Goal: Task Accomplishment & Management: Complete application form

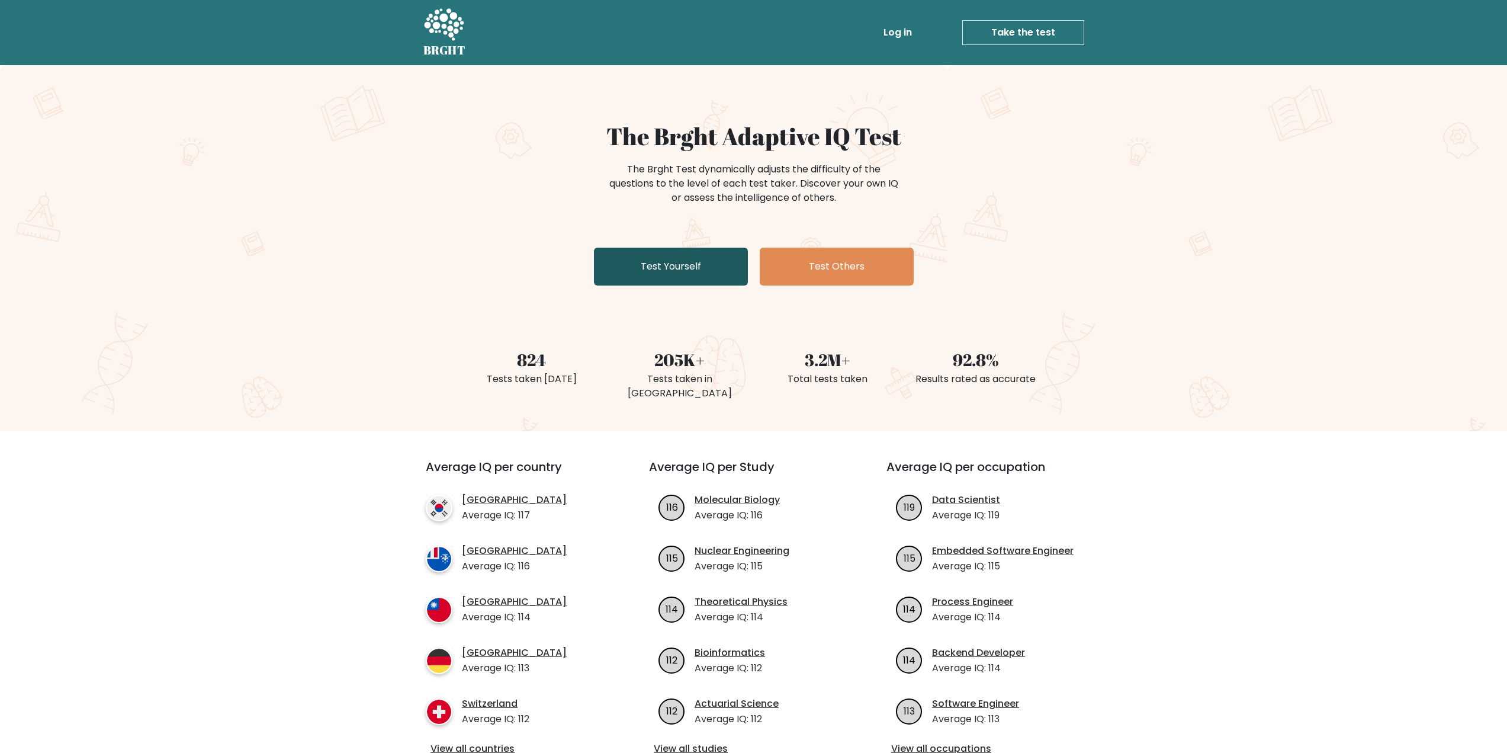
click at [635, 278] on link "Test Yourself" at bounding box center [671, 266] width 154 height 38
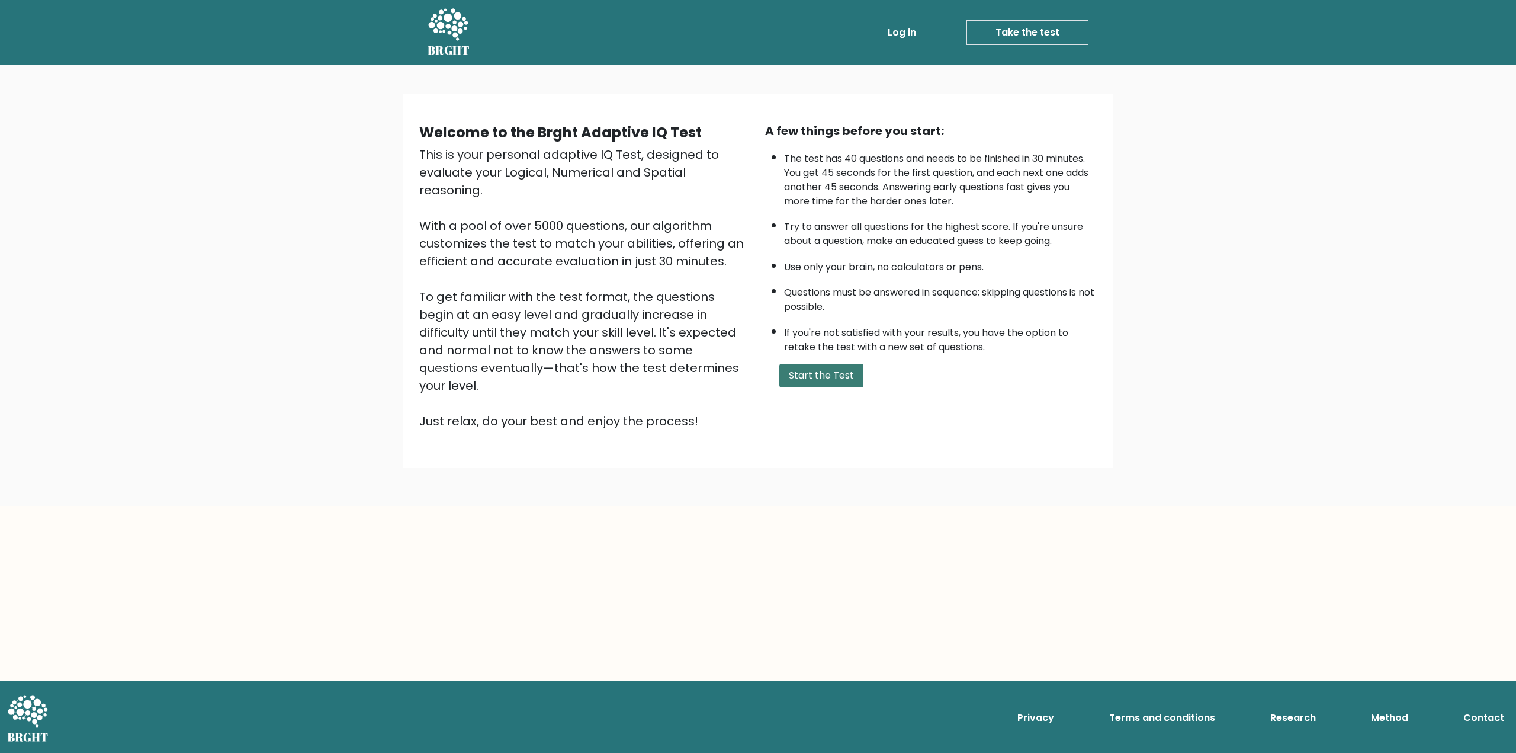
click at [810, 374] on button "Start the Test" at bounding box center [821, 376] width 84 height 24
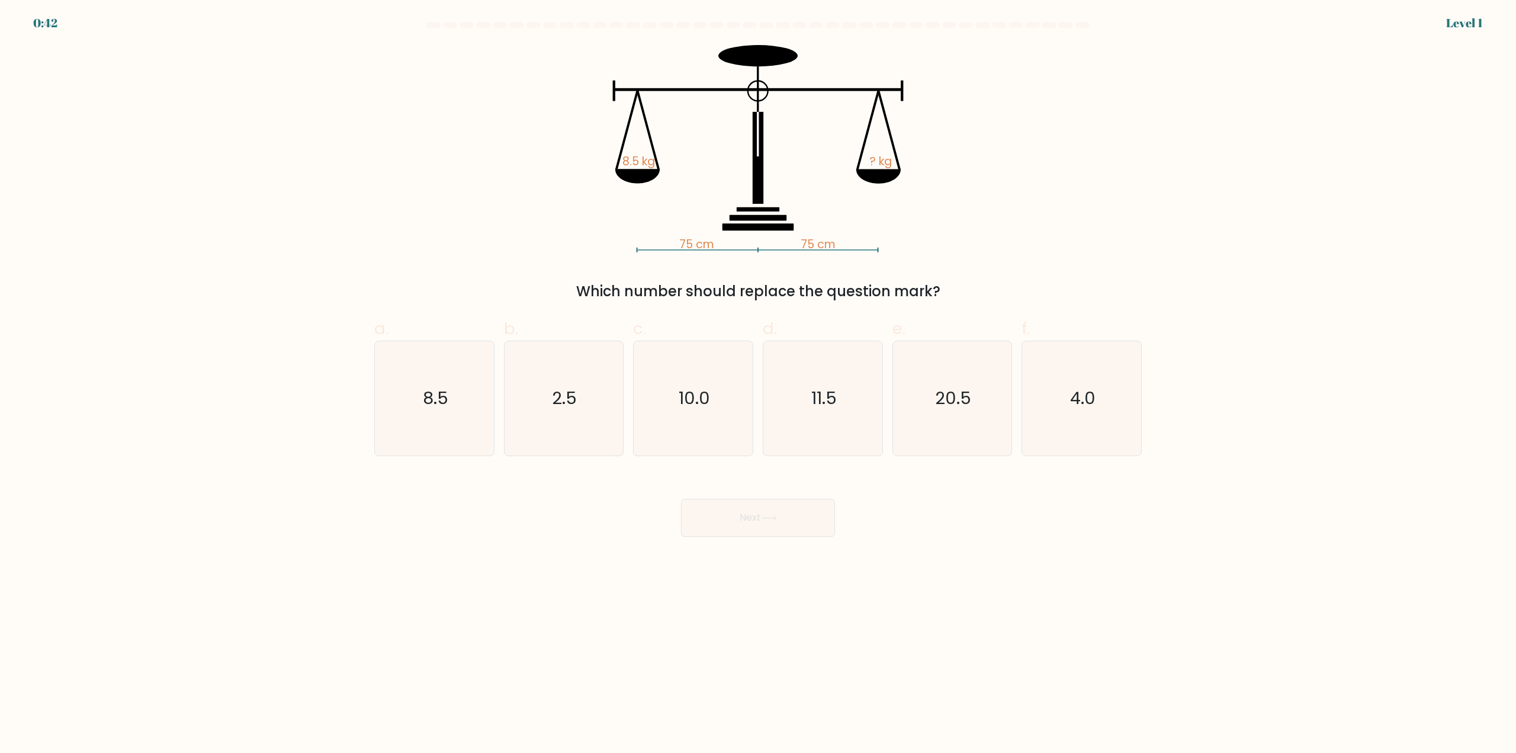
click at [651, 552] on body "0:42 Level 1" at bounding box center [758, 376] width 1516 height 753
click at [440, 425] on icon "8.5" at bounding box center [434, 398] width 114 height 114
click at [758, 384] on input "a. 8.5" at bounding box center [758, 381] width 1 height 8
radio input "true"
click at [786, 525] on button "Next" at bounding box center [758, 518] width 154 height 38
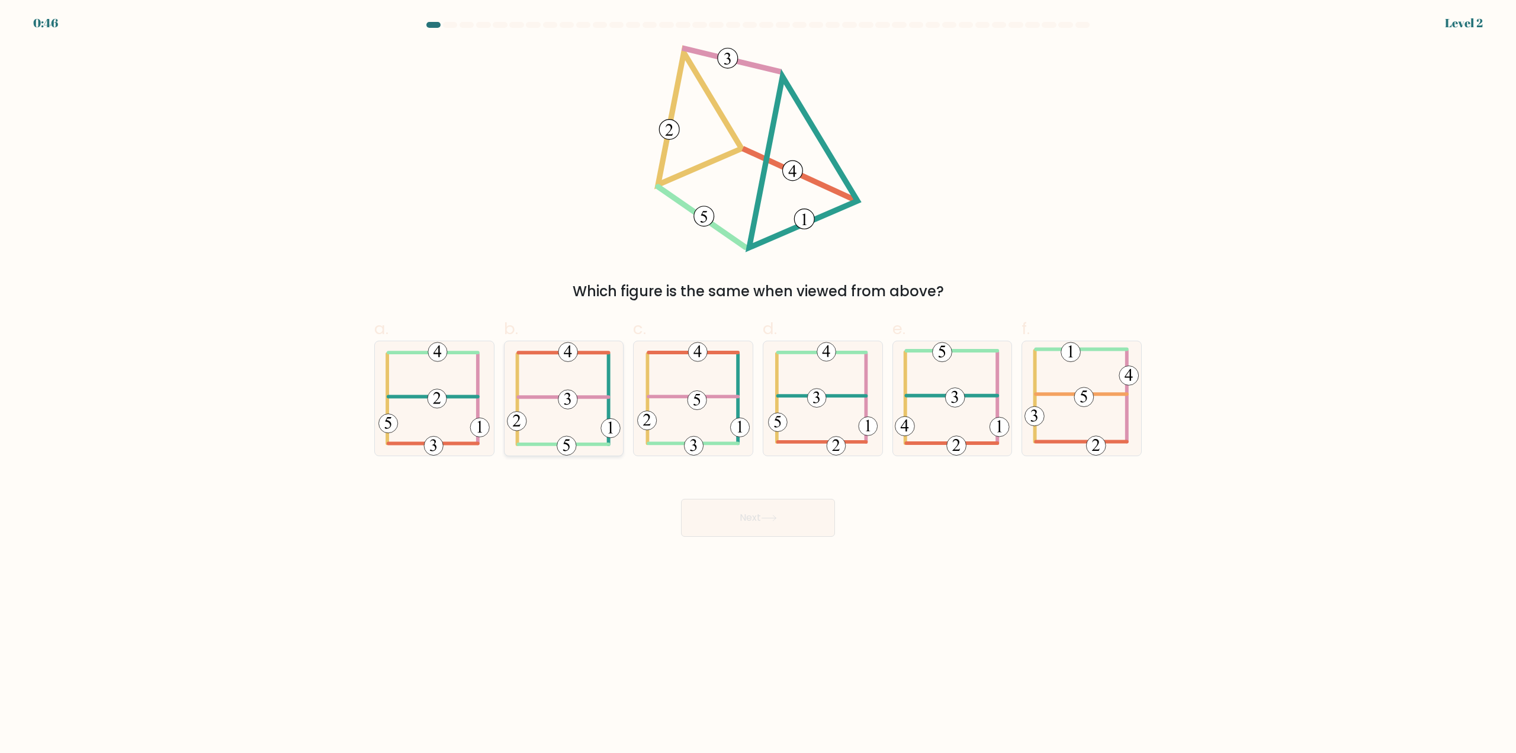
click at [536, 395] on icon at bounding box center [564, 398] width 114 height 114
click at [758, 384] on input "b." at bounding box center [758, 381] width 1 height 8
radio input "true"
drag, startPoint x: 727, startPoint y: 520, endPoint x: 597, endPoint y: 474, distance: 137.6
click at [727, 520] on button "Next" at bounding box center [758, 518] width 154 height 38
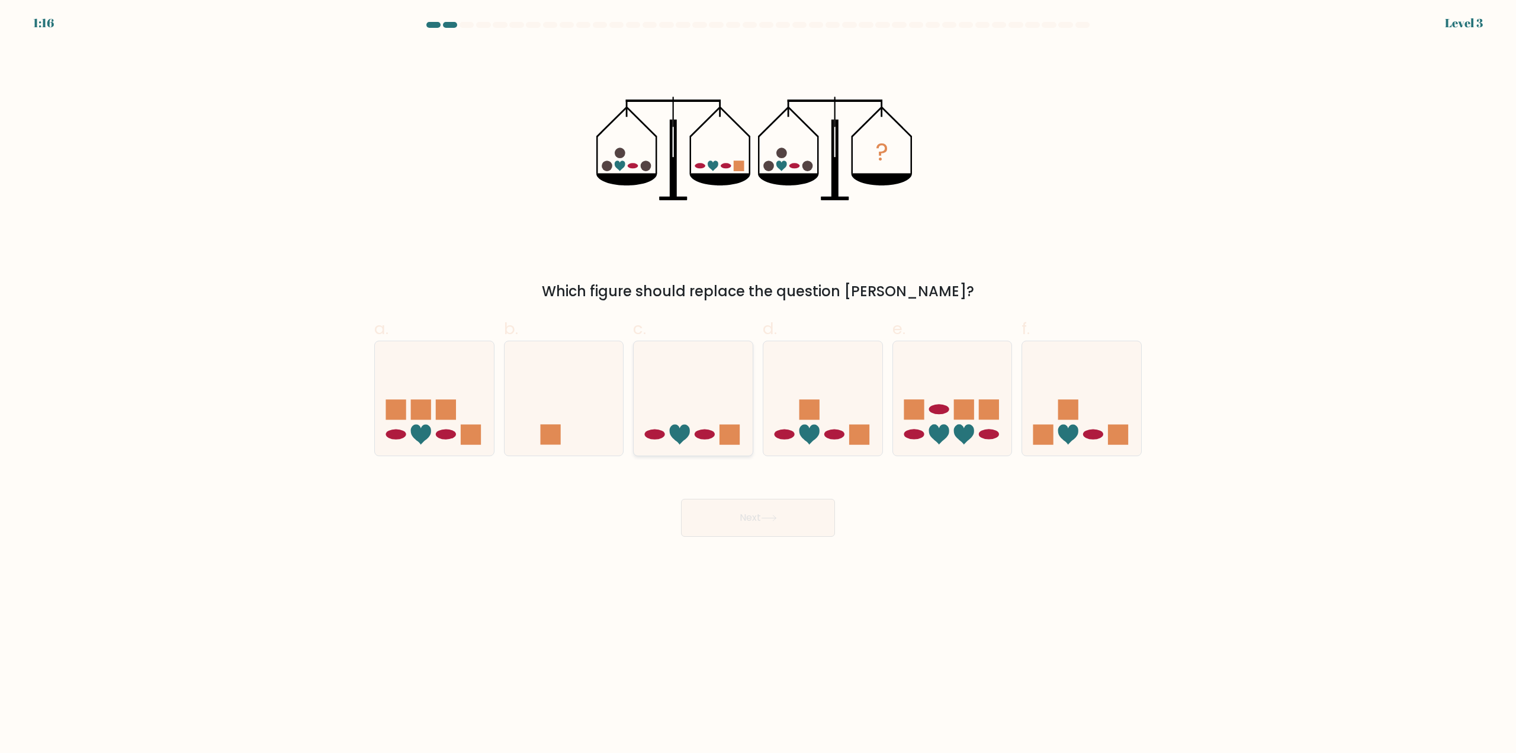
click at [676, 390] on icon at bounding box center [692, 398] width 119 height 98
click at [758, 384] on input "c." at bounding box center [758, 381] width 1 height 8
radio input "true"
click at [767, 516] on icon at bounding box center [769, 517] width 16 height 7
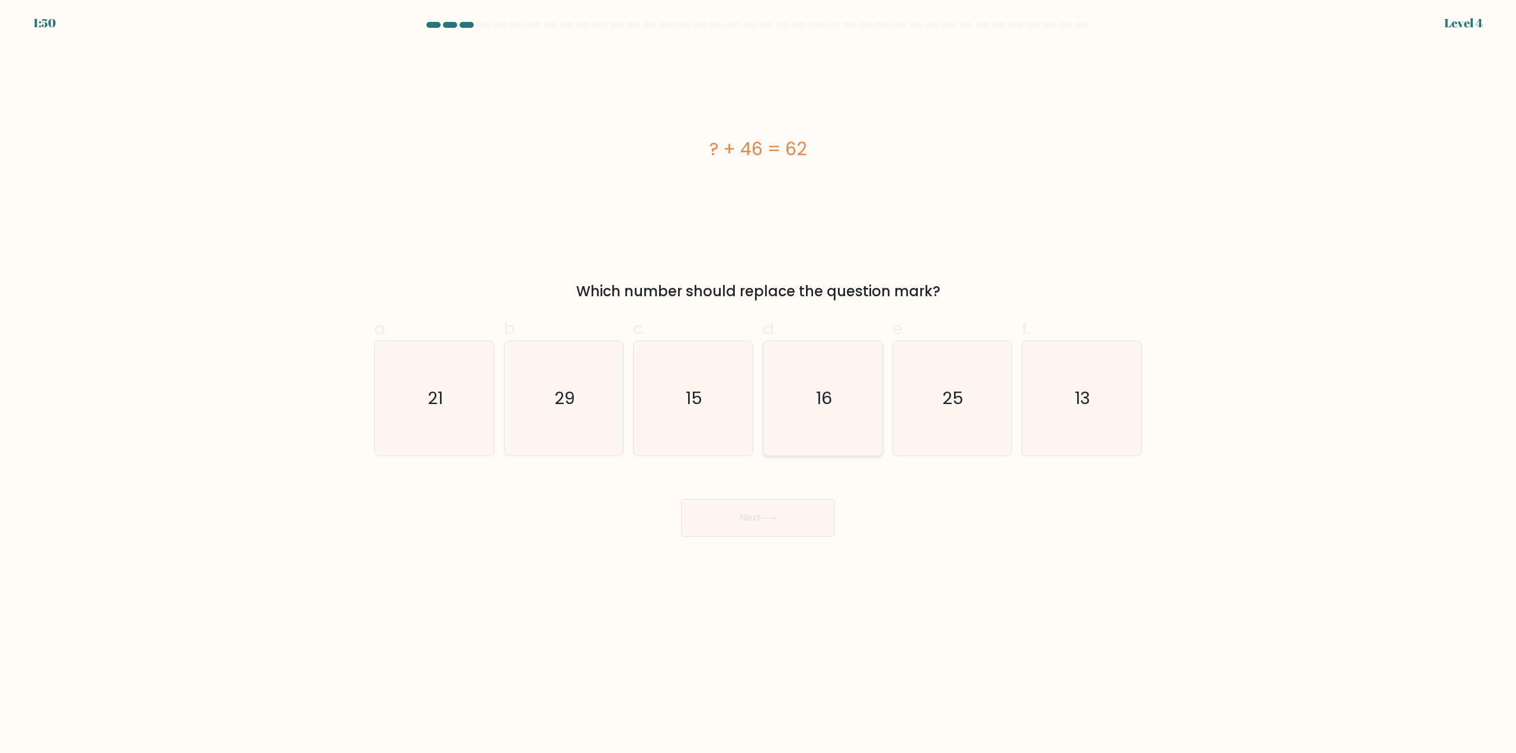
click at [821, 410] on icon "16" at bounding box center [823, 398] width 114 height 114
click at [758, 384] on input "d. 16" at bounding box center [758, 381] width 1 height 8
radio input "true"
click at [792, 510] on button "Next" at bounding box center [758, 518] width 154 height 38
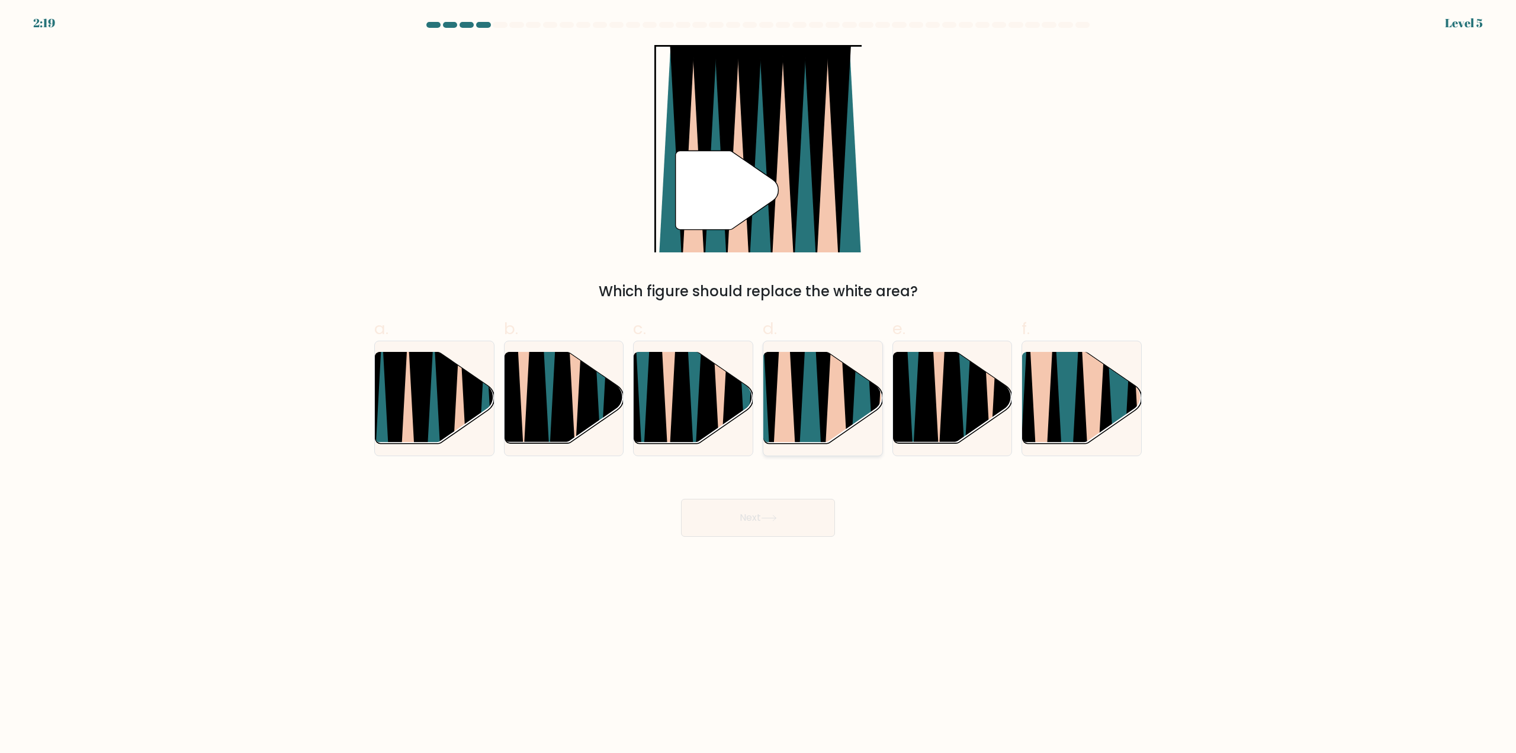
click at [833, 407] on icon at bounding box center [835, 350] width 26 height 237
click at [758, 384] on input "d." at bounding box center [758, 381] width 1 height 8
radio input "true"
click at [795, 514] on button "Next" at bounding box center [758, 518] width 154 height 38
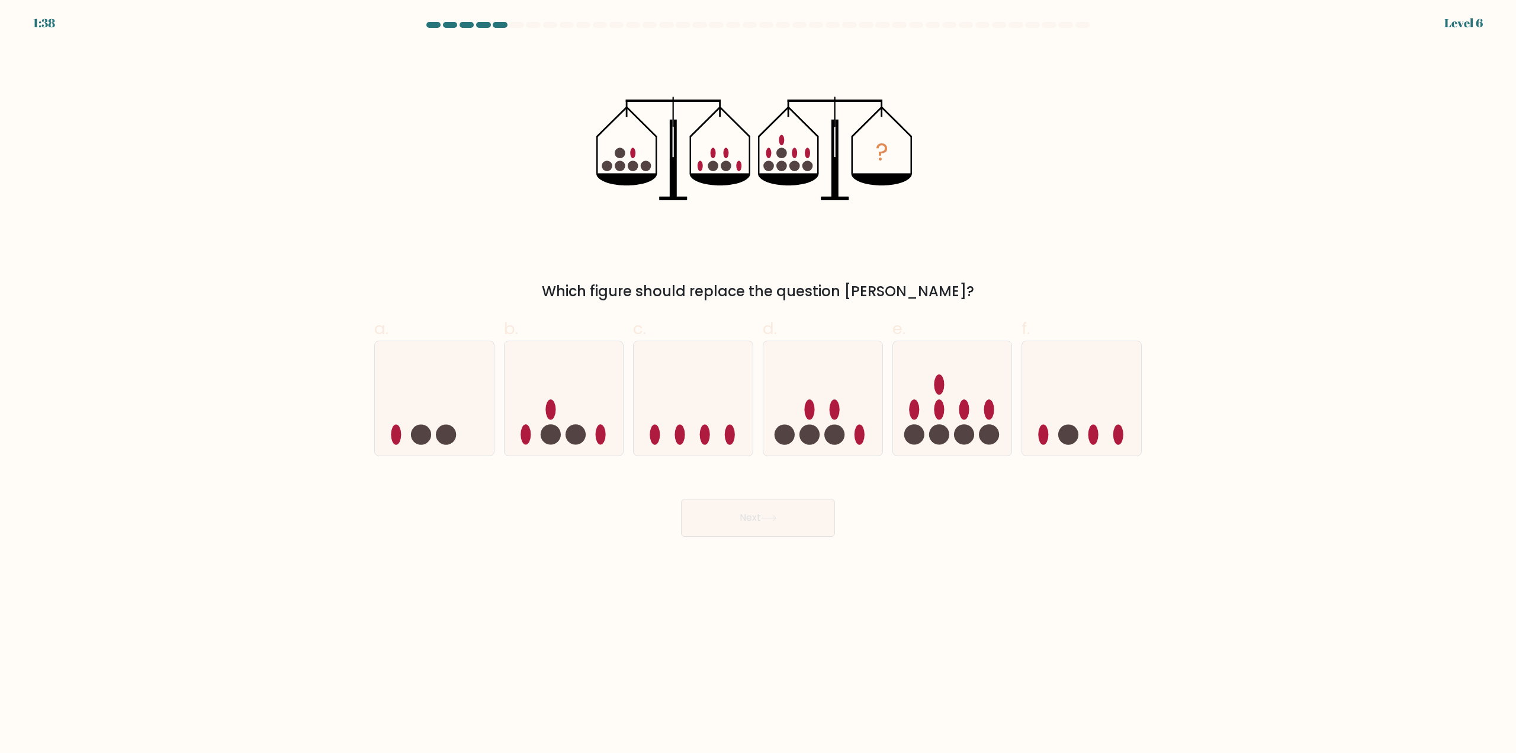
drag, startPoint x: 265, startPoint y: 370, endPoint x: 254, endPoint y: 365, distance: 12.4
click at [265, 371] on form at bounding box center [758, 279] width 1516 height 514
click at [989, 413] on ellipse at bounding box center [989, 409] width 10 height 20
click at [758, 384] on input "e." at bounding box center [758, 381] width 1 height 8
radio input "true"
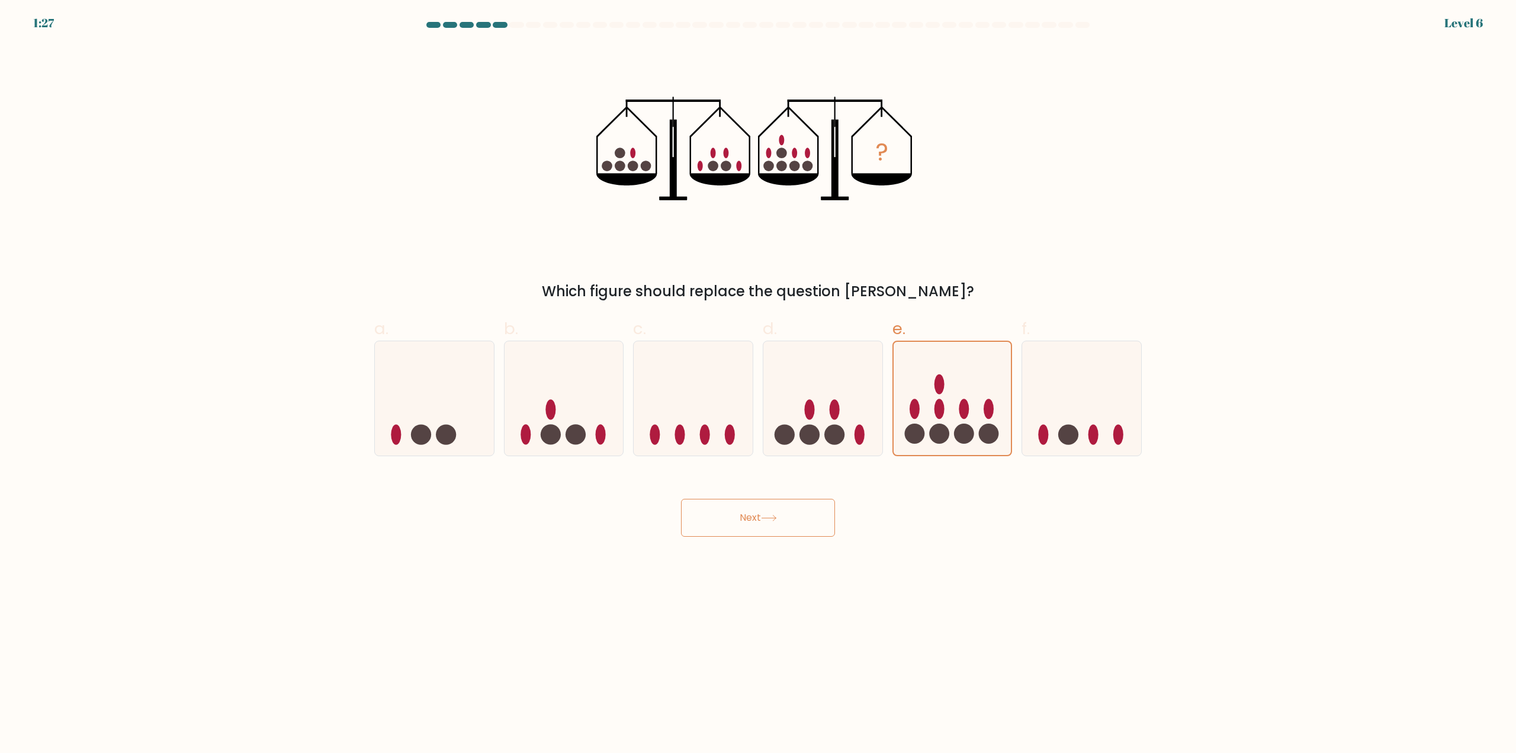
click at [792, 521] on button "Next" at bounding box center [758, 518] width 154 height 38
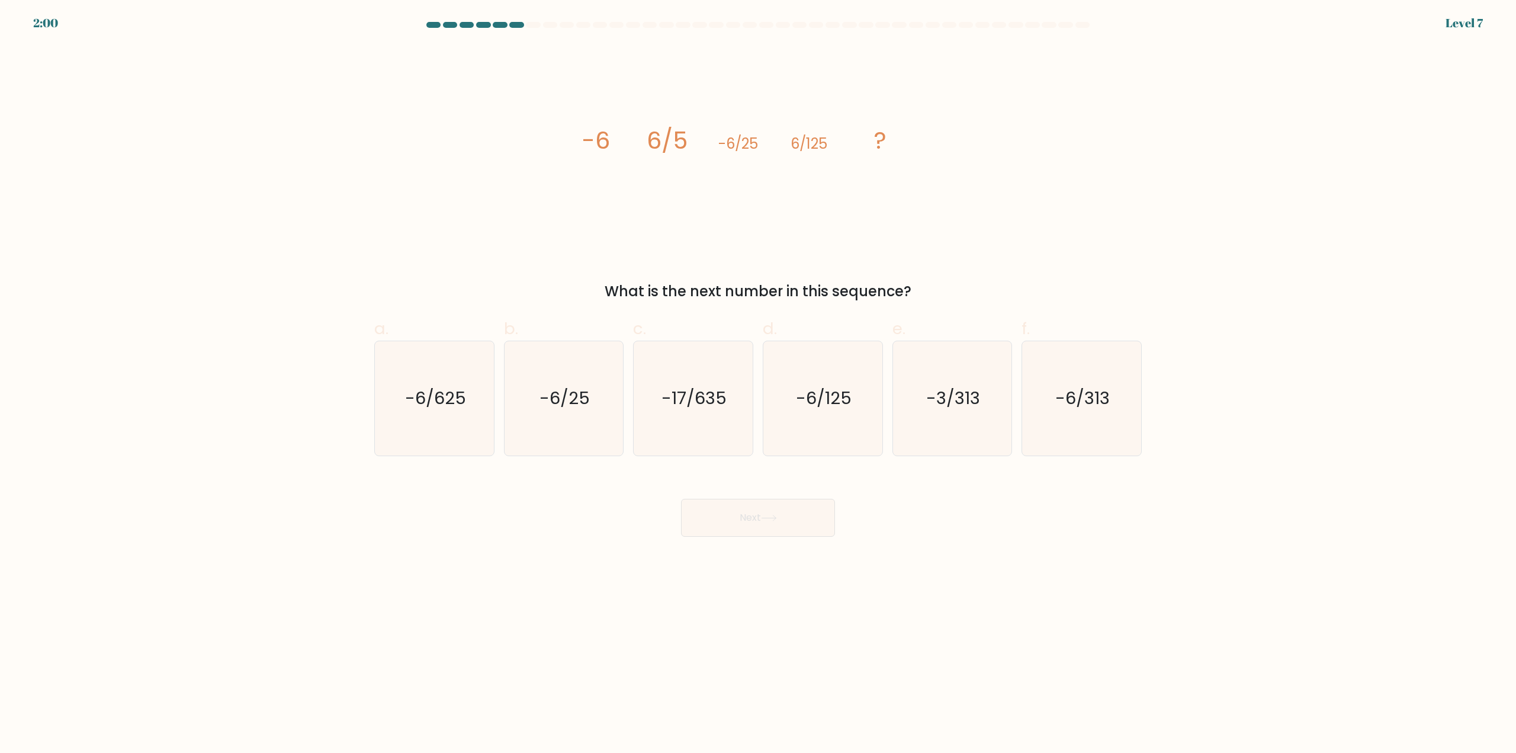
click at [355, 466] on form at bounding box center [758, 279] width 1516 height 514
click at [371, 403] on div "a. -6/625" at bounding box center [434, 386] width 130 height 140
click at [417, 411] on icon "-6/625" at bounding box center [434, 398] width 114 height 114
click at [758, 384] on input "a. -6/625" at bounding box center [758, 381] width 1 height 8
radio input "true"
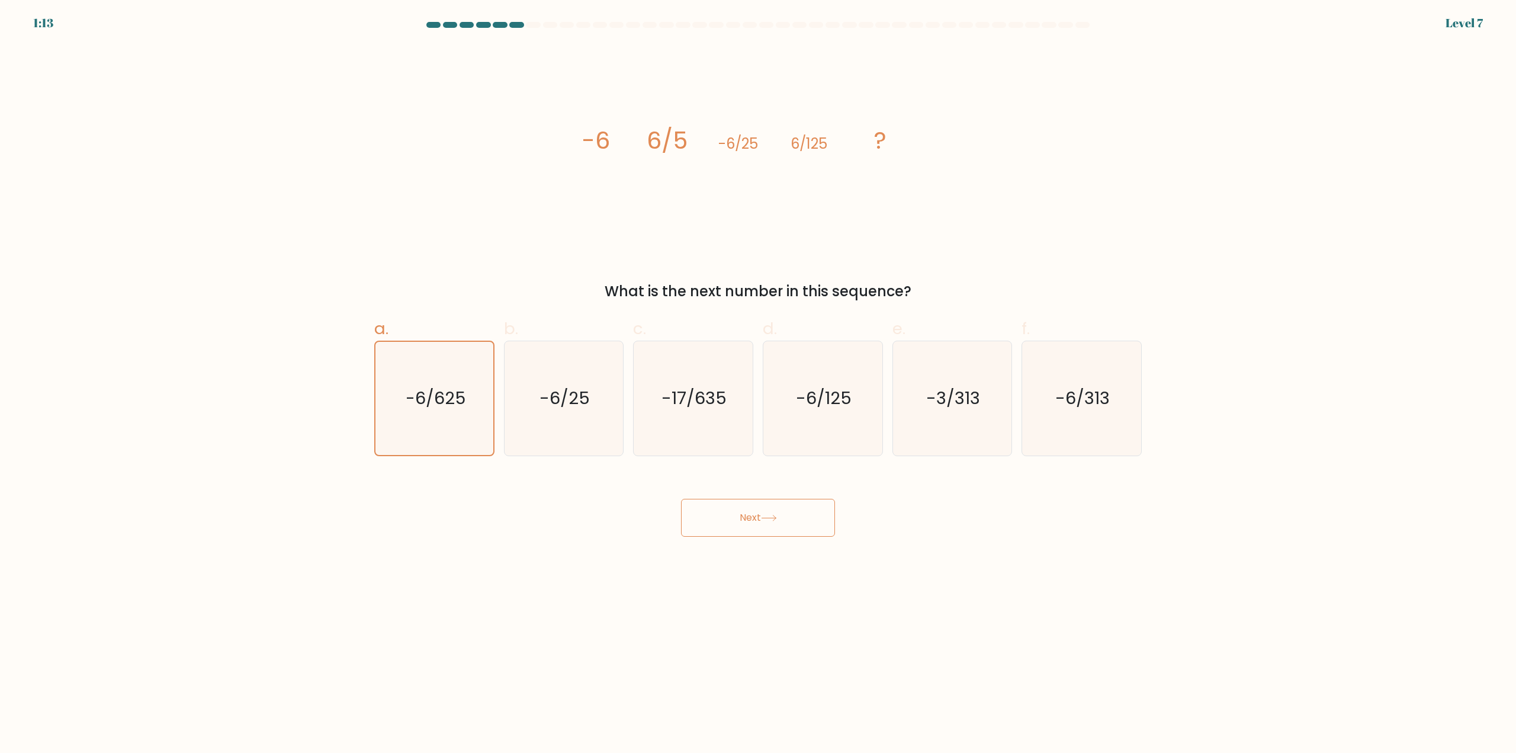
click at [750, 528] on button "Next" at bounding box center [758, 518] width 154 height 38
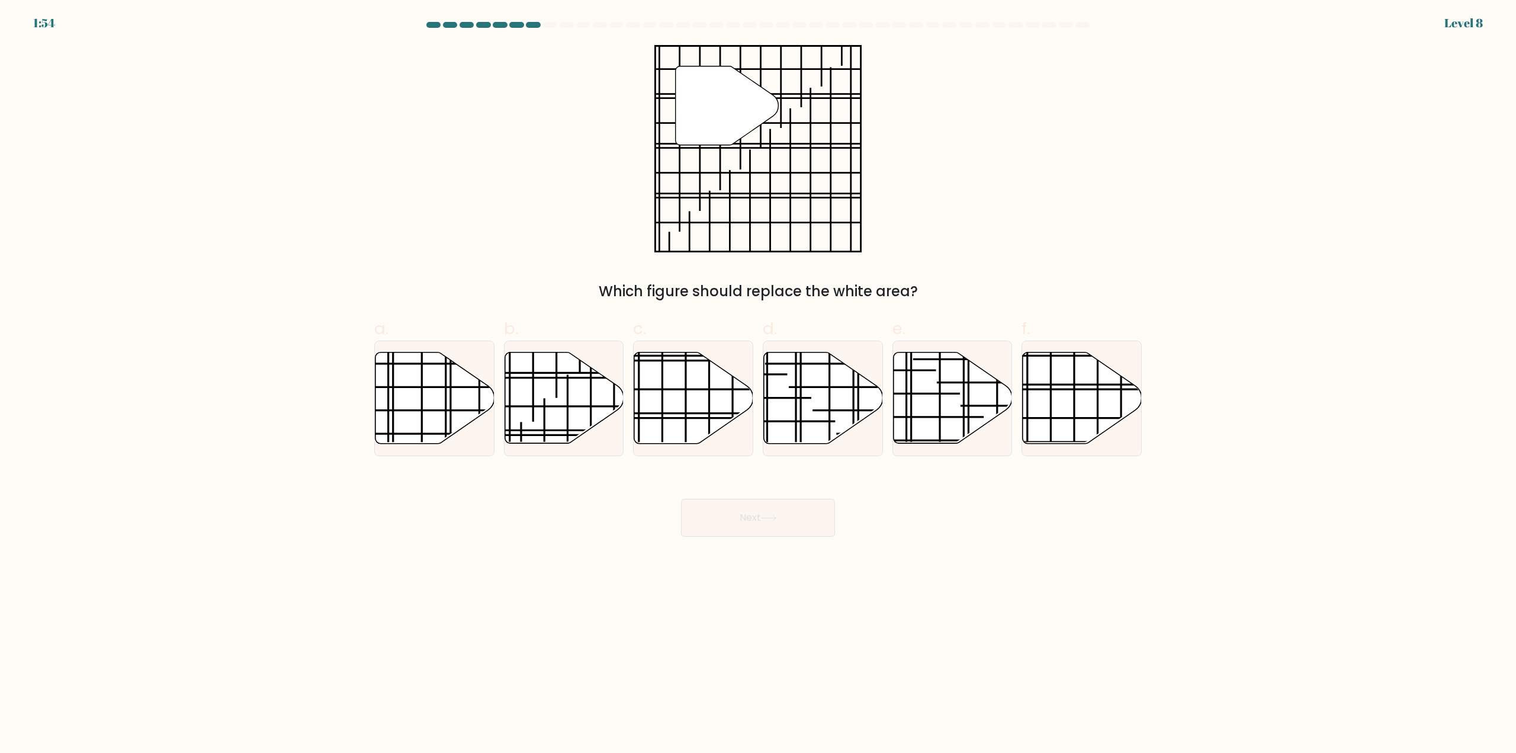
click at [269, 477] on form at bounding box center [758, 279] width 1516 height 514
click at [1063, 394] on icon at bounding box center [1081, 397] width 119 height 91
click at [758, 384] on input "f." at bounding box center [758, 381] width 1 height 8
radio input "true"
click at [801, 519] on button "Next" at bounding box center [758, 518] width 154 height 38
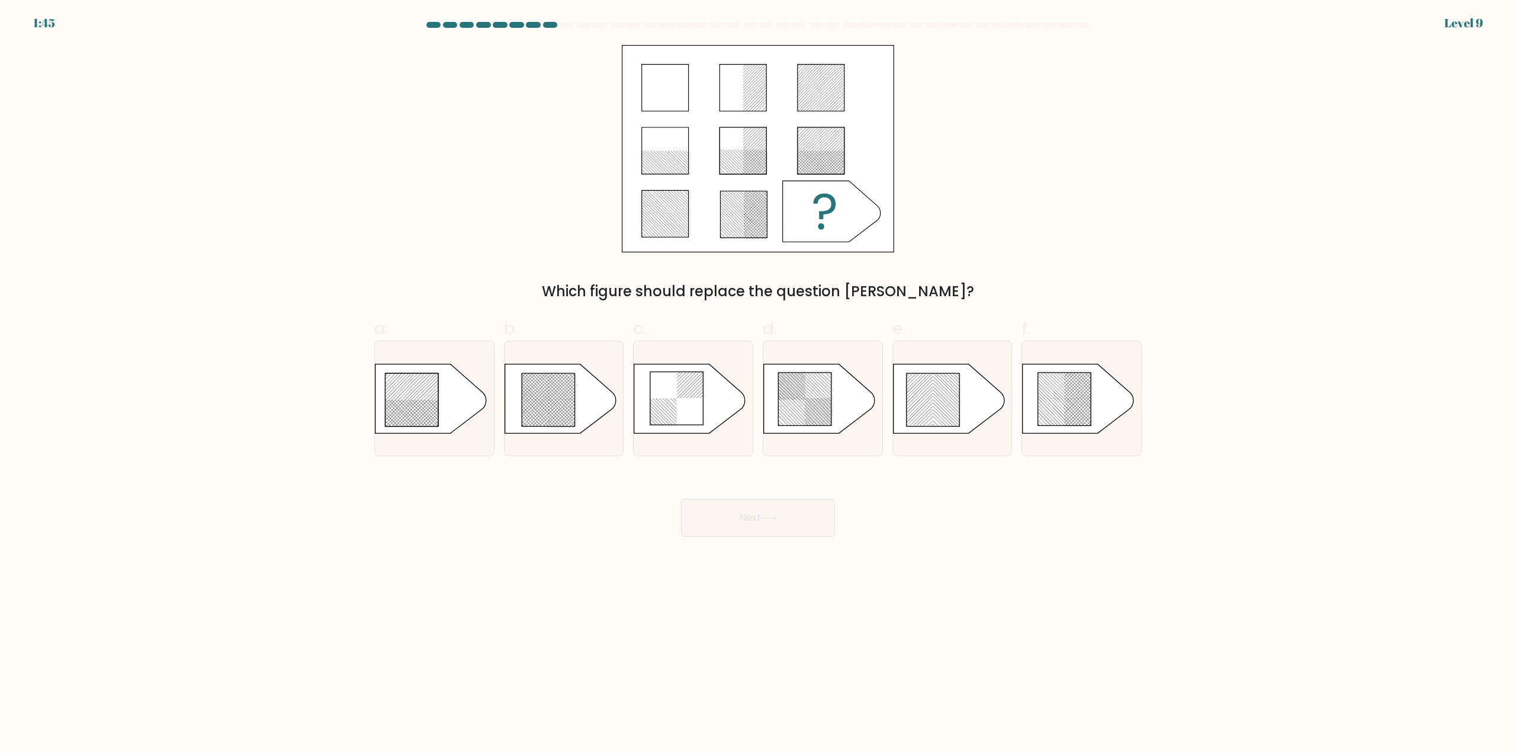
click at [178, 430] on form "a." at bounding box center [758, 279] width 1516 height 514
click at [545, 424] on rect at bounding box center [537, 432] width 469 height 469
click at [758, 384] on input "b." at bounding box center [758, 381] width 1 height 8
radio input "true"
click at [751, 522] on button "Next" at bounding box center [758, 518] width 154 height 38
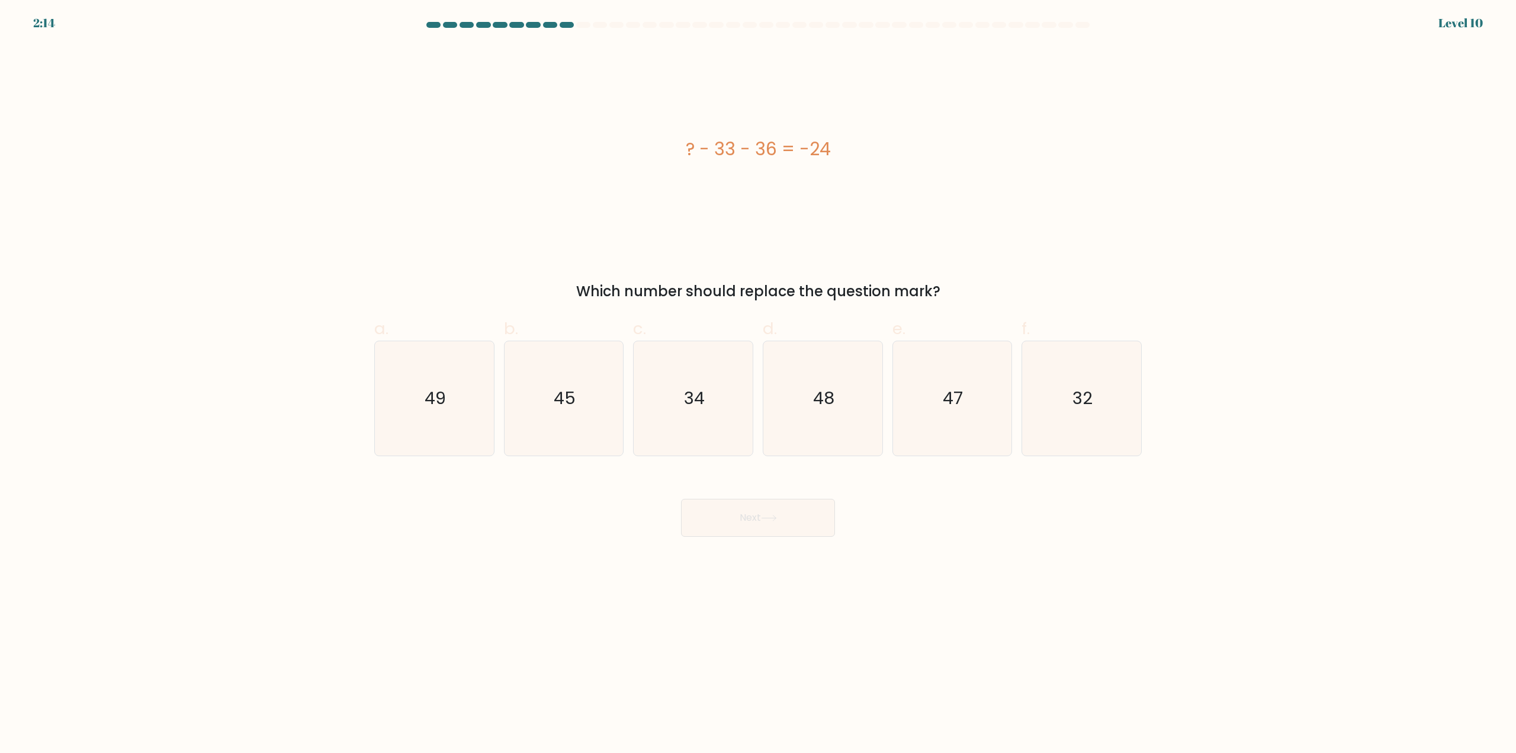
click at [269, 456] on form "a." at bounding box center [758, 279] width 1516 height 514
click at [576, 407] on icon "45" at bounding box center [563, 398] width 114 height 114
click at [758, 384] on input "b. 45" at bounding box center [758, 381] width 1 height 8
radio input "true"
click at [766, 523] on button "Next" at bounding box center [758, 518] width 154 height 38
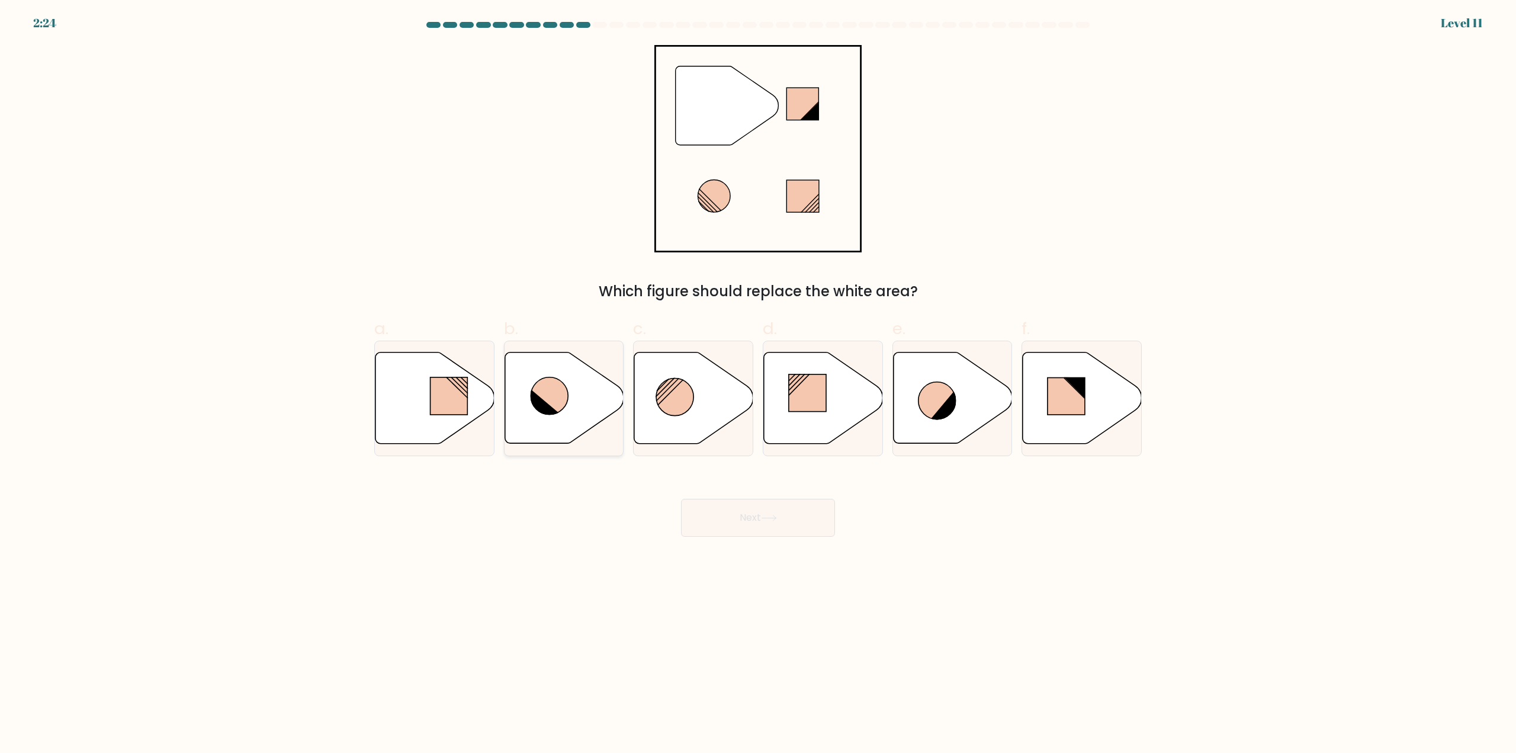
click at [579, 394] on icon at bounding box center [563, 397] width 119 height 91
click at [758, 384] on input "b." at bounding box center [758, 381] width 1 height 8
radio input "true"
click at [784, 523] on button "Next" at bounding box center [758, 518] width 154 height 38
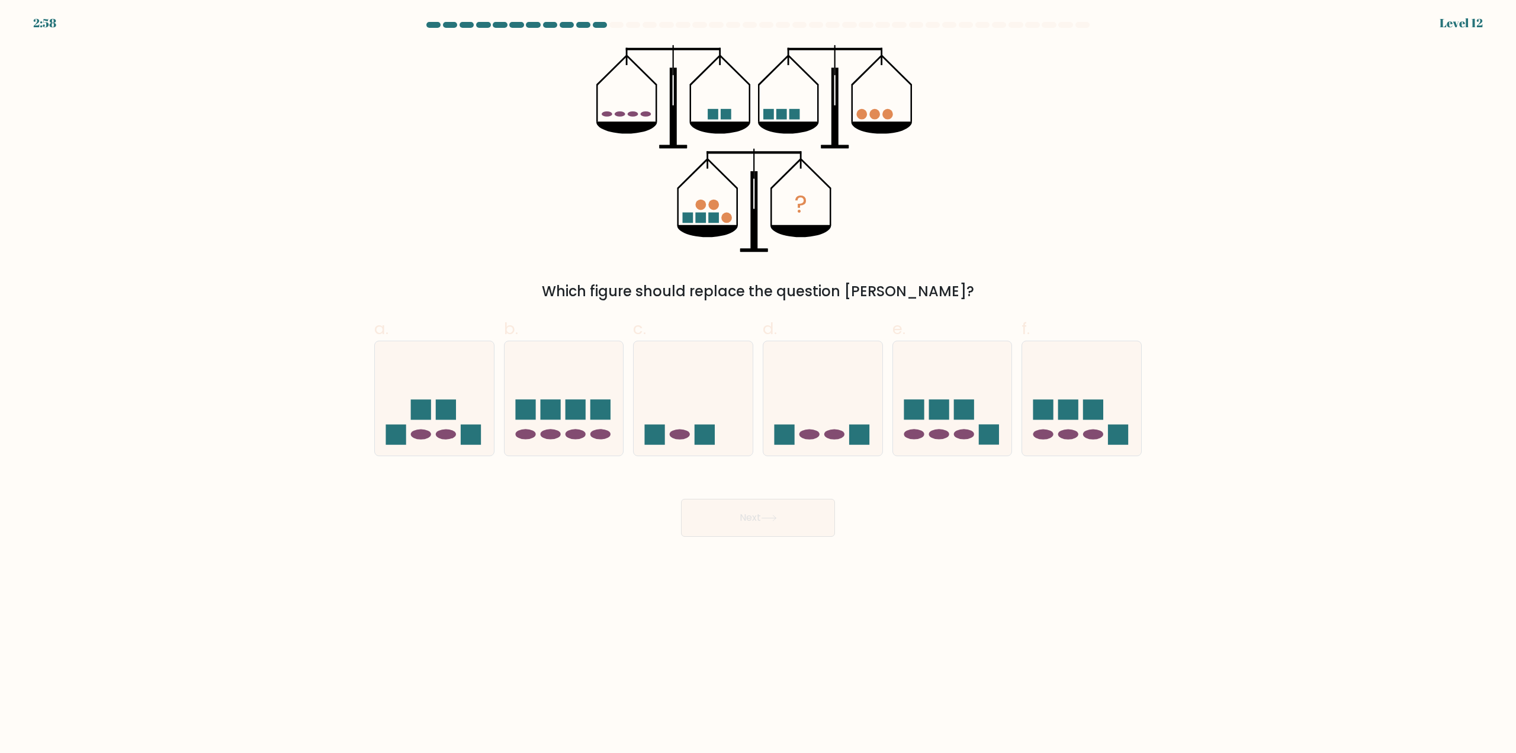
click at [203, 438] on form at bounding box center [758, 279] width 1516 height 514
click at [1058, 430] on icon at bounding box center [1081, 398] width 119 height 98
click at [758, 384] on input "f." at bounding box center [758, 381] width 1 height 8
radio input "true"
click at [784, 520] on button "Next" at bounding box center [758, 518] width 154 height 38
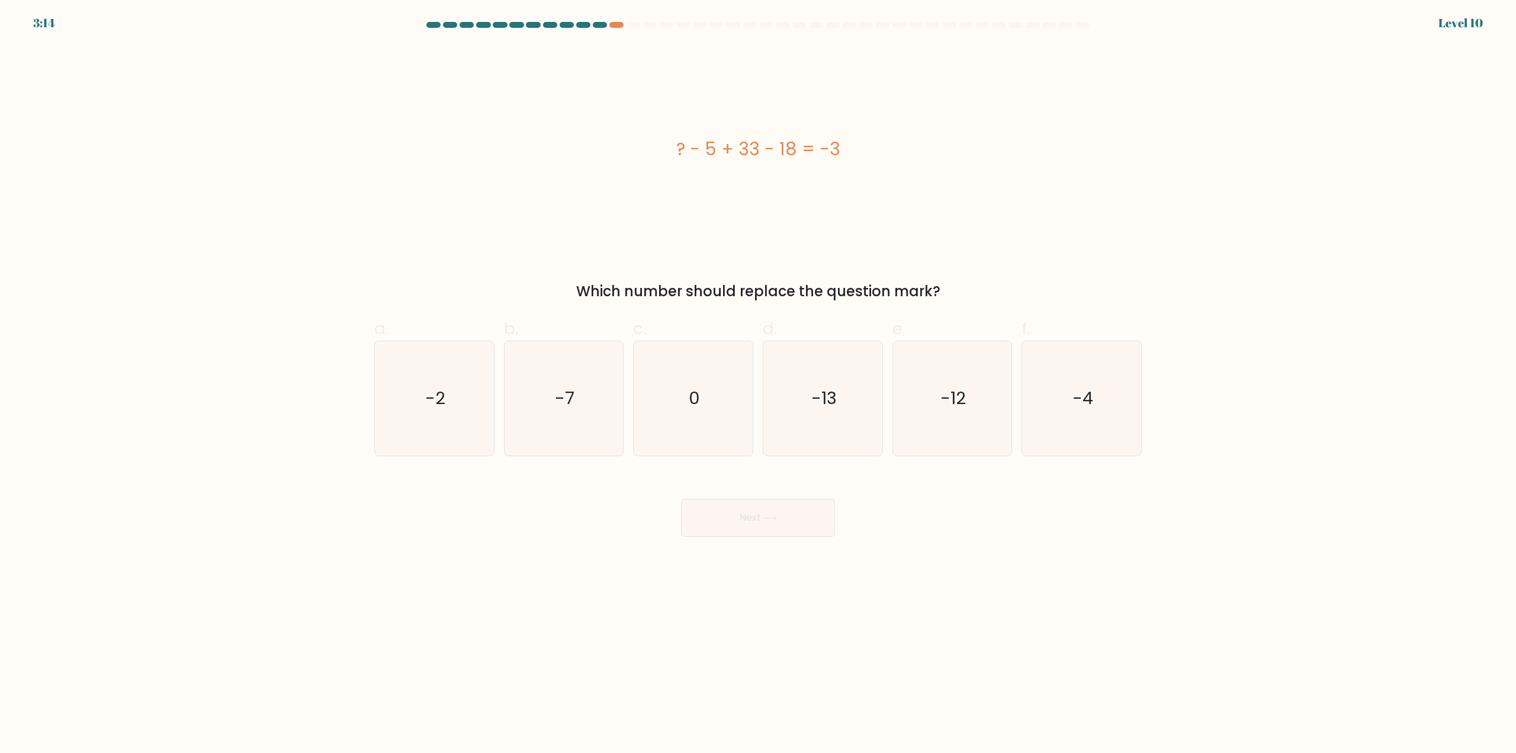
click at [204, 470] on form "a. 0" at bounding box center [758, 279] width 1516 height 514
click at [816, 404] on text "-13" at bounding box center [823, 399] width 25 height 24
click at [758, 384] on input "d. -13" at bounding box center [758, 381] width 1 height 8
radio input "true"
click at [805, 519] on button "Next" at bounding box center [758, 518] width 154 height 38
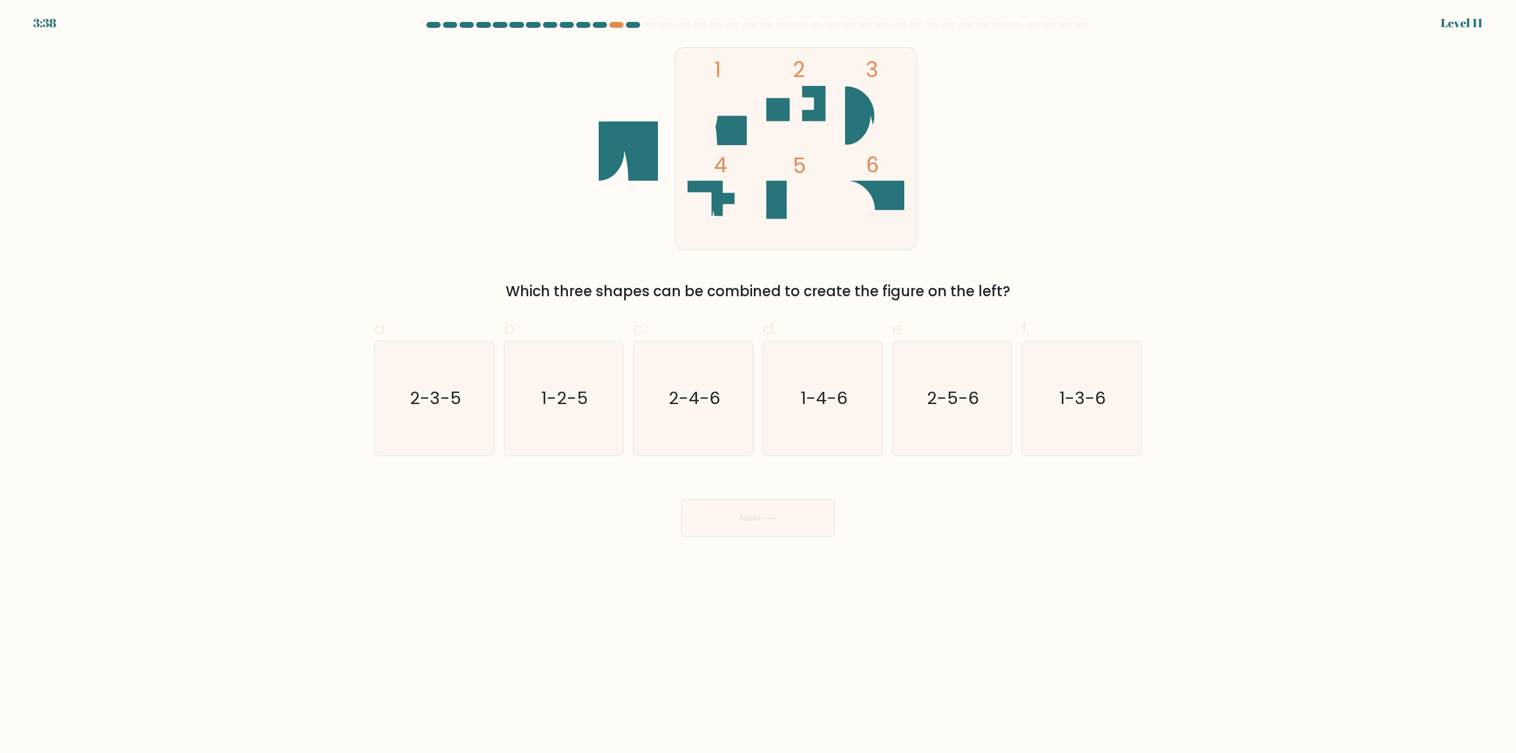
click at [255, 272] on form at bounding box center [758, 279] width 1516 height 514
click at [1102, 387] on text "1-3-6" at bounding box center [1083, 399] width 46 height 24
click at [758, 384] on input "f. 1-3-6" at bounding box center [758, 381] width 1 height 8
radio input "true"
click at [769, 519] on icon at bounding box center [769, 517] width 16 height 7
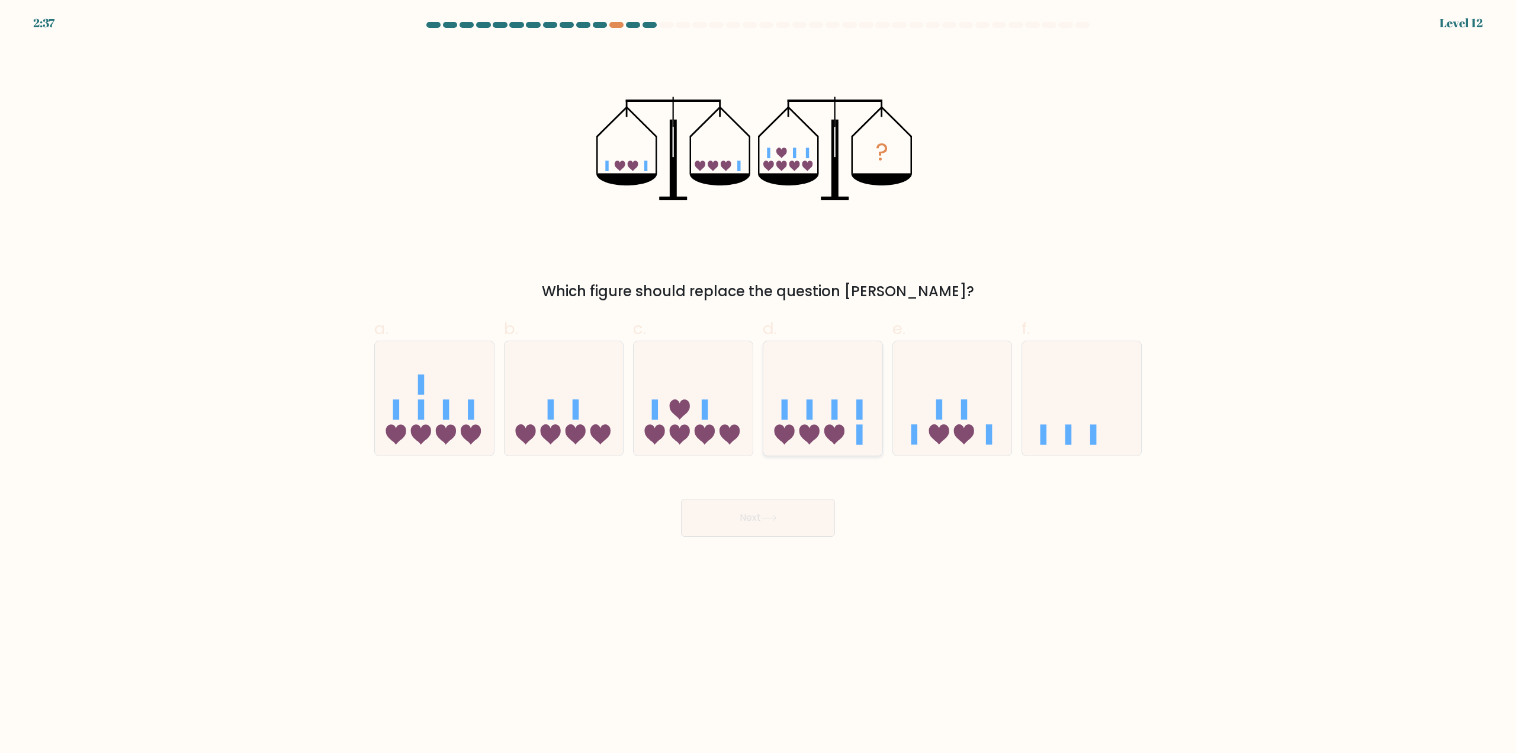
click at [826, 415] on icon at bounding box center [822, 398] width 119 height 98
click at [758, 384] on input "d." at bounding box center [758, 381] width 1 height 8
radio input "true"
drag, startPoint x: 774, startPoint y: 524, endPoint x: 718, endPoint y: 493, distance: 64.4
click at [772, 523] on button "Next" at bounding box center [758, 518] width 154 height 38
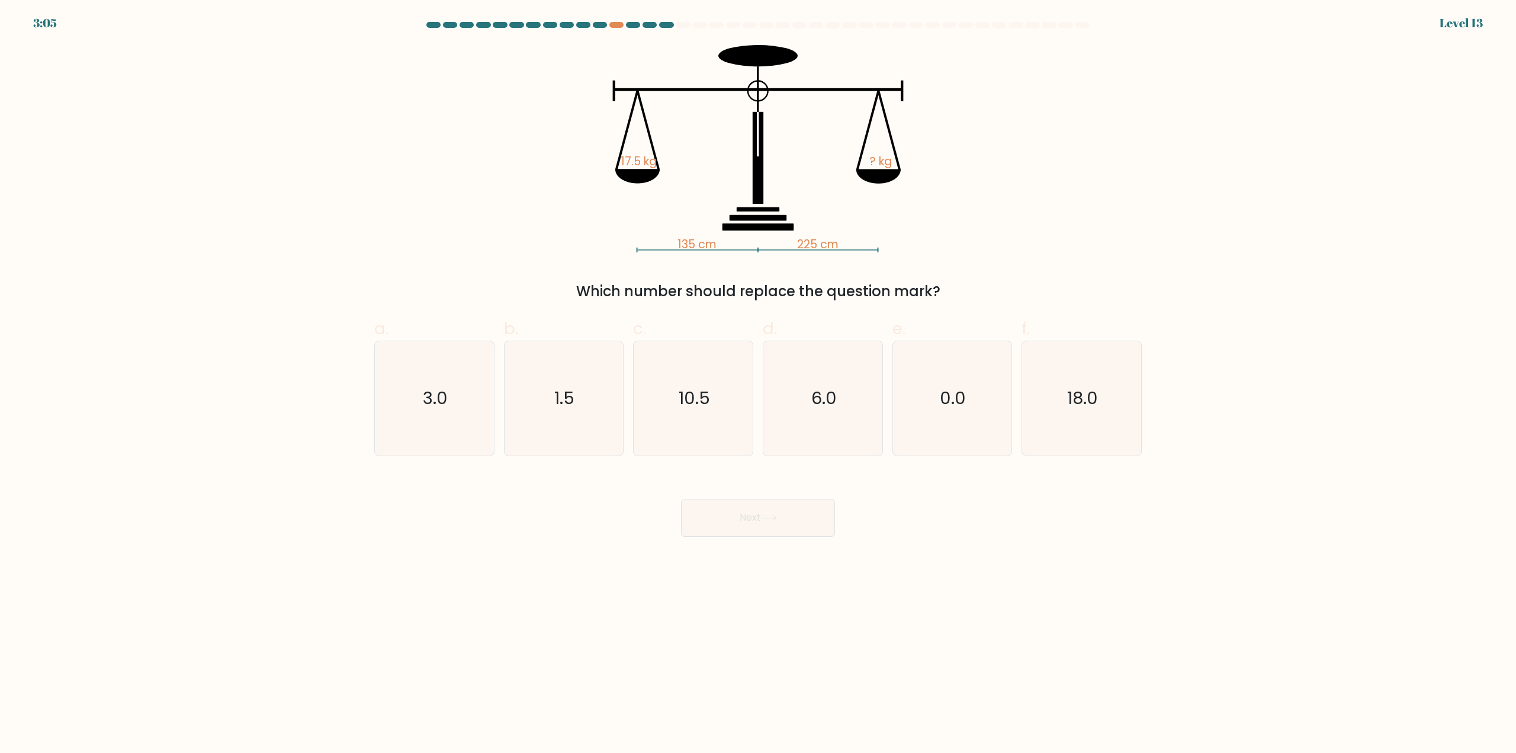
drag, startPoint x: 210, startPoint y: 508, endPoint x: 214, endPoint y: 501, distance: 8.1
click at [210, 508] on form at bounding box center [758, 279] width 1516 height 514
click at [699, 393] on text "10.5" at bounding box center [693, 399] width 31 height 24
click at [758, 384] on input "c. 10.5" at bounding box center [758, 381] width 1 height 8
radio input "true"
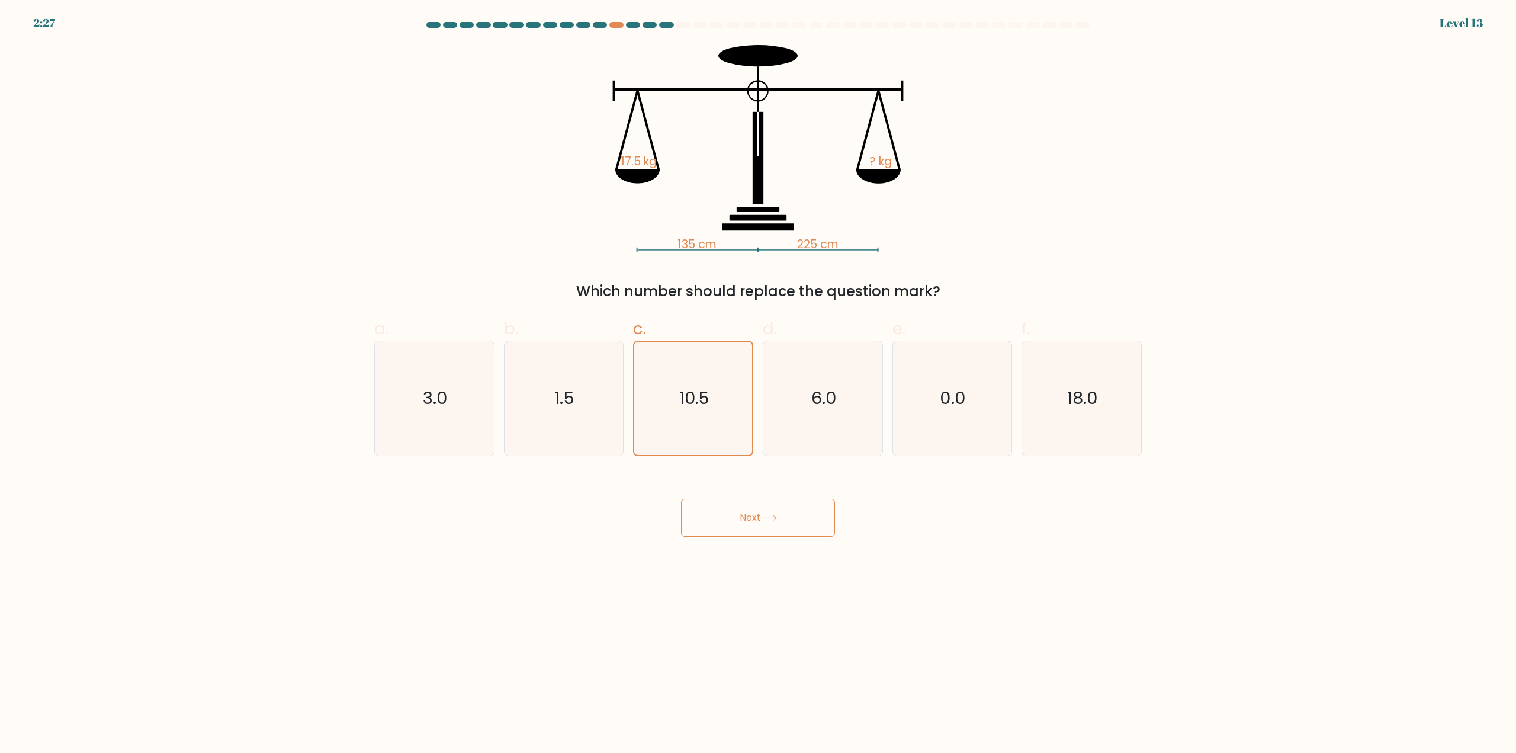
click at [803, 535] on button "Next" at bounding box center [758, 518] width 154 height 38
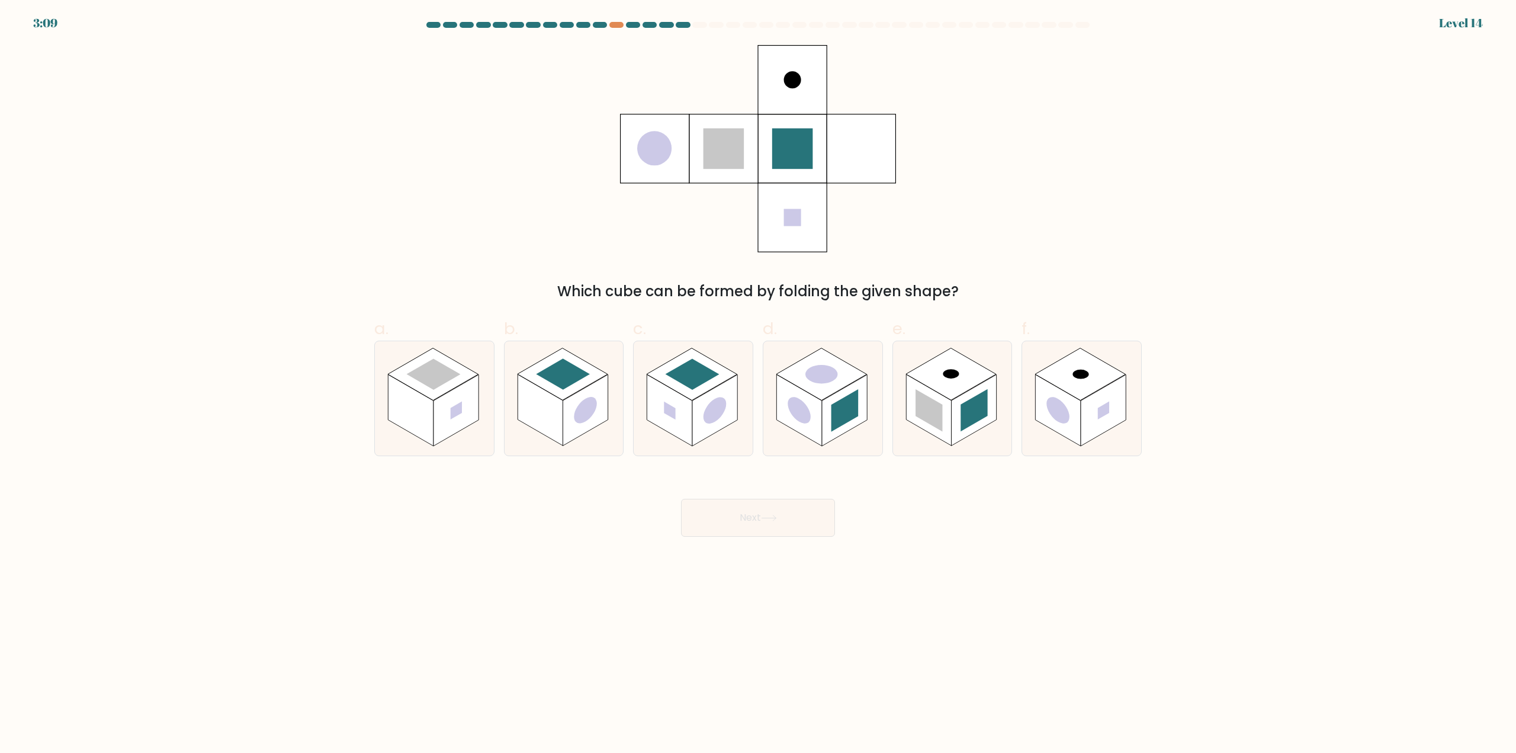
click at [291, 279] on form at bounding box center [758, 279] width 1516 height 514
drag, startPoint x: 958, startPoint y: 419, endPoint x: 896, endPoint y: 512, distance: 111.8
click at [959, 419] on rect at bounding box center [973, 411] width 45 height 72
click at [758, 384] on input "e." at bounding box center [758, 381] width 1 height 8
radio input "true"
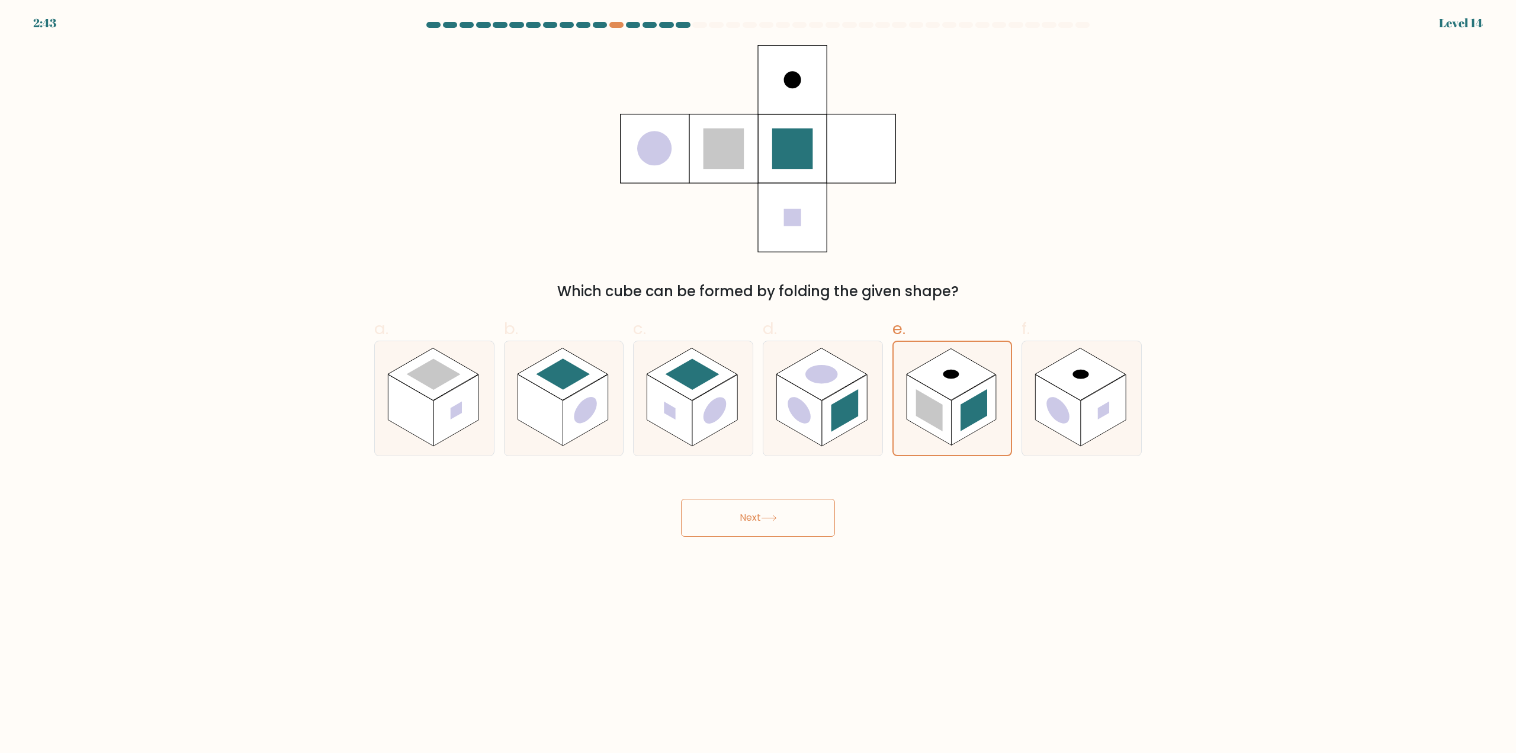
drag, startPoint x: 797, startPoint y: 519, endPoint x: 782, endPoint y: 510, distance: 17.3
click at [798, 519] on button "Next" at bounding box center [758, 518] width 154 height 38
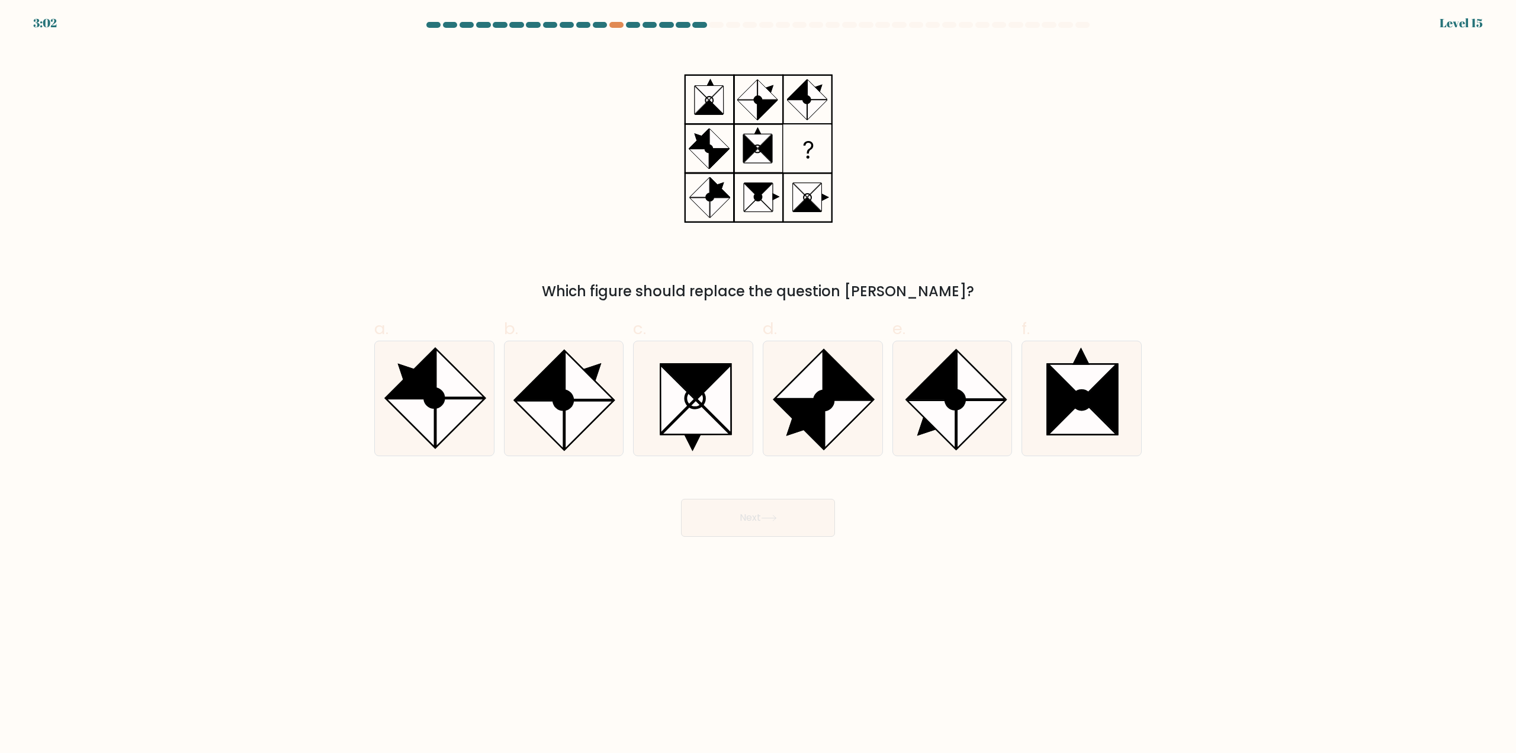
click at [113, 365] on form at bounding box center [758, 279] width 1516 height 514
click at [595, 407] on icon at bounding box center [589, 425] width 49 height 49
click at [758, 384] on input "b." at bounding box center [758, 381] width 1 height 8
radio input "true"
click at [786, 520] on button "Next" at bounding box center [758, 518] width 154 height 38
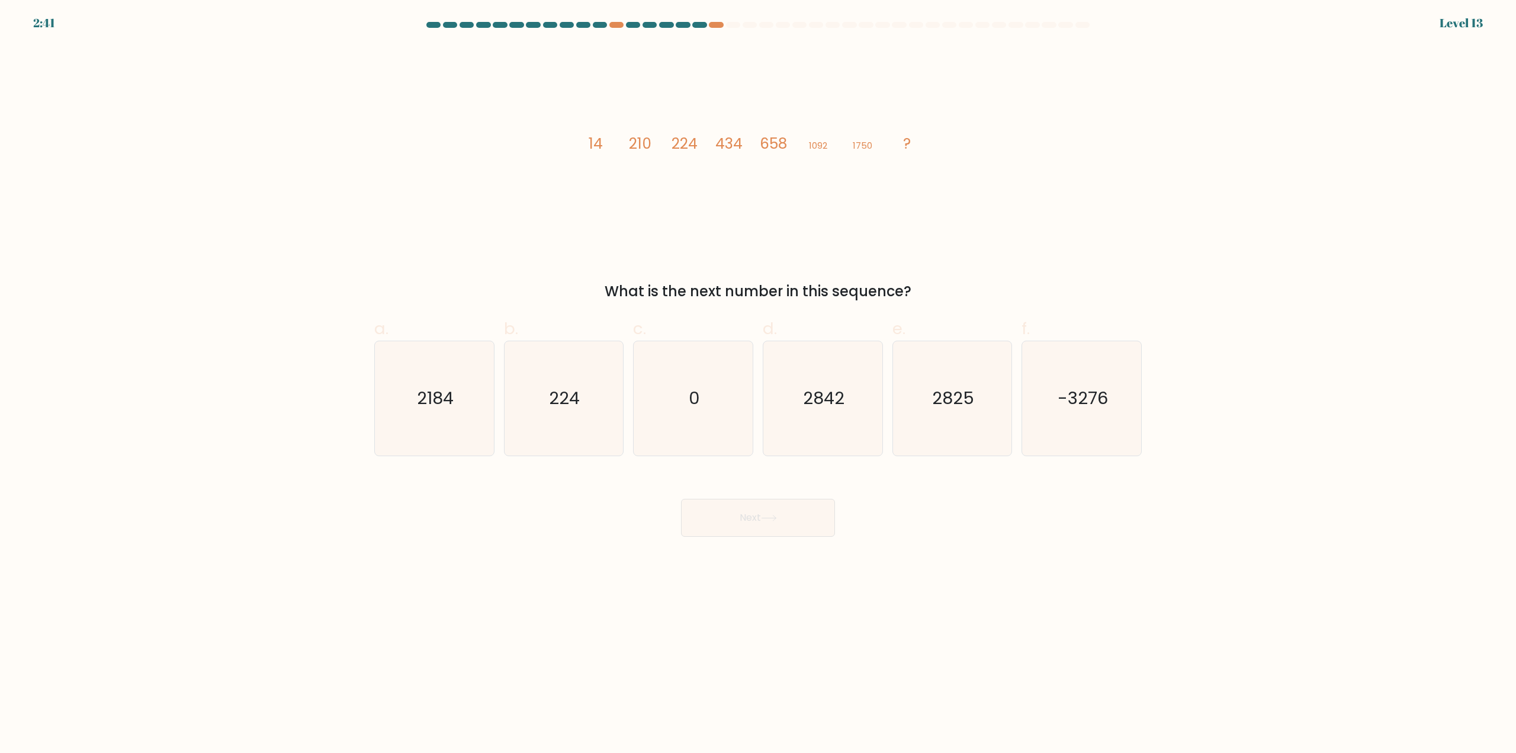
click at [216, 439] on form at bounding box center [758, 279] width 1516 height 514
click at [842, 418] on icon "2842" at bounding box center [823, 398] width 114 height 114
click at [758, 384] on input "d. 2842" at bounding box center [758, 381] width 1 height 8
radio input "true"
click at [794, 516] on button "Next" at bounding box center [758, 518] width 154 height 38
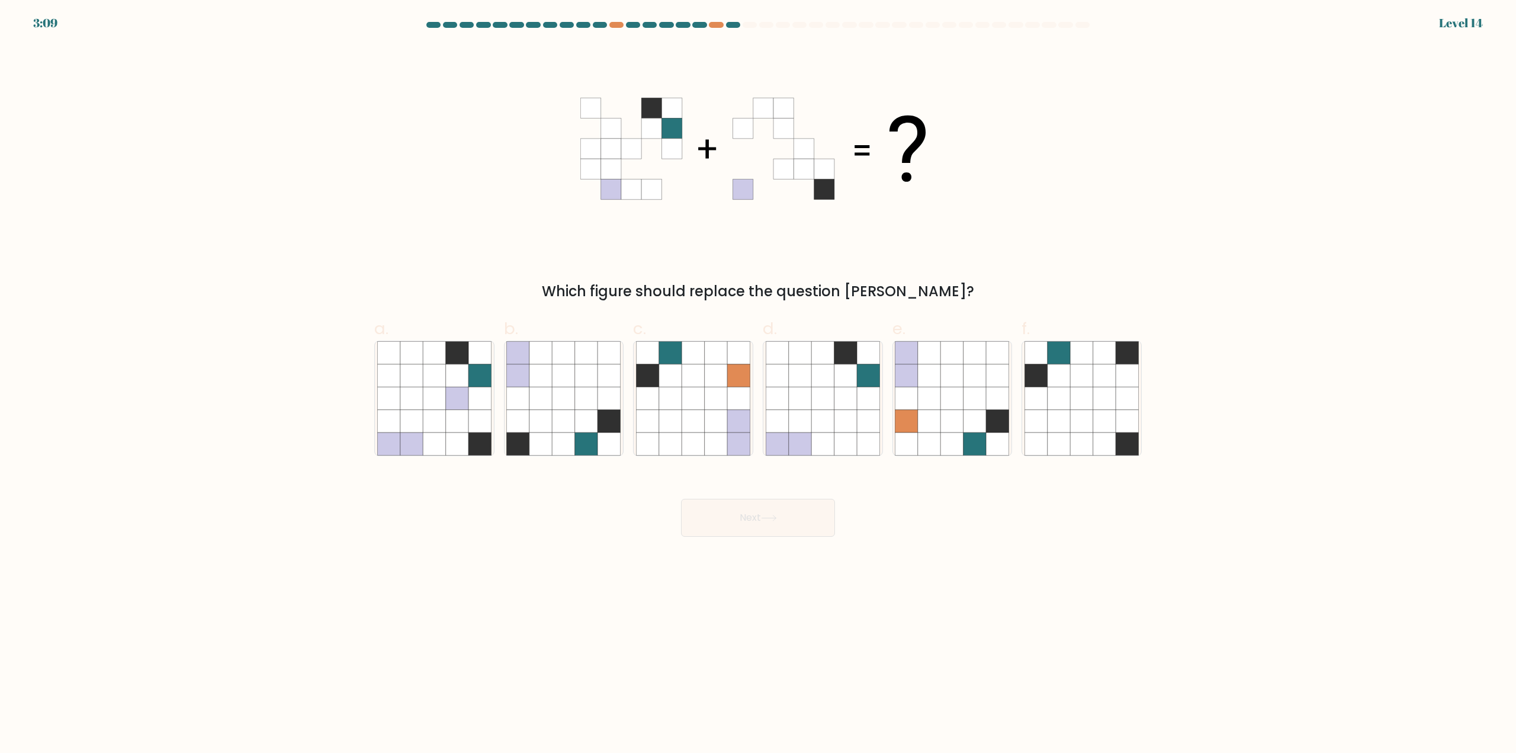
click at [297, 202] on form at bounding box center [758, 279] width 1516 height 514
click at [545, 410] on icon at bounding box center [540, 421] width 22 height 22
click at [758, 384] on input "b." at bounding box center [758, 381] width 1 height 8
radio input "true"
click at [780, 515] on button "Next" at bounding box center [758, 518] width 154 height 38
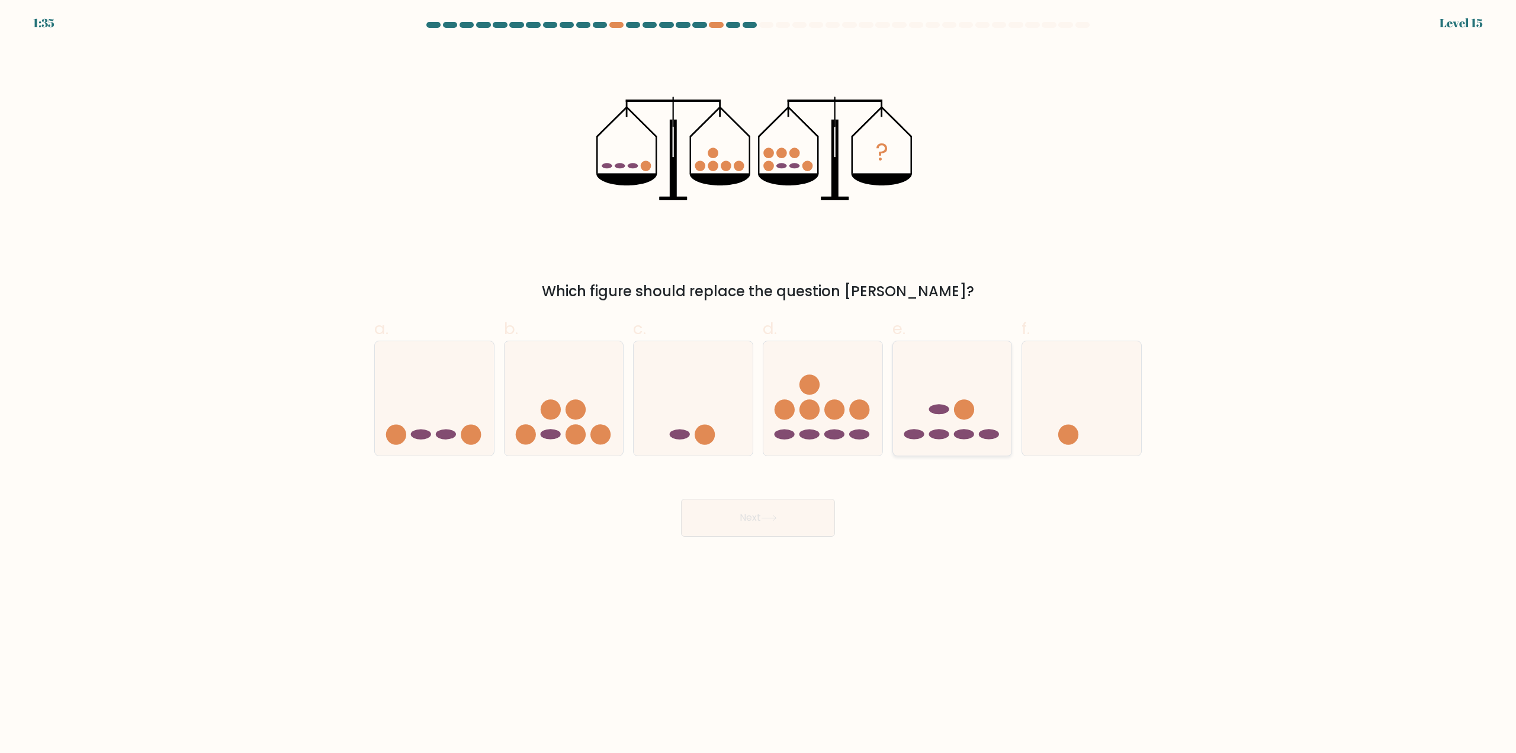
click at [965, 397] on icon at bounding box center [952, 398] width 119 height 98
click at [758, 384] on input "e." at bounding box center [758, 381] width 1 height 8
radio input "true"
click at [792, 508] on button "Next" at bounding box center [758, 518] width 154 height 38
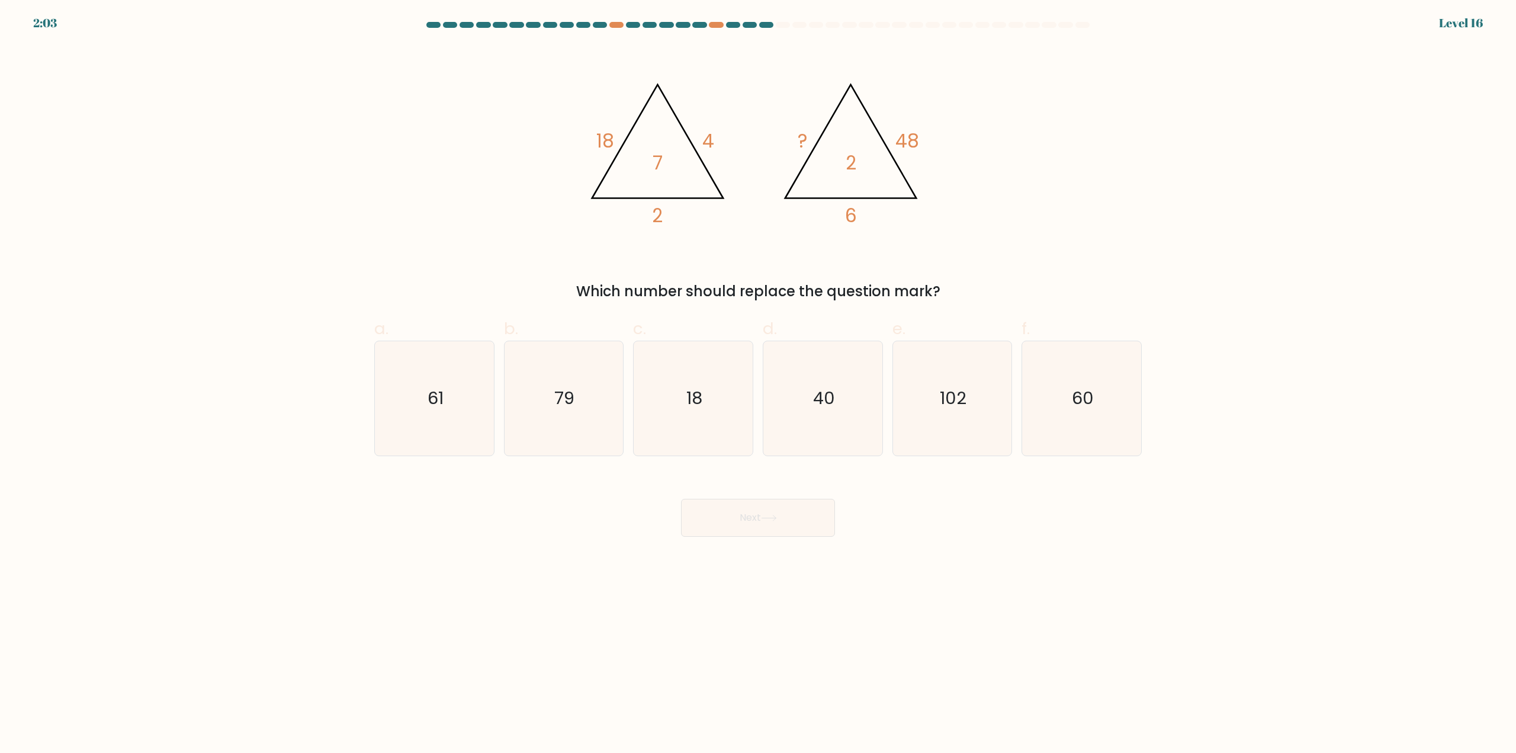
click at [198, 333] on form at bounding box center [758, 279] width 1516 height 514
click at [1102, 425] on icon "60" at bounding box center [1081, 398] width 114 height 114
click at [758, 384] on input "f. 60" at bounding box center [758, 381] width 1 height 8
radio input "true"
click at [796, 528] on button "Next" at bounding box center [758, 518] width 154 height 38
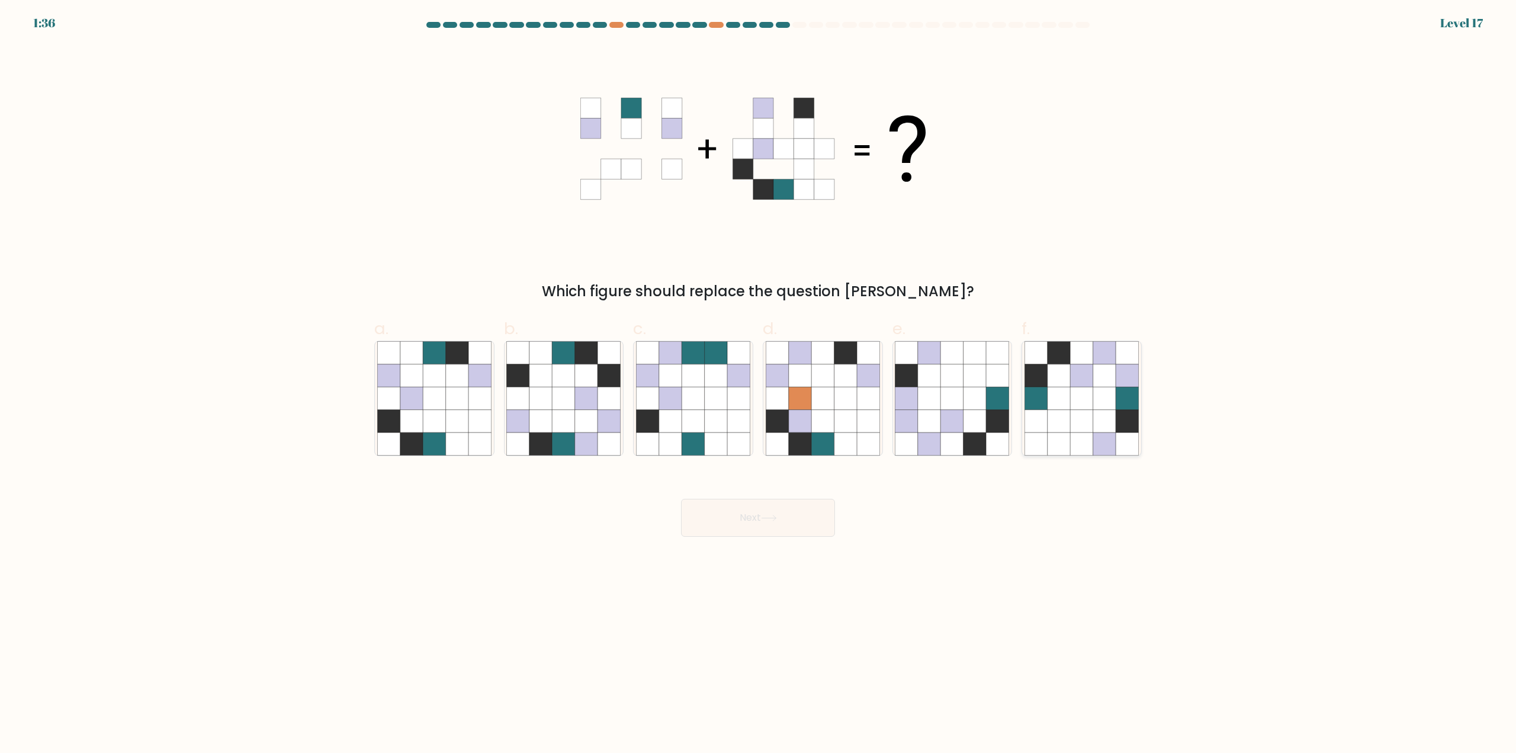
click at [1092, 404] on icon at bounding box center [1081, 398] width 22 height 22
click at [758, 384] on input "f." at bounding box center [758, 381] width 1 height 8
radio input "true"
click at [782, 519] on button "Next" at bounding box center [758, 518] width 154 height 38
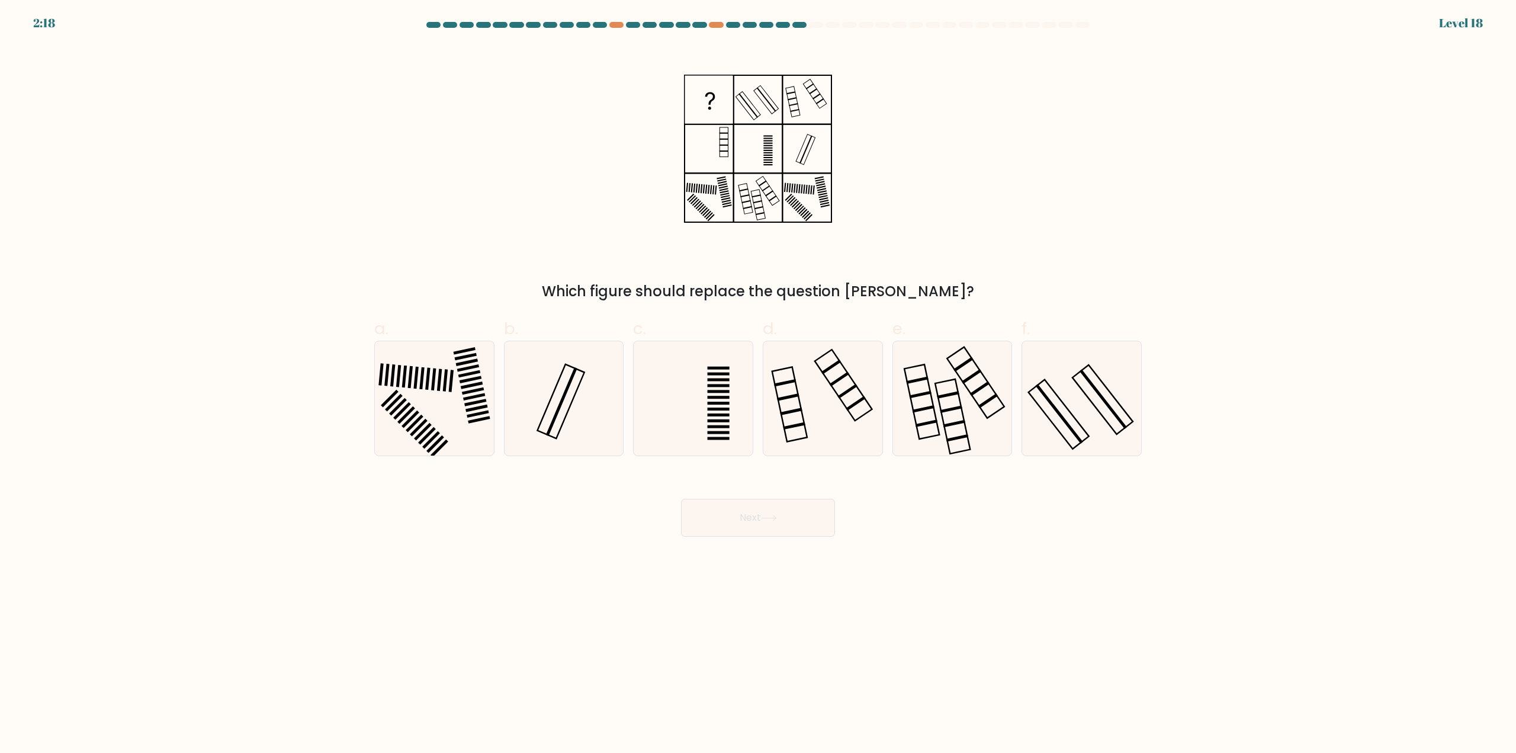
click at [332, 182] on form at bounding box center [758, 279] width 1516 height 514
click at [836, 400] on icon at bounding box center [823, 398] width 114 height 114
click at [758, 384] on input "d." at bounding box center [758, 381] width 1 height 8
radio input "true"
click at [796, 522] on button "Next" at bounding box center [758, 518] width 154 height 38
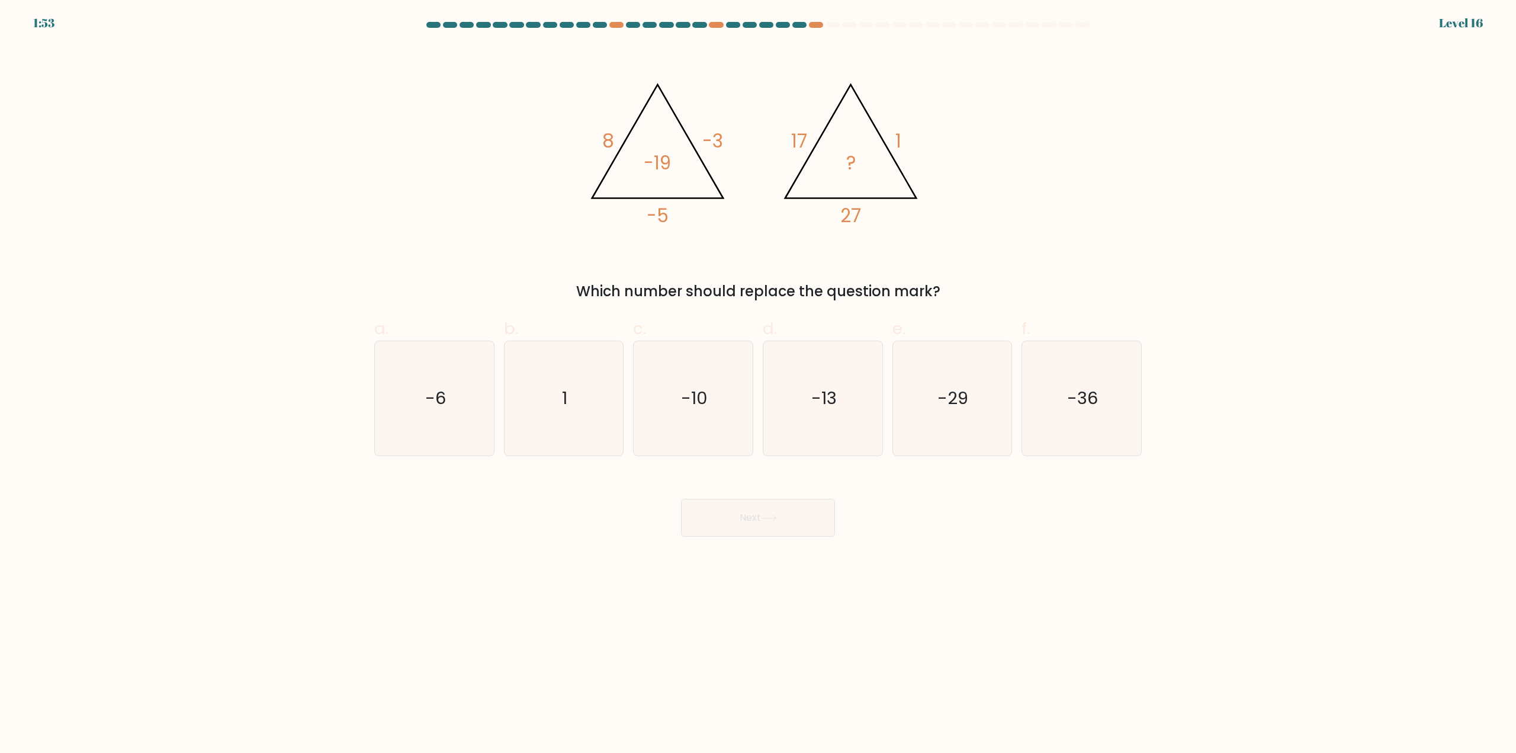
click at [230, 388] on form at bounding box center [758, 279] width 1516 height 514
click at [710, 412] on icon "-10" at bounding box center [693, 398] width 114 height 114
click at [758, 384] on input "c. -10" at bounding box center [758, 381] width 1 height 8
radio input "true"
click at [777, 516] on icon at bounding box center [769, 517] width 16 height 7
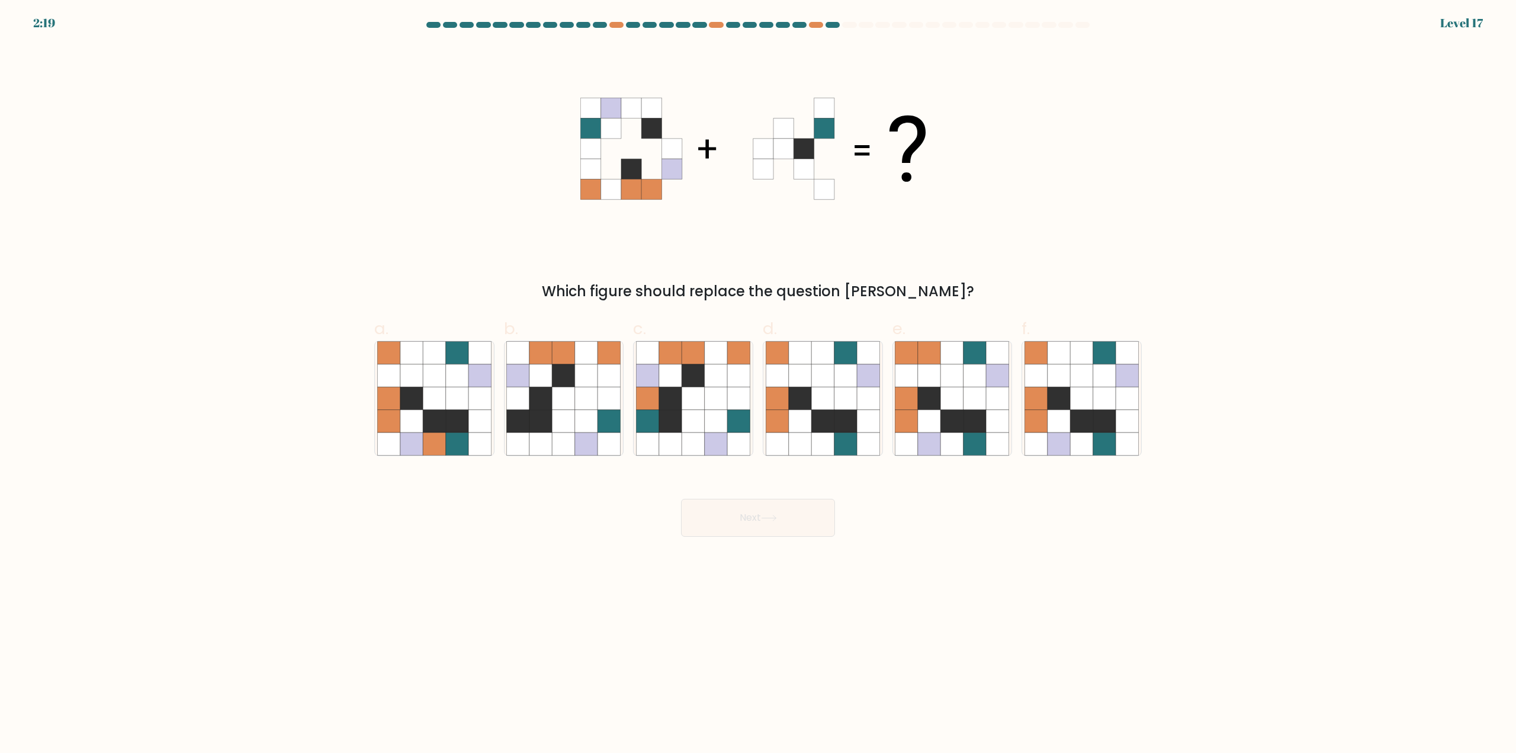
click at [253, 223] on form at bounding box center [758, 279] width 1516 height 514
click at [1091, 412] on icon at bounding box center [1081, 421] width 22 height 22
click at [758, 384] on input "f." at bounding box center [758, 381] width 1 height 8
radio input "true"
click at [758, 530] on button "Next" at bounding box center [758, 518] width 154 height 38
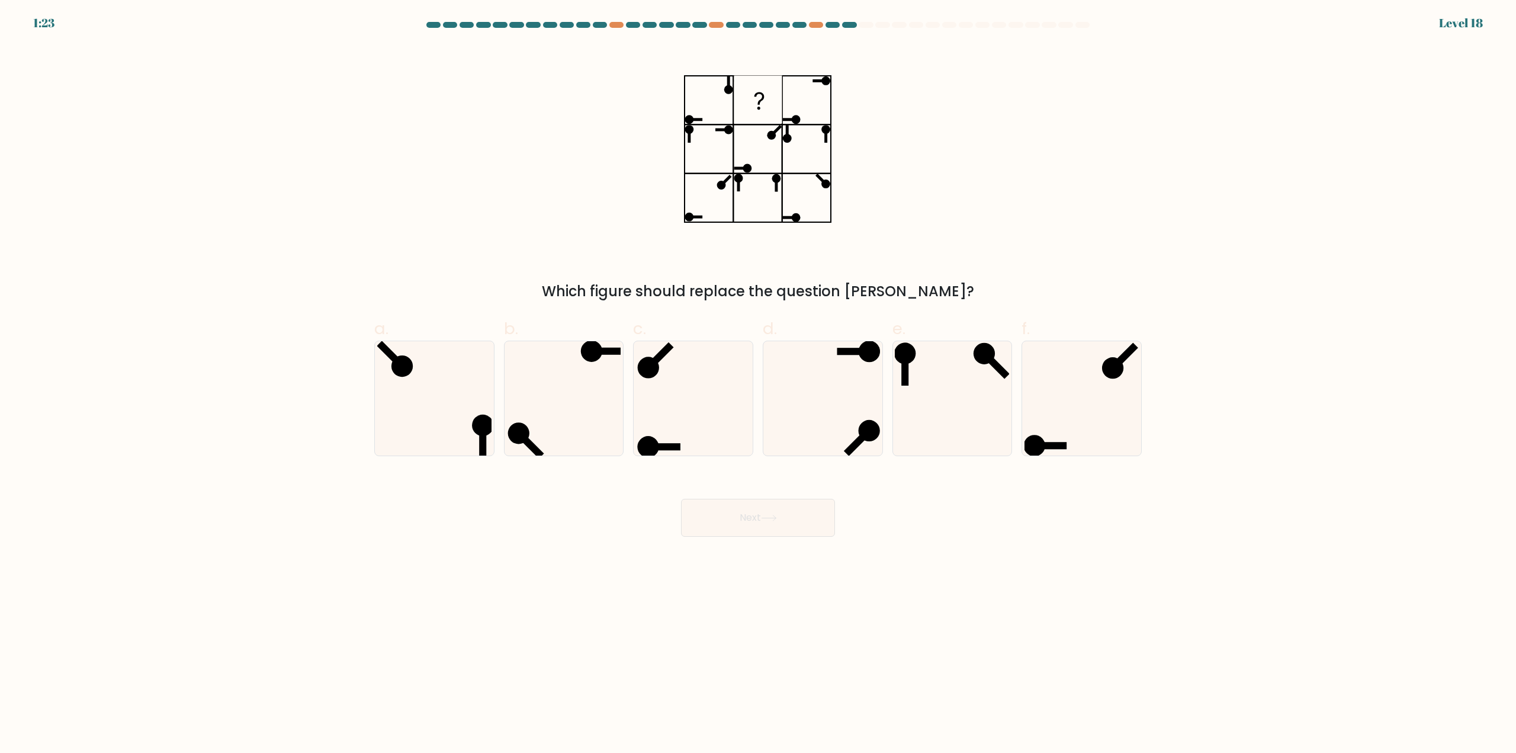
click at [374, 126] on div "Which figure should replace the question mark?" at bounding box center [758, 173] width 782 height 257
click at [256, 413] on form at bounding box center [758, 279] width 1516 height 514
click at [693, 405] on icon at bounding box center [693, 398] width 114 height 114
click at [758, 384] on input "c." at bounding box center [758, 381] width 1 height 8
radio input "true"
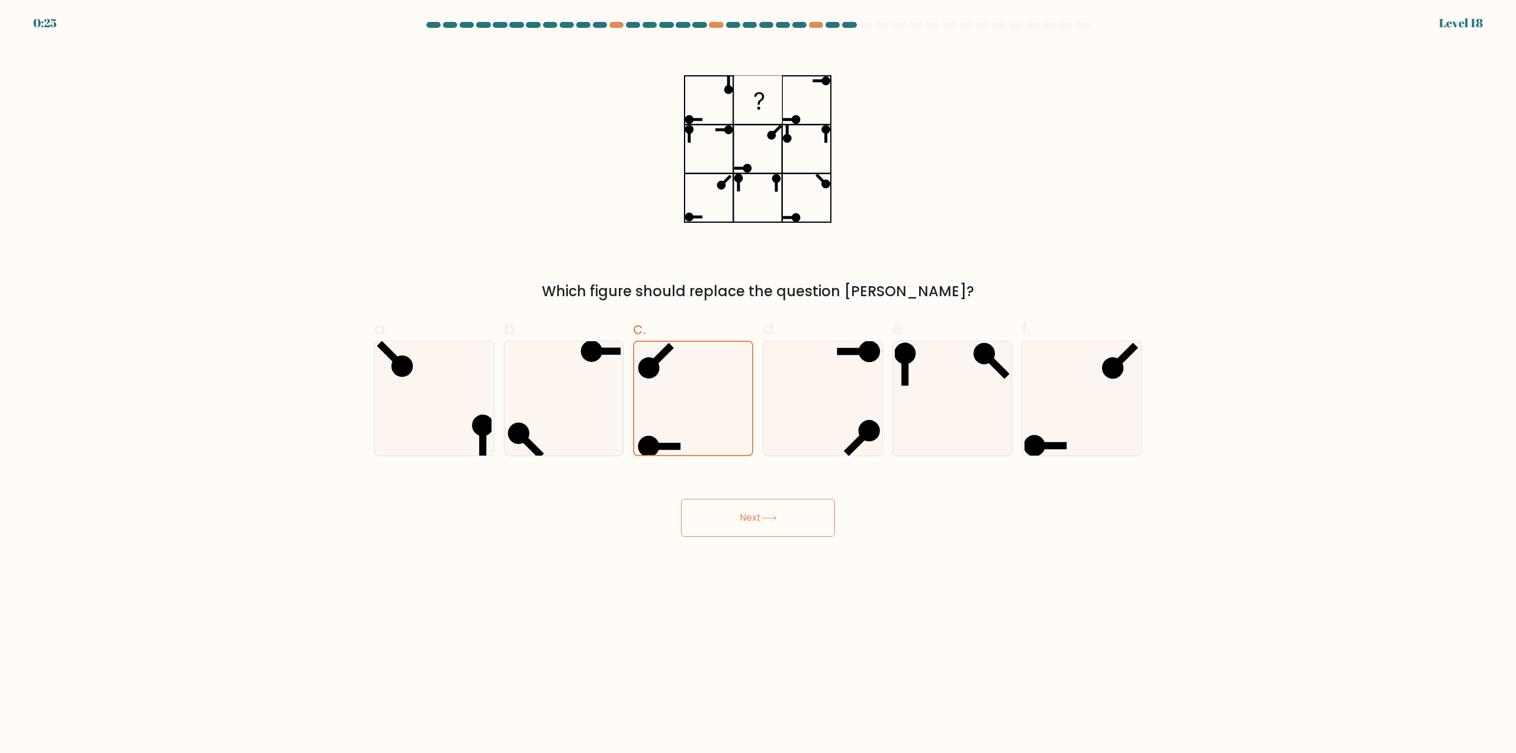
drag, startPoint x: 739, startPoint y: 519, endPoint x: 719, endPoint y: 516, distance: 19.8
click at [739, 519] on button "Next" at bounding box center [758, 518] width 154 height 38
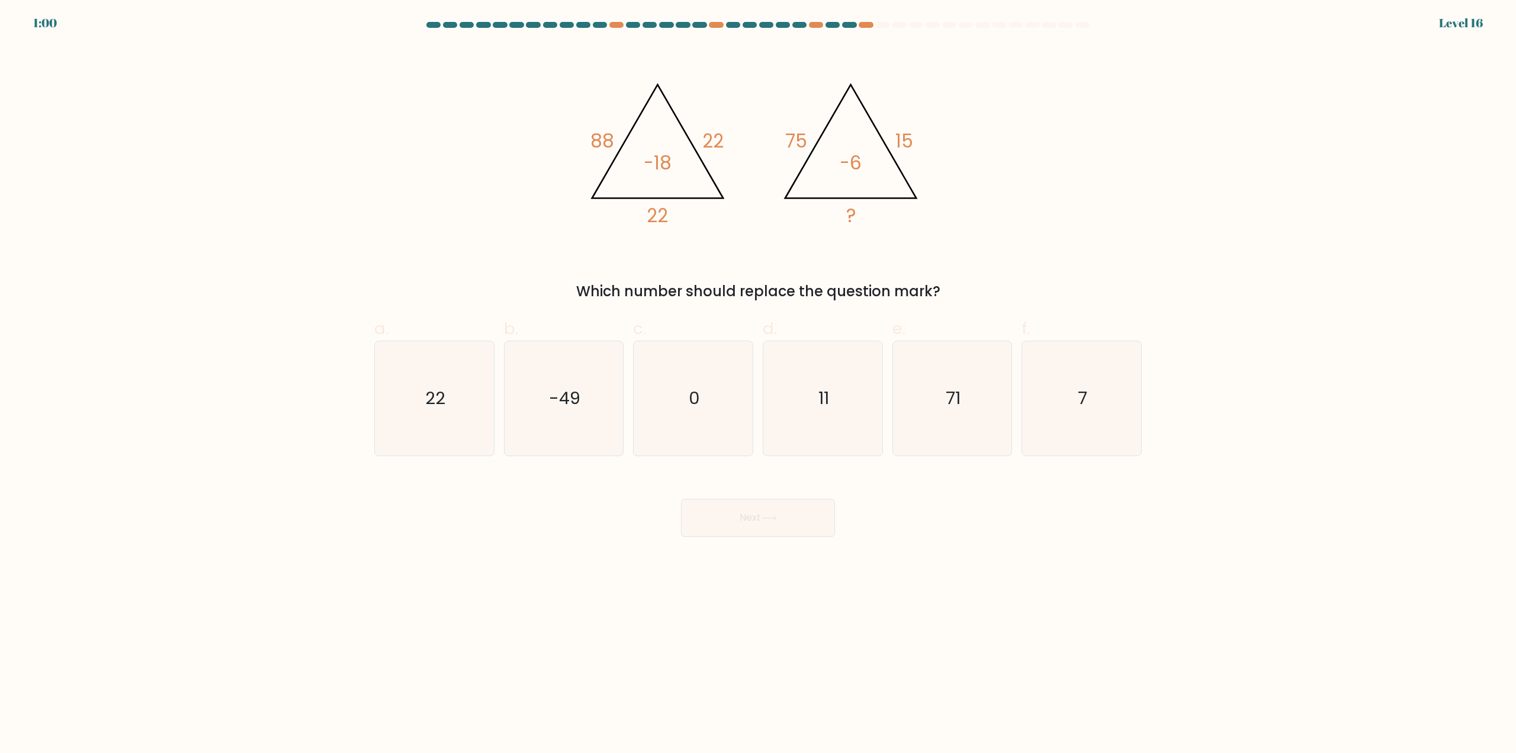
click at [300, 458] on form at bounding box center [758, 279] width 1516 height 514
click at [841, 421] on icon "11" at bounding box center [823, 398] width 114 height 114
click at [758, 384] on input "d. 11" at bounding box center [758, 381] width 1 height 8
radio input "true"
click at [787, 516] on button "Next" at bounding box center [758, 518] width 154 height 38
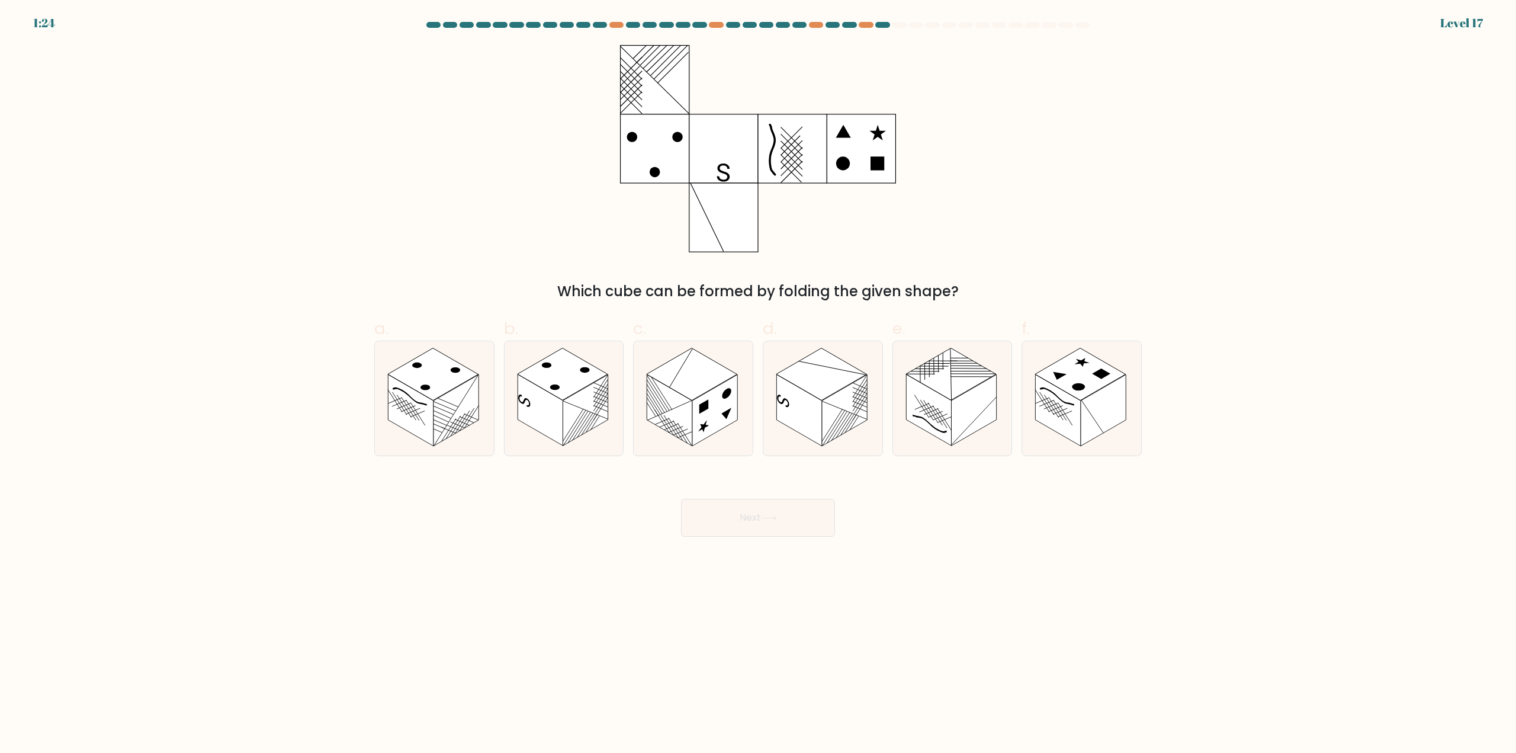
drag, startPoint x: 262, startPoint y: 211, endPoint x: 262, endPoint y: 203, distance: 8.3
click at [262, 204] on form at bounding box center [758, 279] width 1516 height 514
click at [617, 414] on icon at bounding box center [563, 398] width 119 height 114
click at [758, 384] on input "b." at bounding box center [758, 381] width 1 height 8
radio input "true"
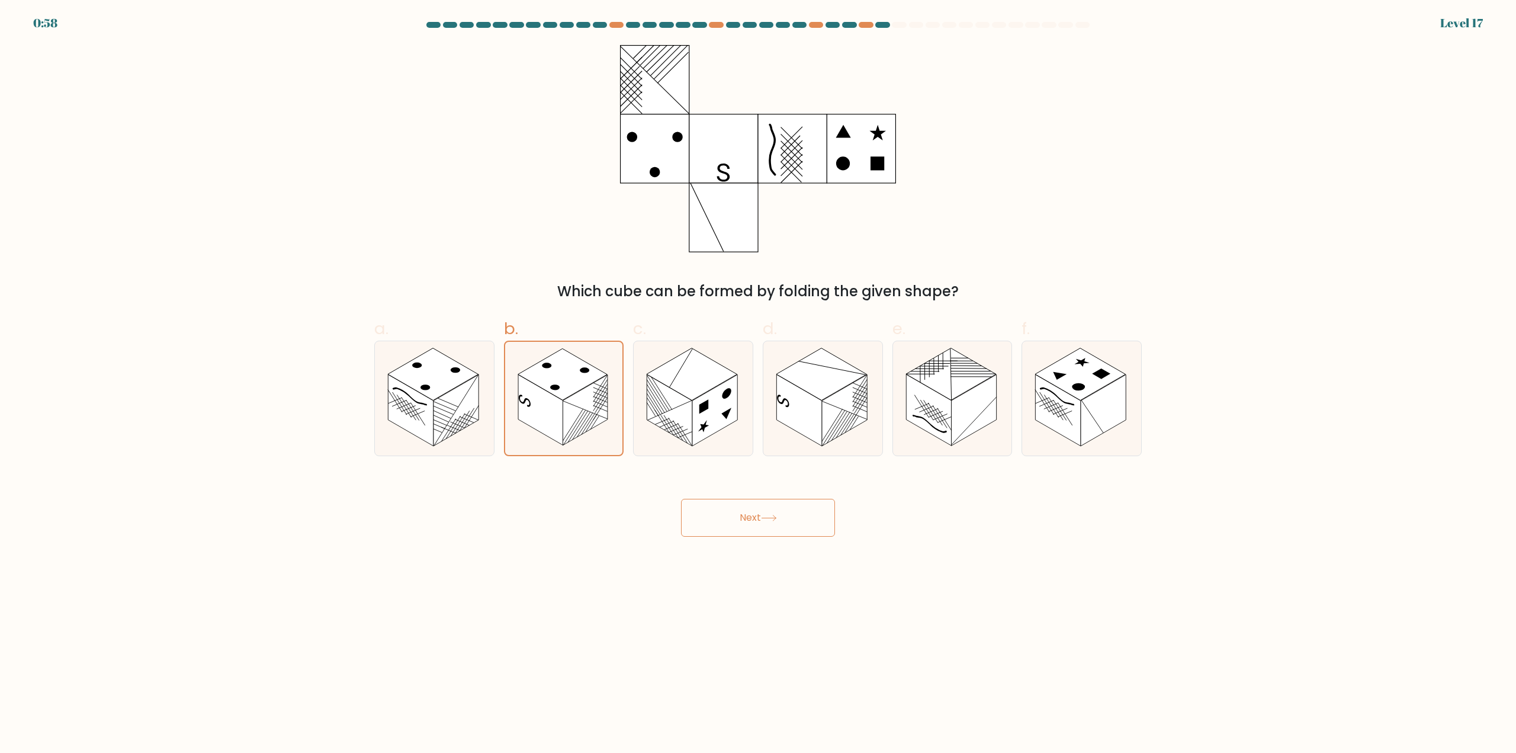
click at [747, 517] on button "Next" at bounding box center [758, 518] width 154 height 38
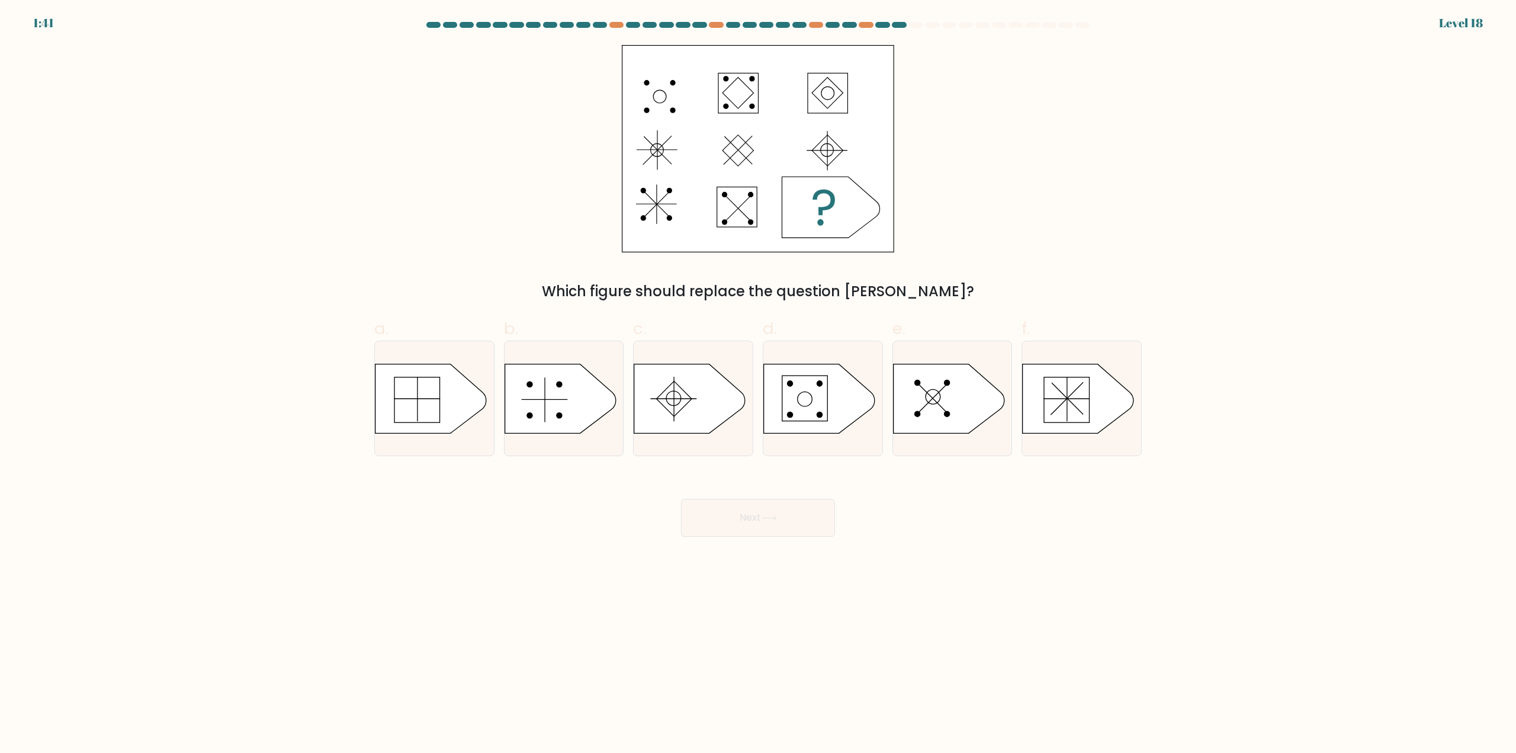
click at [332, 217] on form "a." at bounding box center [758, 279] width 1516 height 514
click at [1098, 398] on icon at bounding box center [1077, 398] width 111 height 69
click at [758, 384] on input "f." at bounding box center [758, 381] width 1 height 8
radio input "true"
click at [790, 510] on button "Next" at bounding box center [758, 518] width 154 height 38
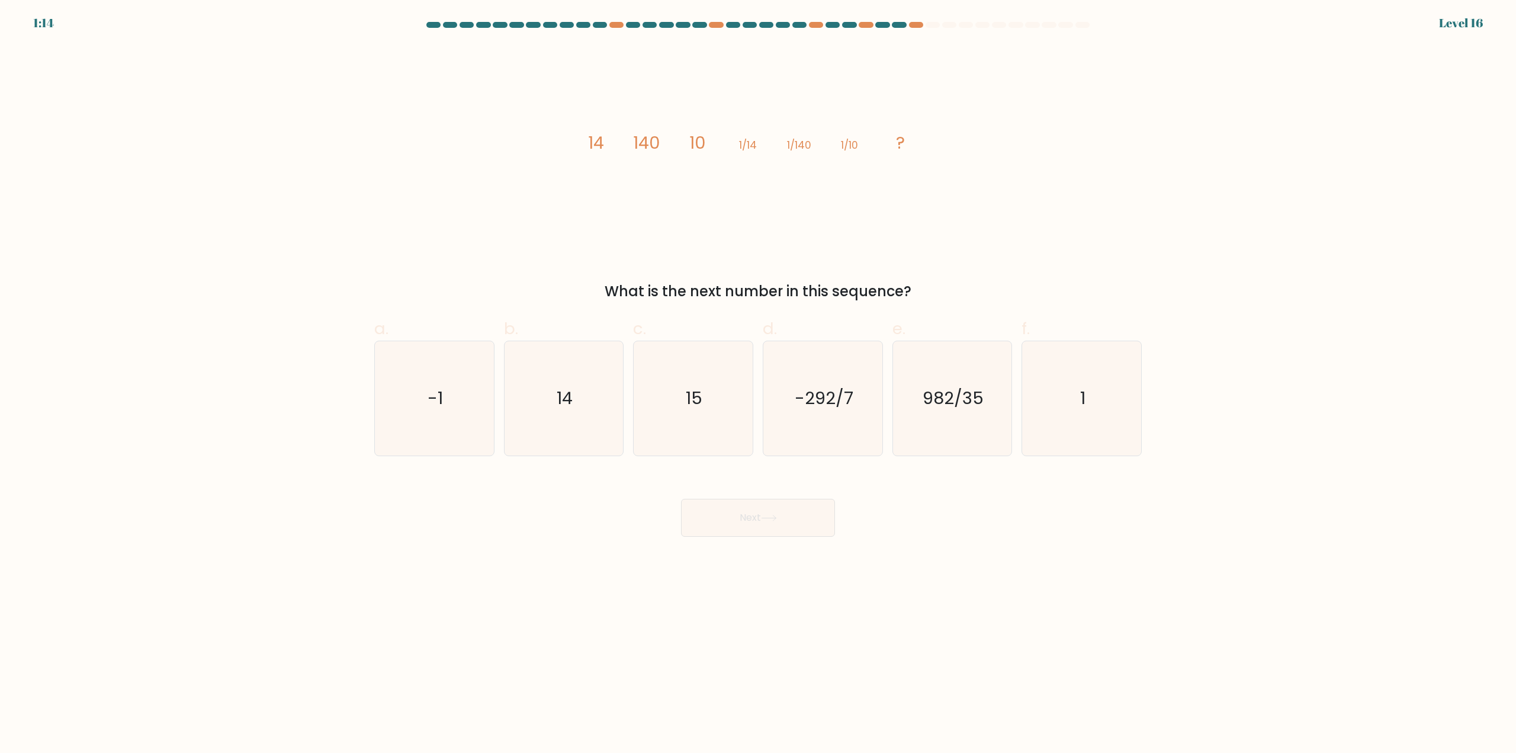
click at [193, 409] on form at bounding box center [758, 279] width 1516 height 514
click at [552, 396] on icon "14" at bounding box center [563, 398] width 114 height 114
click at [758, 384] on input "b. 14" at bounding box center [758, 381] width 1 height 8
radio input "true"
click at [770, 520] on icon at bounding box center [769, 517] width 16 height 7
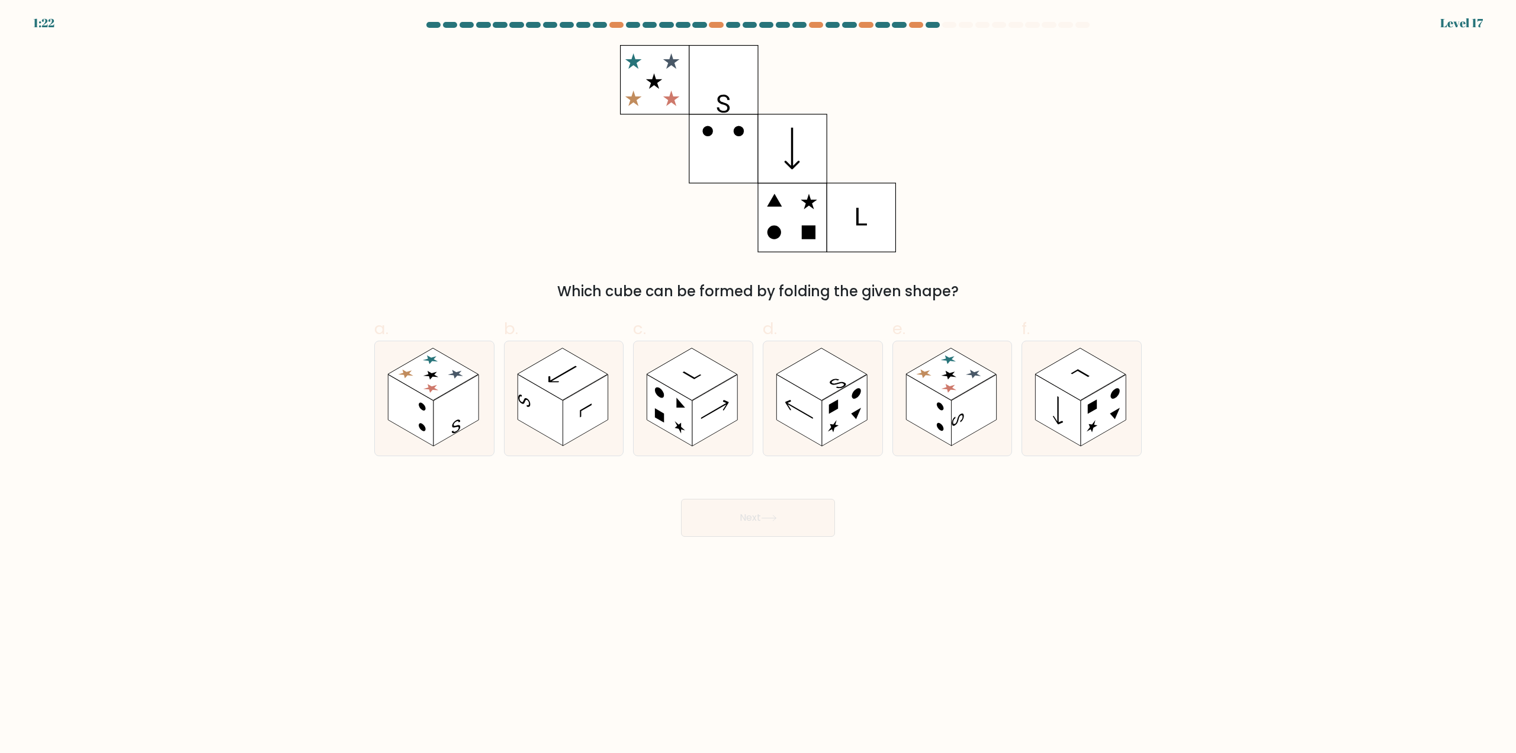
click at [266, 219] on form at bounding box center [758, 279] width 1516 height 514
click at [385, 438] on icon at bounding box center [434, 398] width 119 height 114
click at [758, 384] on input "a." at bounding box center [758, 381] width 1 height 8
radio input "true"
click at [757, 526] on button "Next" at bounding box center [758, 518] width 154 height 38
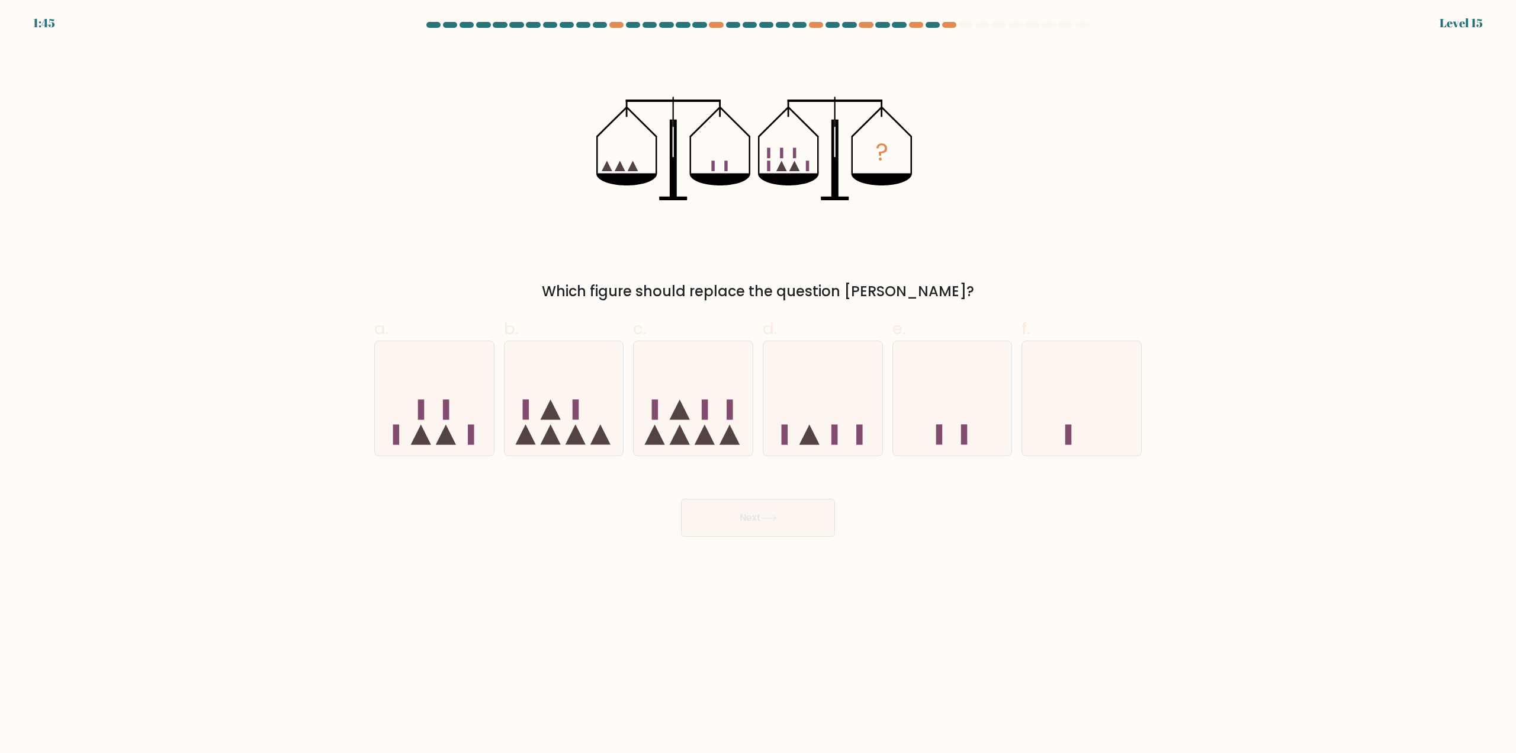
click at [234, 246] on form at bounding box center [758, 279] width 1516 height 514
drag, startPoint x: 568, startPoint y: 427, endPoint x: 577, endPoint y: 427, distance: 8.9
click at [570, 427] on icon at bounding box center [563, 398] width 119 height 98
click at [758, 384] on input "b." at bounding box center [758, 381] width 1 height 8
radio input "true"
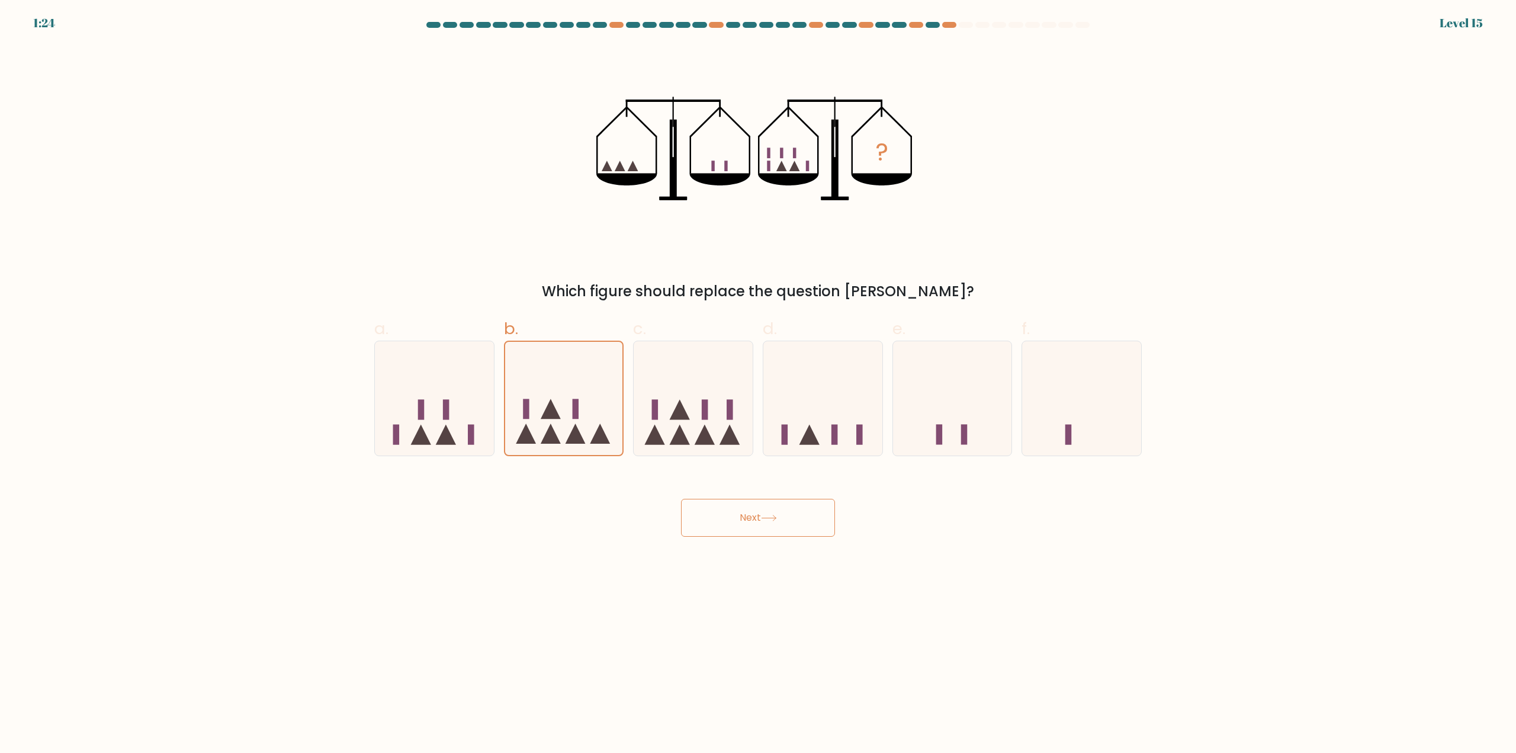
click at [776, 514] on icon at bounding box center [769, 517] width 16 height 7
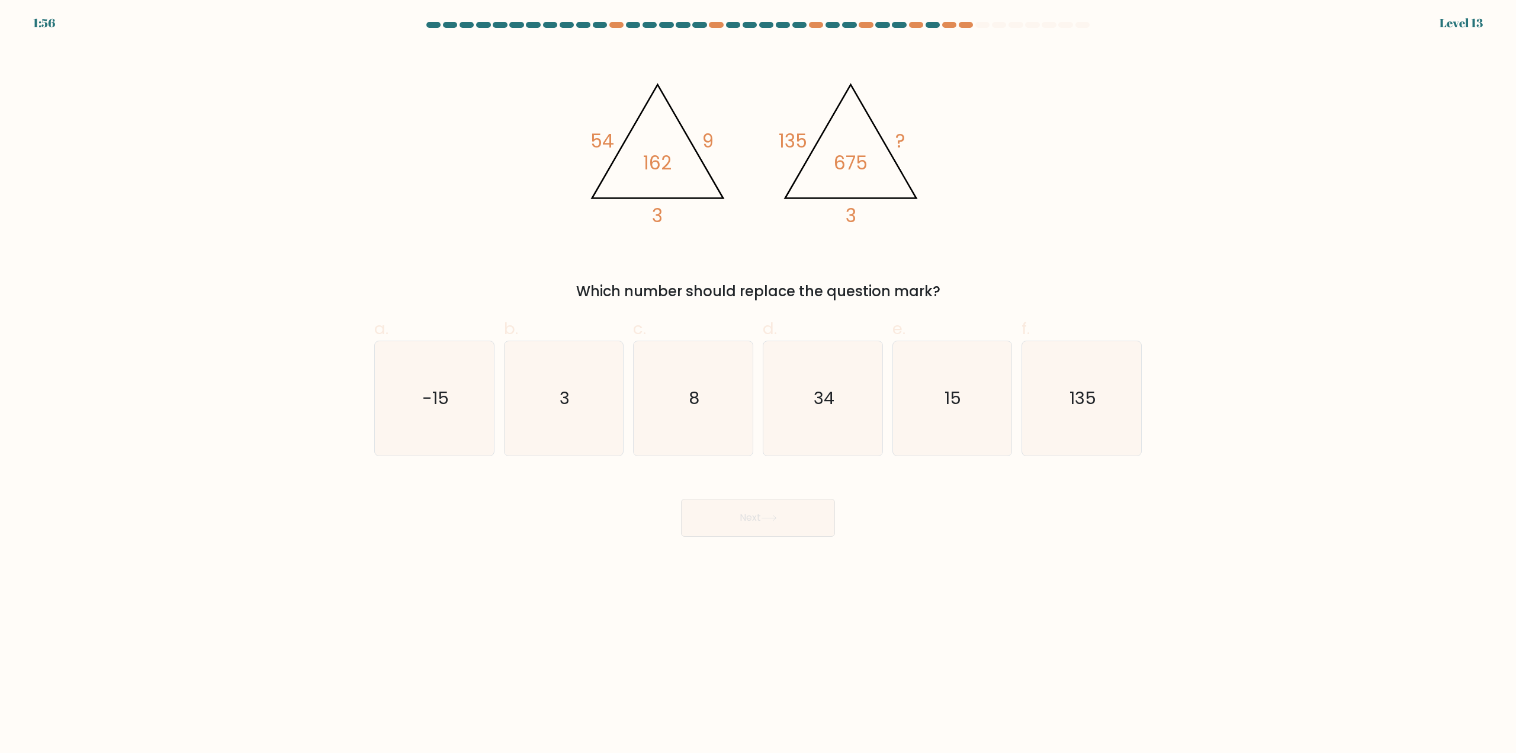
click at [236, 320] on form at bounding box center [758, 279] width 1516 height 514
click at [961, 426] on icon "15" at bounding box center [952, 398] width 114 height 114
click at [758, 384] on input "e. 15" at bounding box center [758, 381] width 1 height 8
radio input "true"
click at [794, 520] on button "Next" at bounding box center [758, 518] width 154 height 38
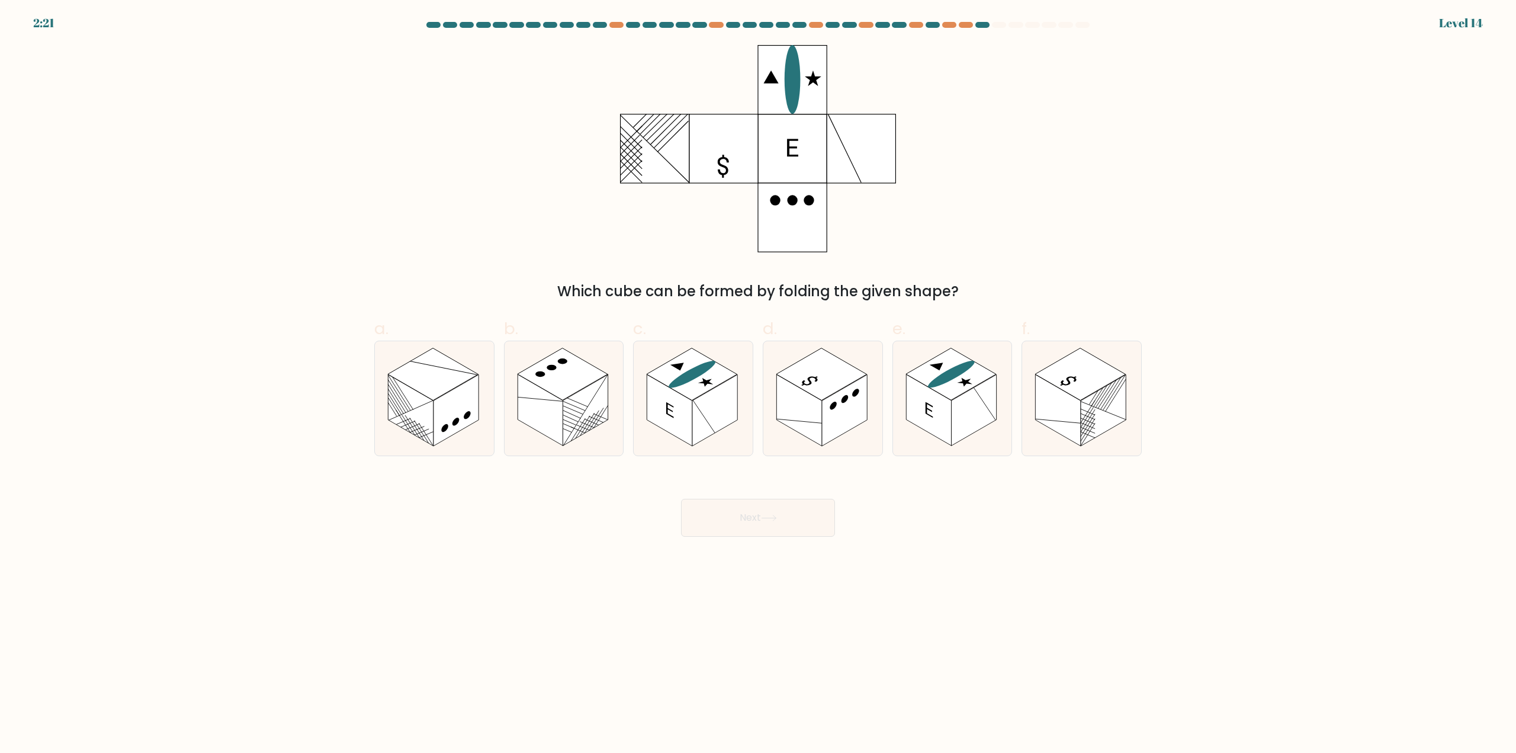
click at [242, 185] on form at bounding box center [758, 279] width 1516 height 514
click at [685, 400] on rect at bounding box center [669, 411] width 45 height 72
click at [758, 384] on input "c." at bounding box center [758, 381] width 1 height 8
radio input "true"
click at [770, 515] on icon at bounding box center [769, 517] width 16 height 7
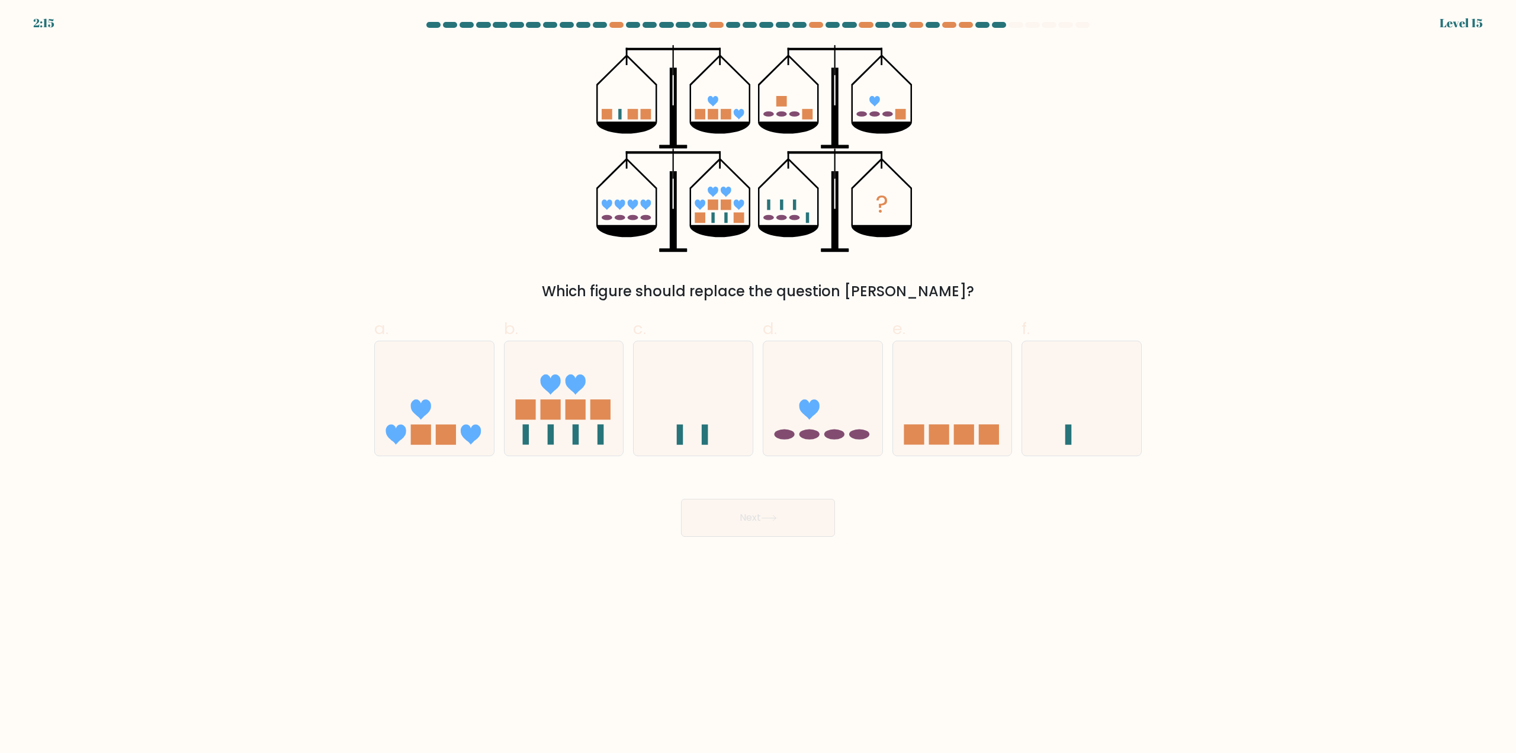
click at [325, 171] on form at bounding box center [758, 279] width 1516 height 514
click at [156, 352] on form at bounding box center [758, 279] width 1516 height 514
click at [538, 372] on icon at bounding box center [563, 398] width 119 height 98
click at [758, 377] on input "b." at bounding box center [758, 381] width 1 height 8
radio input "true"
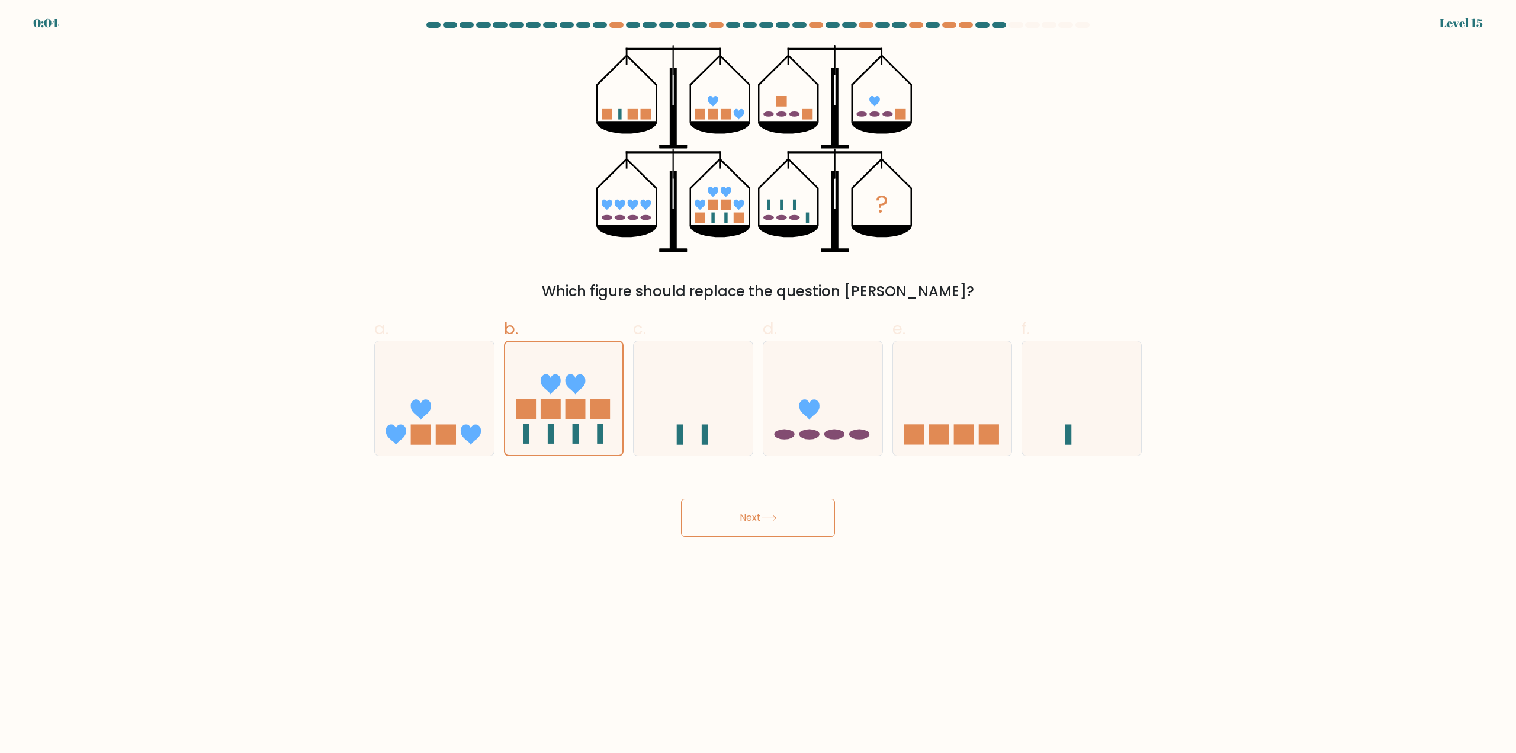
click at [761, 523] on button "Next" at bounding box center [758, 518] width 154 height 38
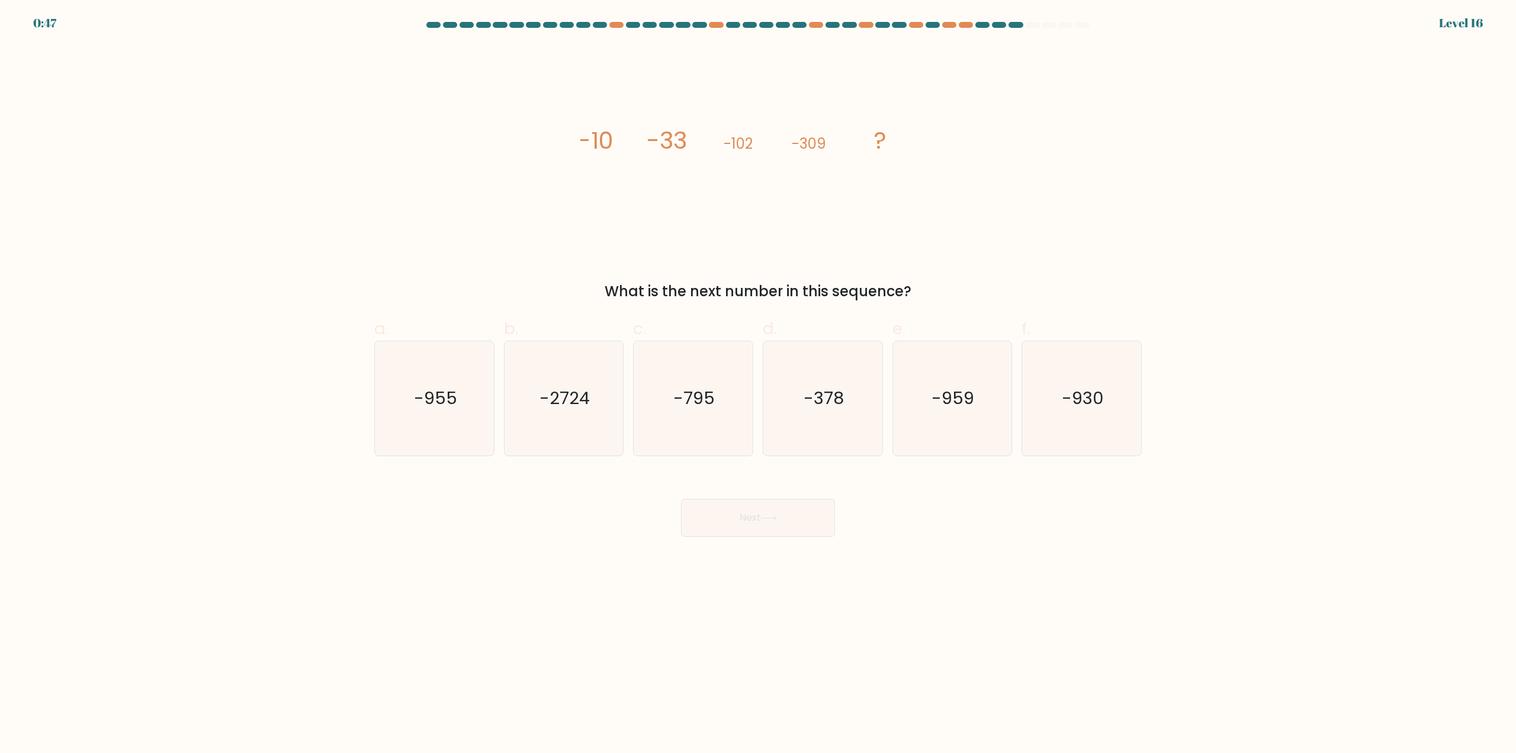
drag, startPoint x: 287, startPoint y: 217, endPoint x: 356, endPoint y: 229, distance: 70.3
click at [288, 217] on form at bounding box center [758, 279] width 1516 height 514
click at [128, 413] on form at bounding box center [758, 279] width 1516 height 514
click at [1075, 419] on icon "-930" at bounding box center [1081, 398] width 114 height 114
click at [758, 384] on input "f. -930" at bounding box center [758, 381] width 1 height 8
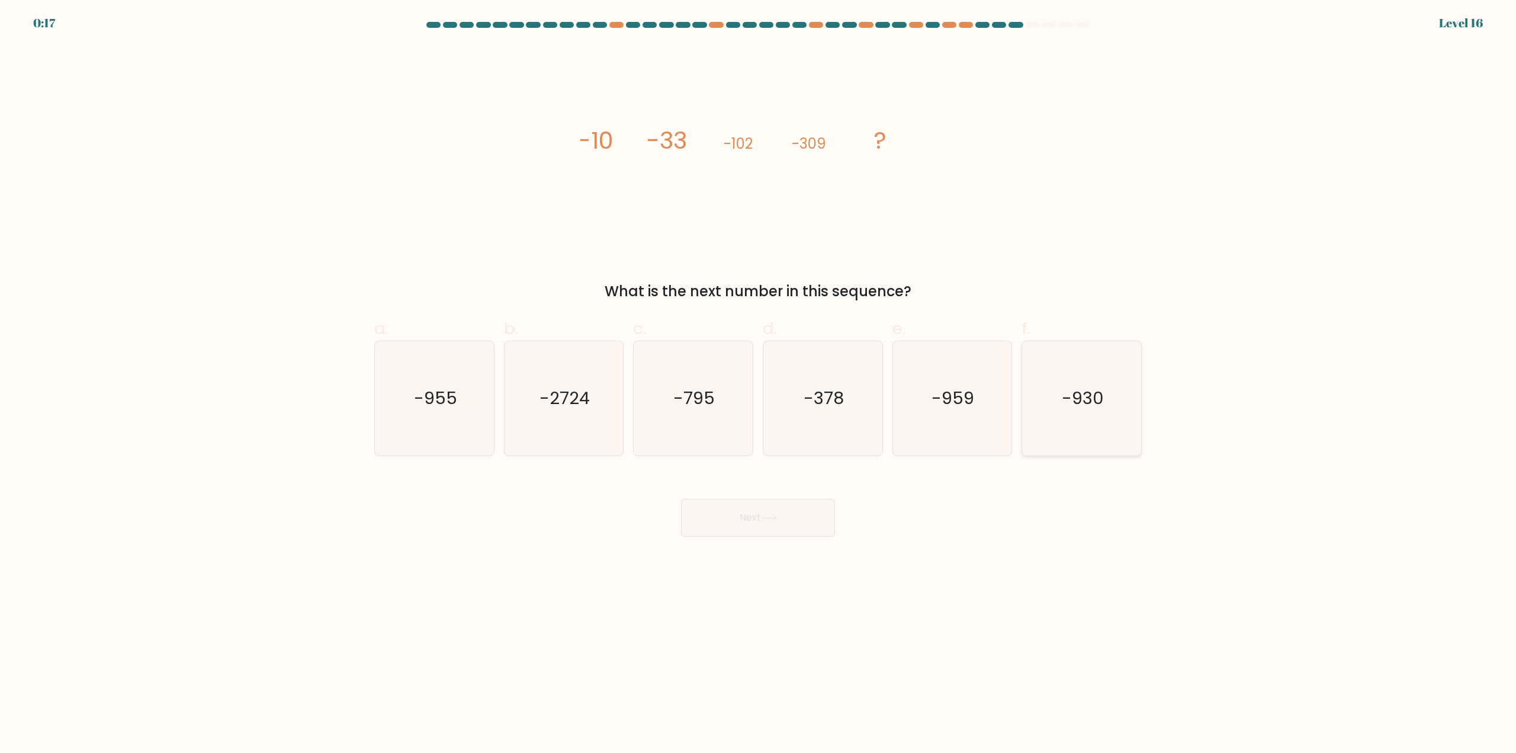
radio input "true"
click at [789, 520] on button "Next" at bounding box center [758, 518] width 154 height 38
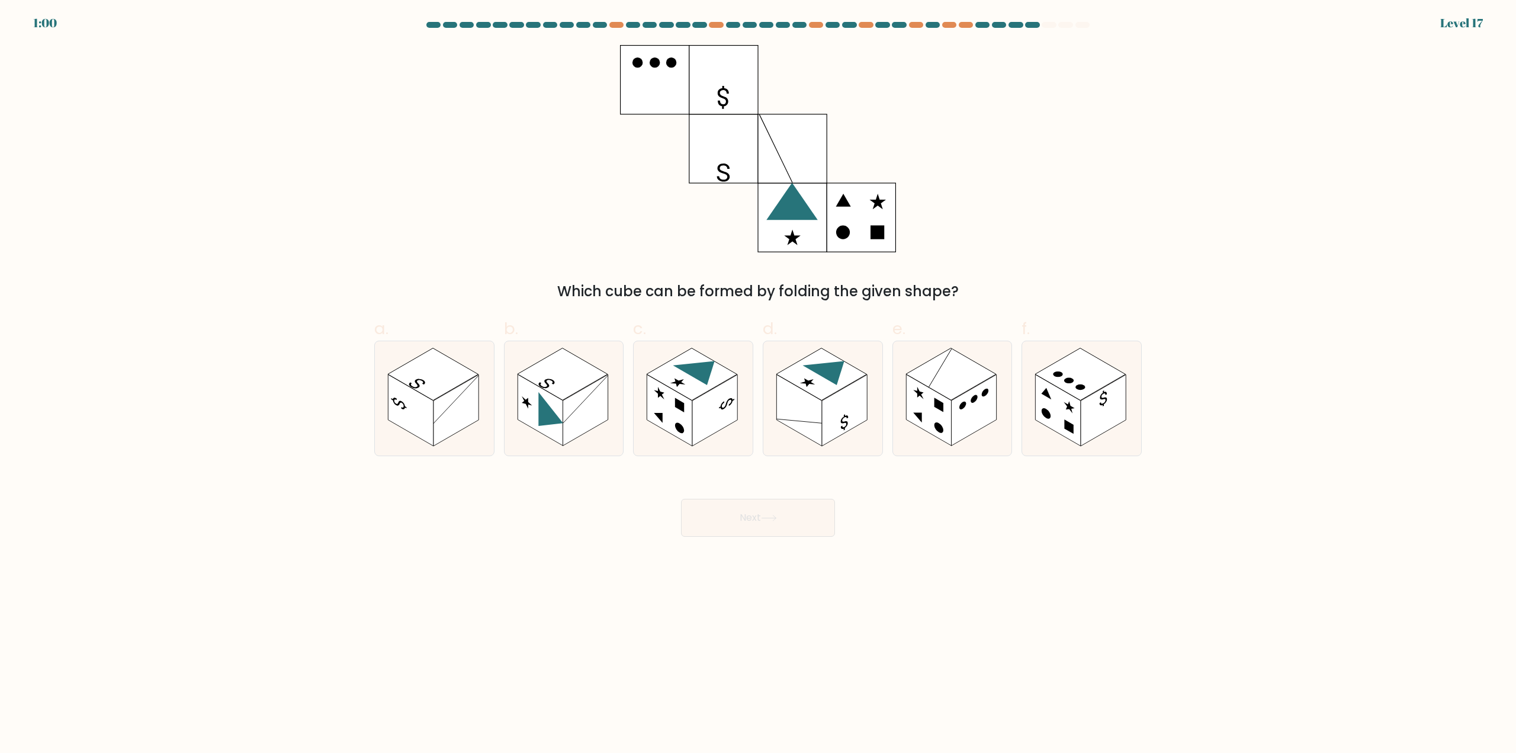
click at [290, 174] on form at bounding box center [758, 279] width 1516 height 514
click at [572, 414] on line at bounding box center [584, 399] width 45 height 48
click at [758, 384] on input "b." at bounding box center [758, 381] width 1 height 8
radio input "true"
click at [774, 514] on icon at bounding box center [769, 517] width 16 height 7
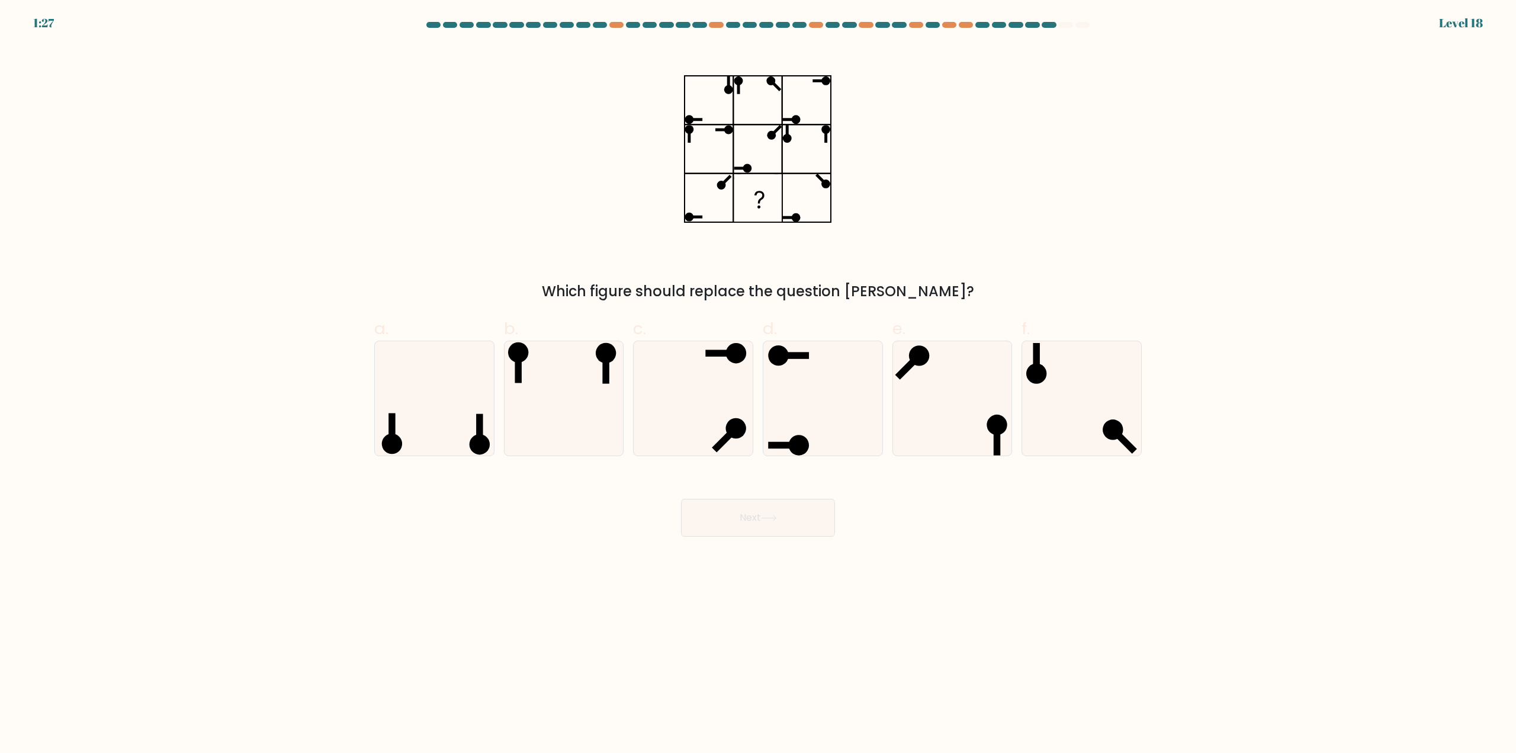
click at [478, 218] on div "Which figure should replace the question mark?" at bounding box center [758, 173] width 782 height 257
click at [223, 479] on form at bounding box center [758, 279] width 1516 height 514
click at [546, 422] on icon at bounding box center [563, 398] width 114 height 114
click at [758, 384] on input "b." at bounding box center [758, 381] width 1 height 8
radio input "true"
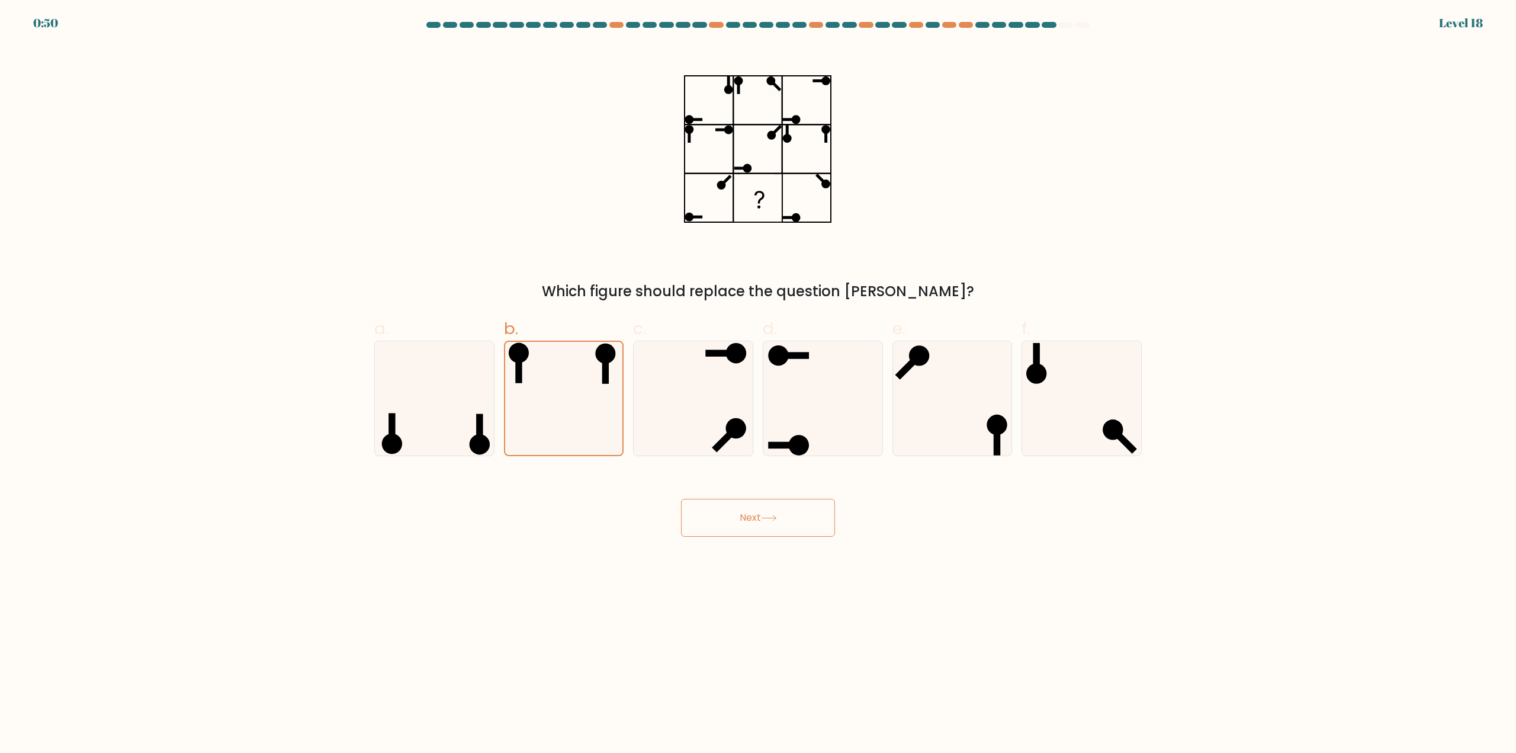
click at [753, 522] on button "Next" at bounding box center [758, 518] width 154 height 38
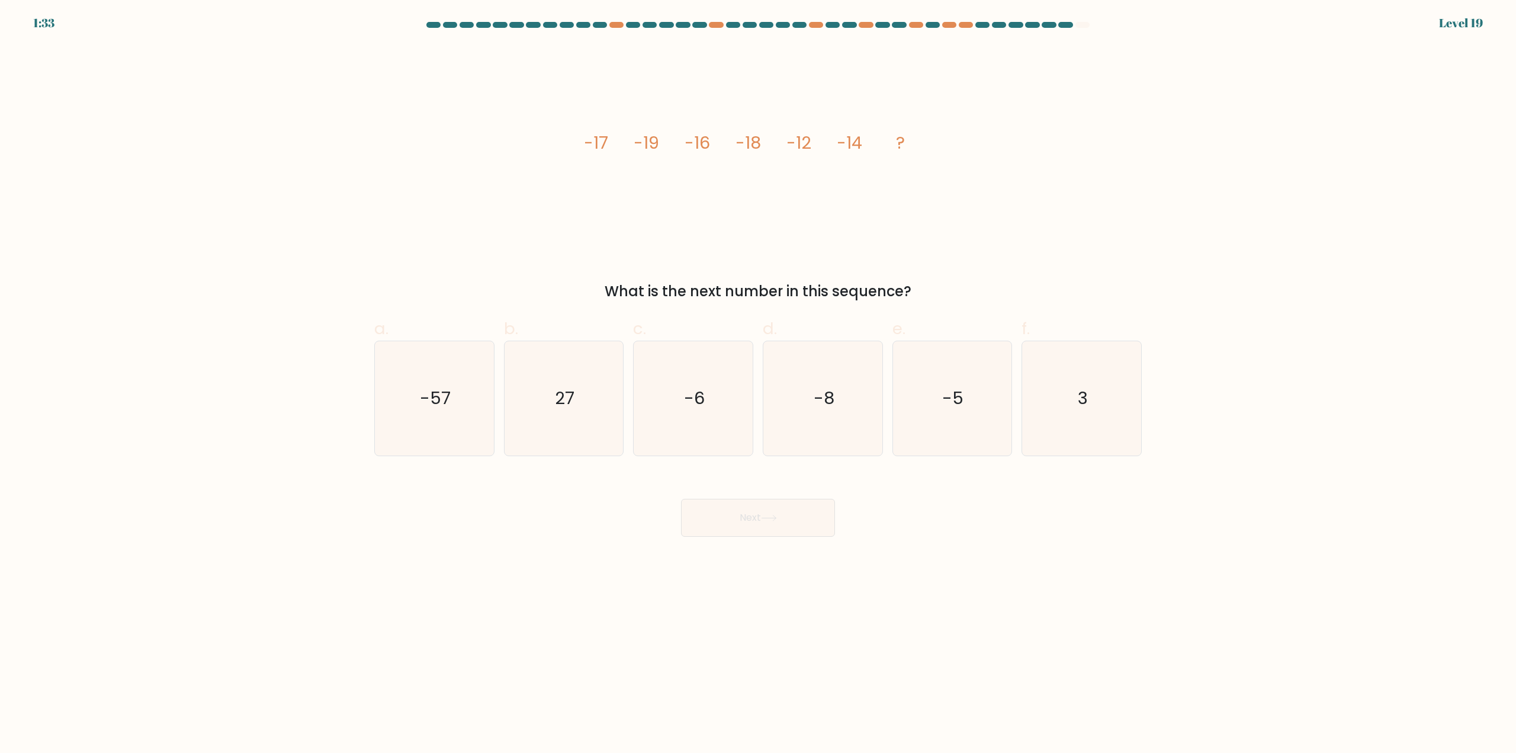
click at [255, 217] on form at bounding box center [758, 279] width 1516 height 514
click at [162, 395] on form at bounding box center [758, 279] width 1516 height 514
click at [136, 350] on form at bounding box center [758, 279] width 1516 height 514
click at [968, 409] on icon "-5" at bounding box center [952, 398] width 114 height 114
click at [758, 384] on input "e. -5" at bounding box center [758, 381] width 1 height 8
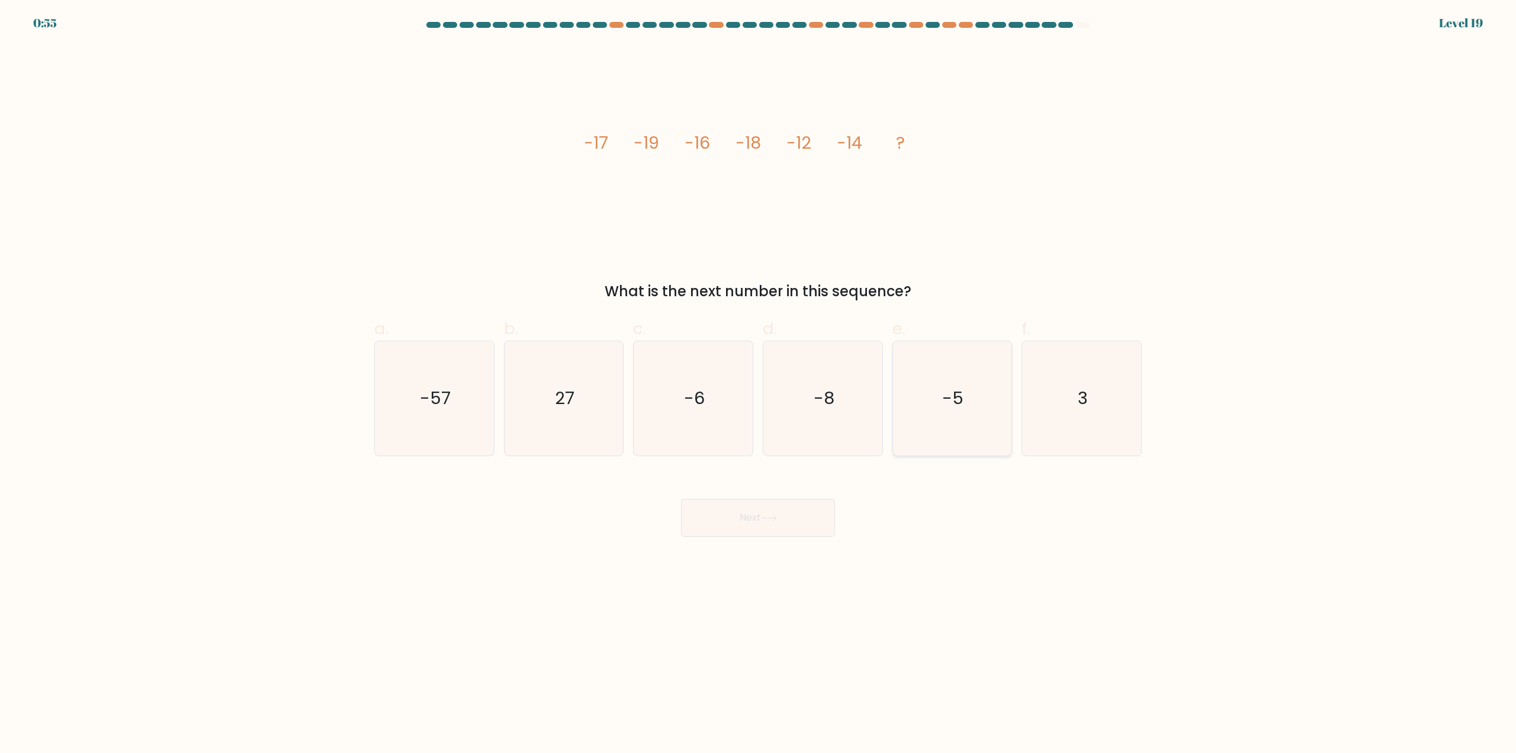
radio input "true"
click at [798, 528] on button "Next" at bounding box center [758, 518] width 154 height 38
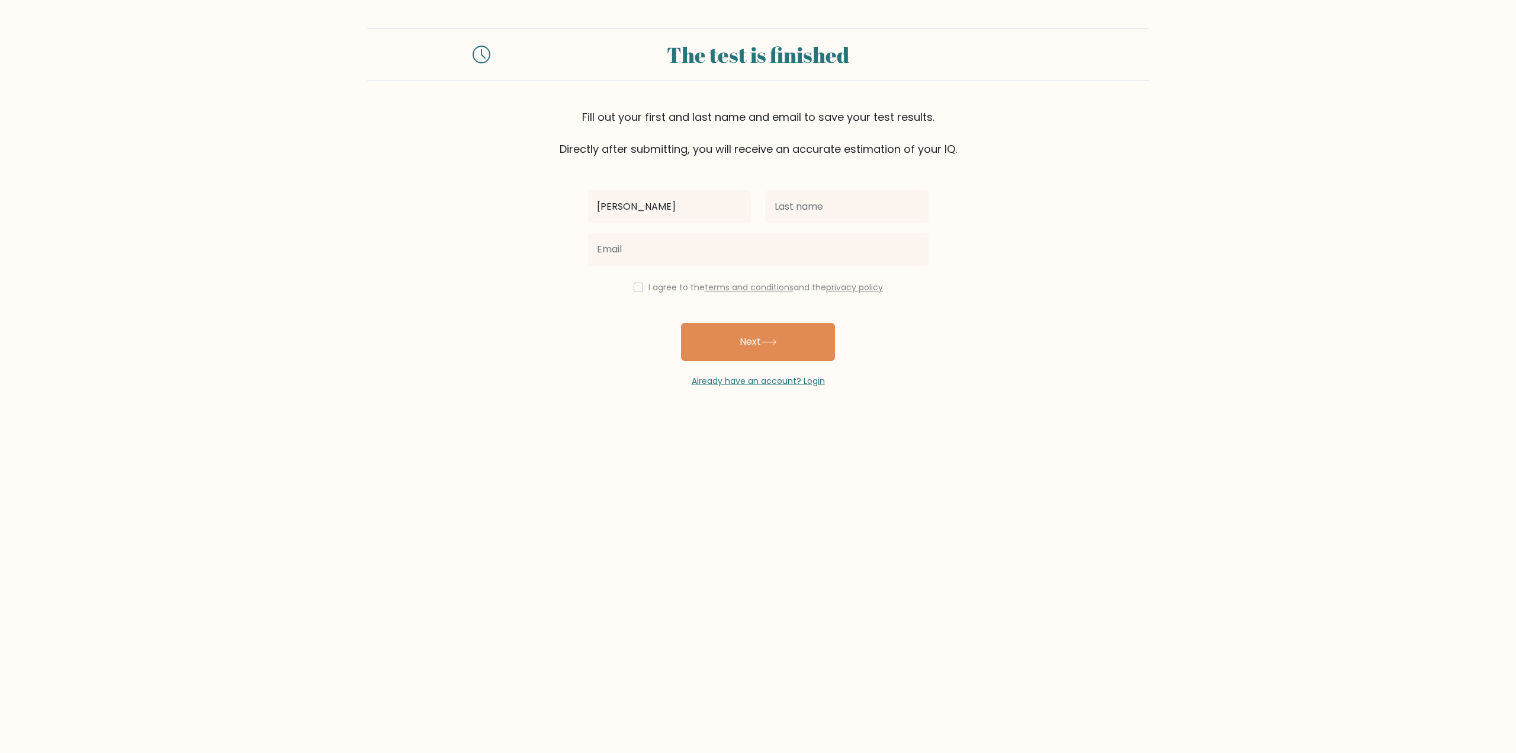
type input "[PERSON_NAME]"
type input "t"
type input "garanganao"
type input "pgaranganao@gmail.com"
click at [660, 299] on div "patrick garanganao pgaranganao@gmail.com I agree to the terms and conditions an…" at bounding box center [757, 272] width 355 height 230
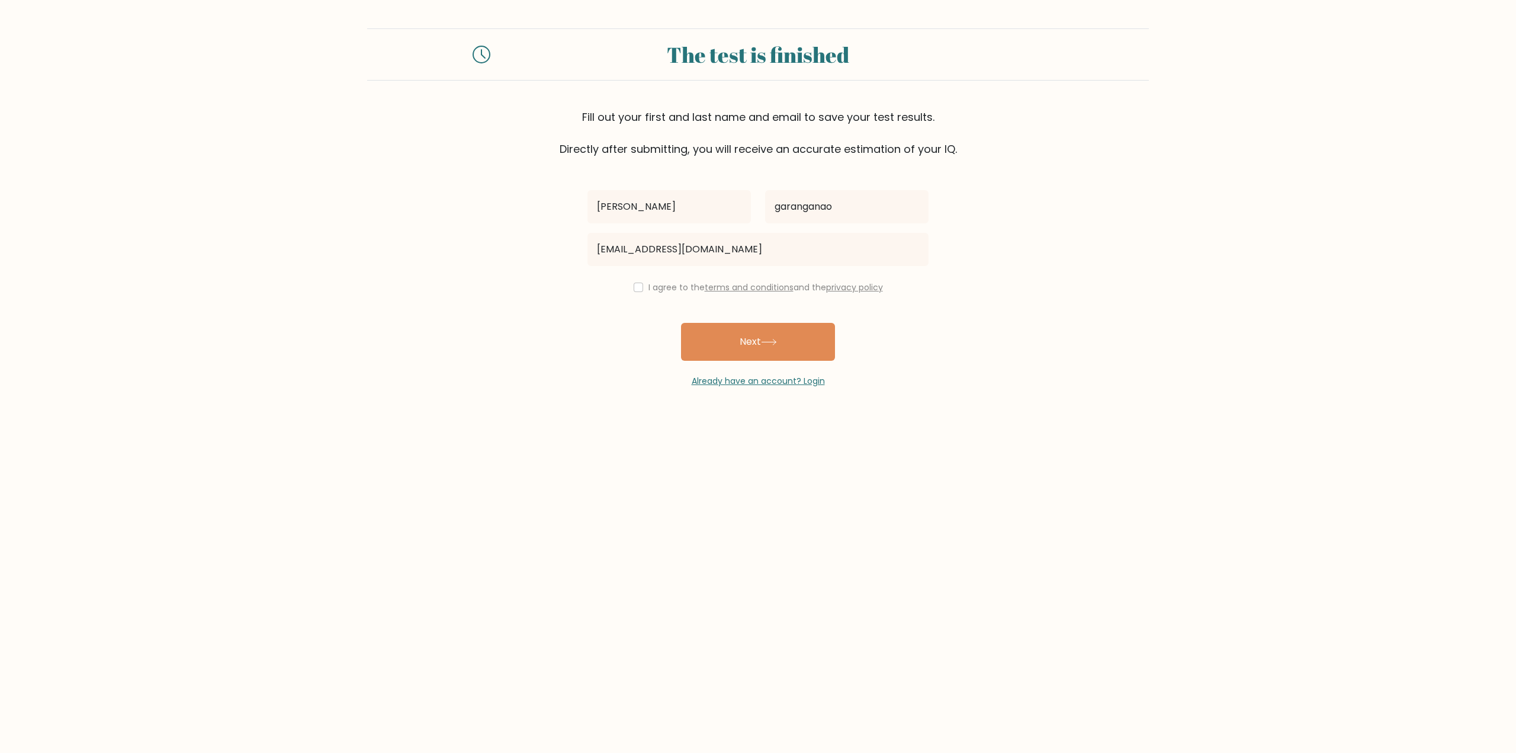
click at [626, 279] on div "patrick garanganao pgaranganao@gmail.com I agree to the terms and conditions an…" at bounding box center [757, 272] width 355 height 230
click at [633, 282] on input "checkbox" at bounding box center [637, 286] width 9 height 9
checkbox input "true"
click at [689, 332] on button "Next" at bounding box center [758, 342] width 154 height 38
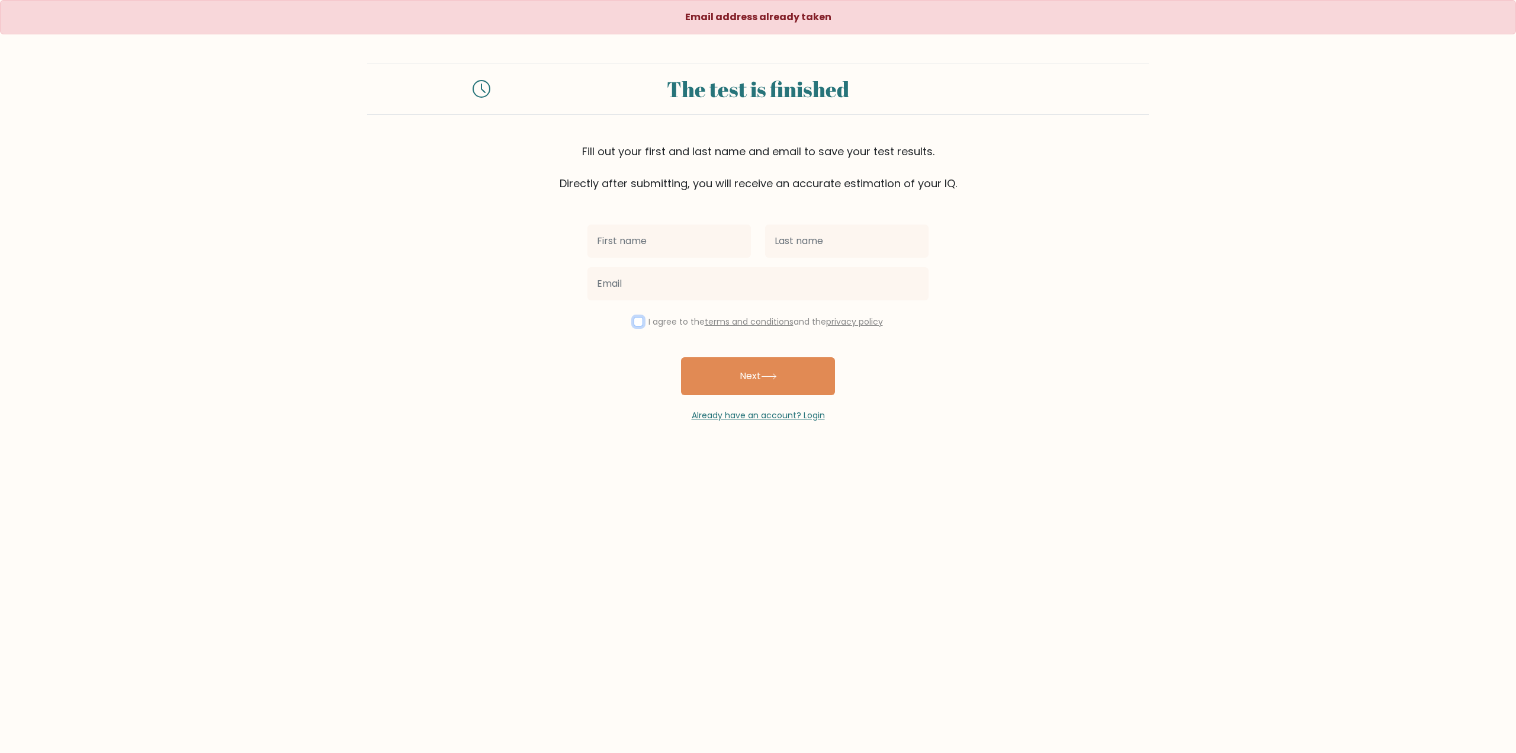
click at [639, 322] on input "checkbox" at bounding box center [637, 321] width 9 height 9
checkbox input "true"
click at [636, 243] on input "text" at bounding box center [668, 240] width 163 height 33
type input ";"
type input "l"
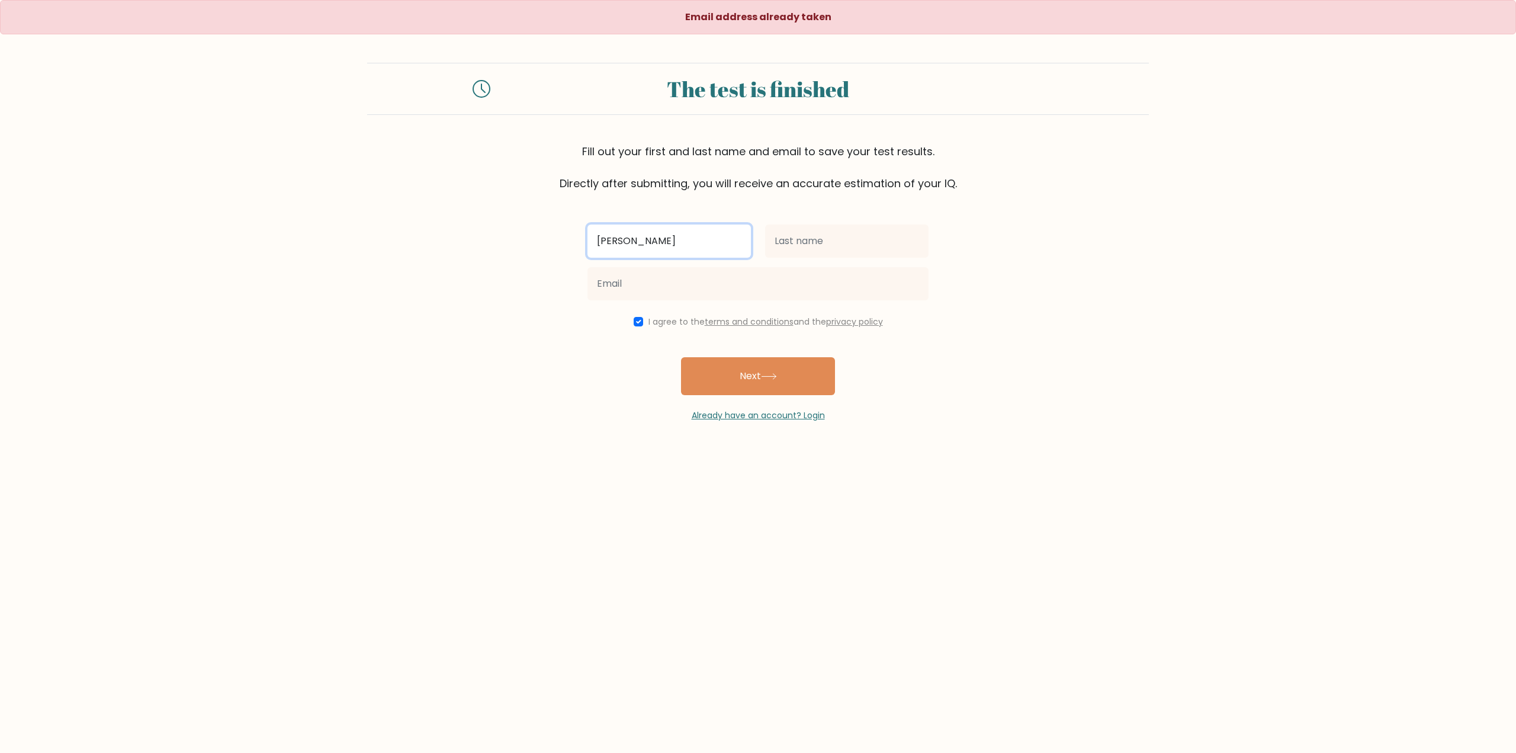
type input "patrick"
type input "garanganao"
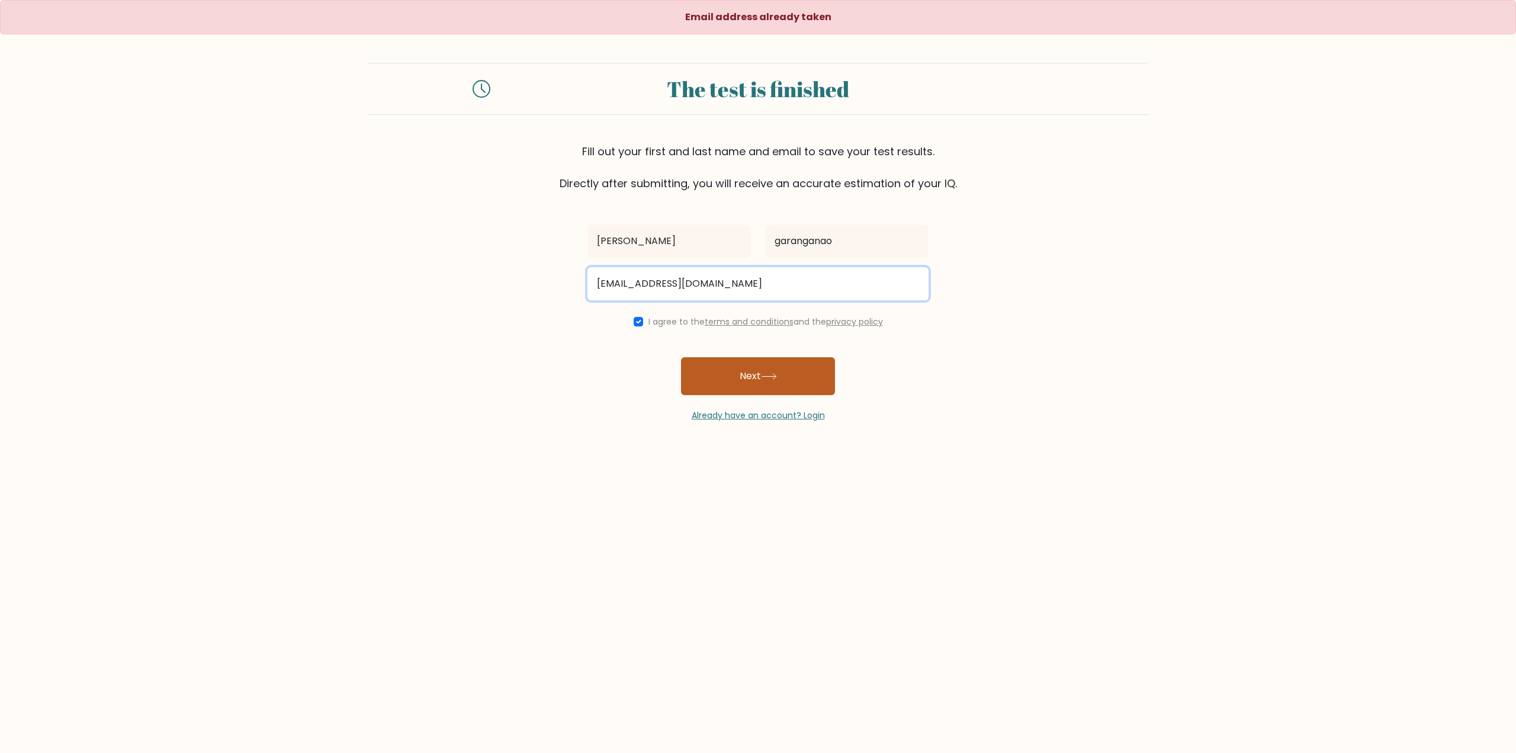
type input "pgaranganao@gmail.com"
click at [798, 377] on button "Next" at bounding box center [758, 376] width 154 height 38
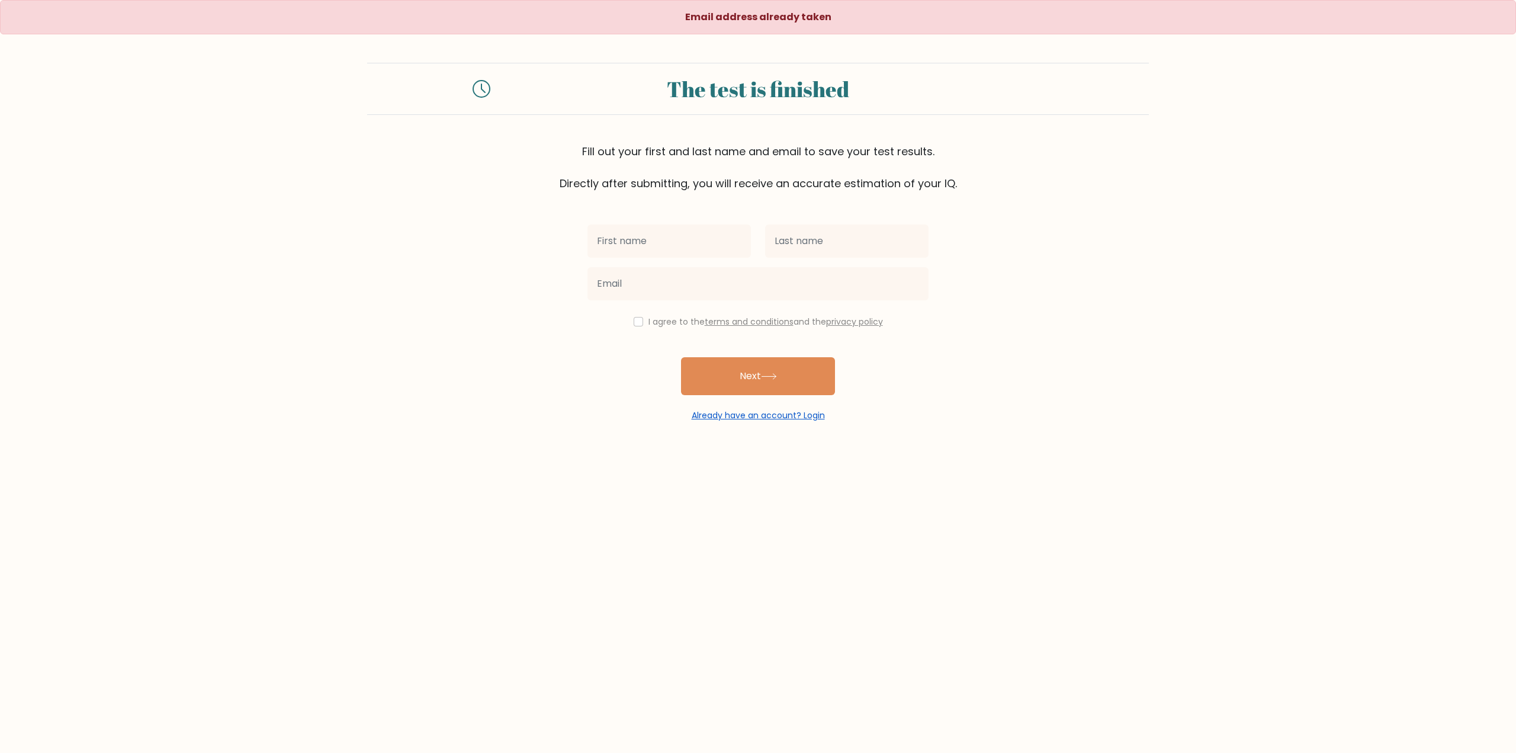
click at [709, 416] on link "Already have an account? Login" at bounding box center [758, 415] width 133 height 12
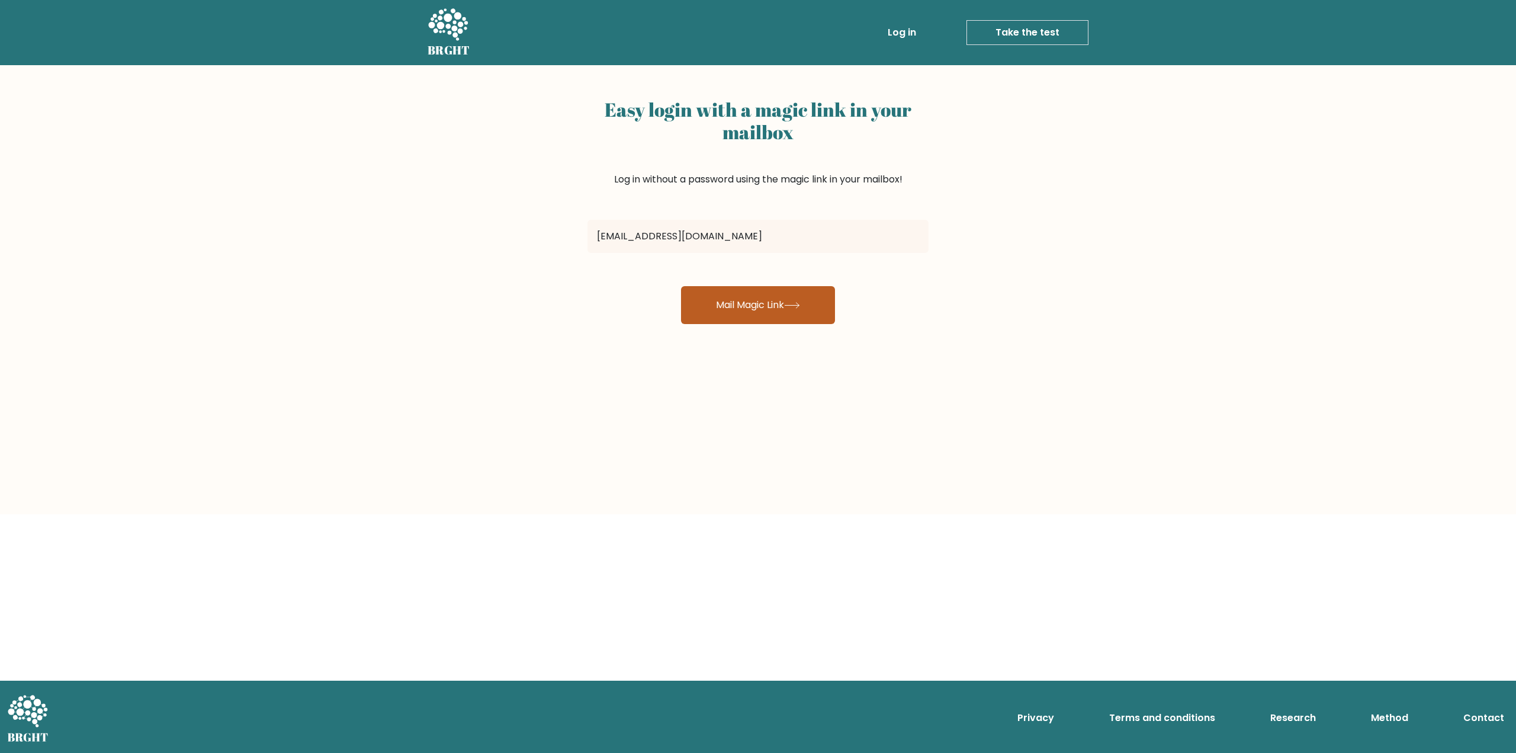
type input "[EMAIL_ADDRESS][DOMAIN_NAME]"
click at [768, 306] on button "Mail Magic Link" at bounding box center [758, 305] width 154 height 38
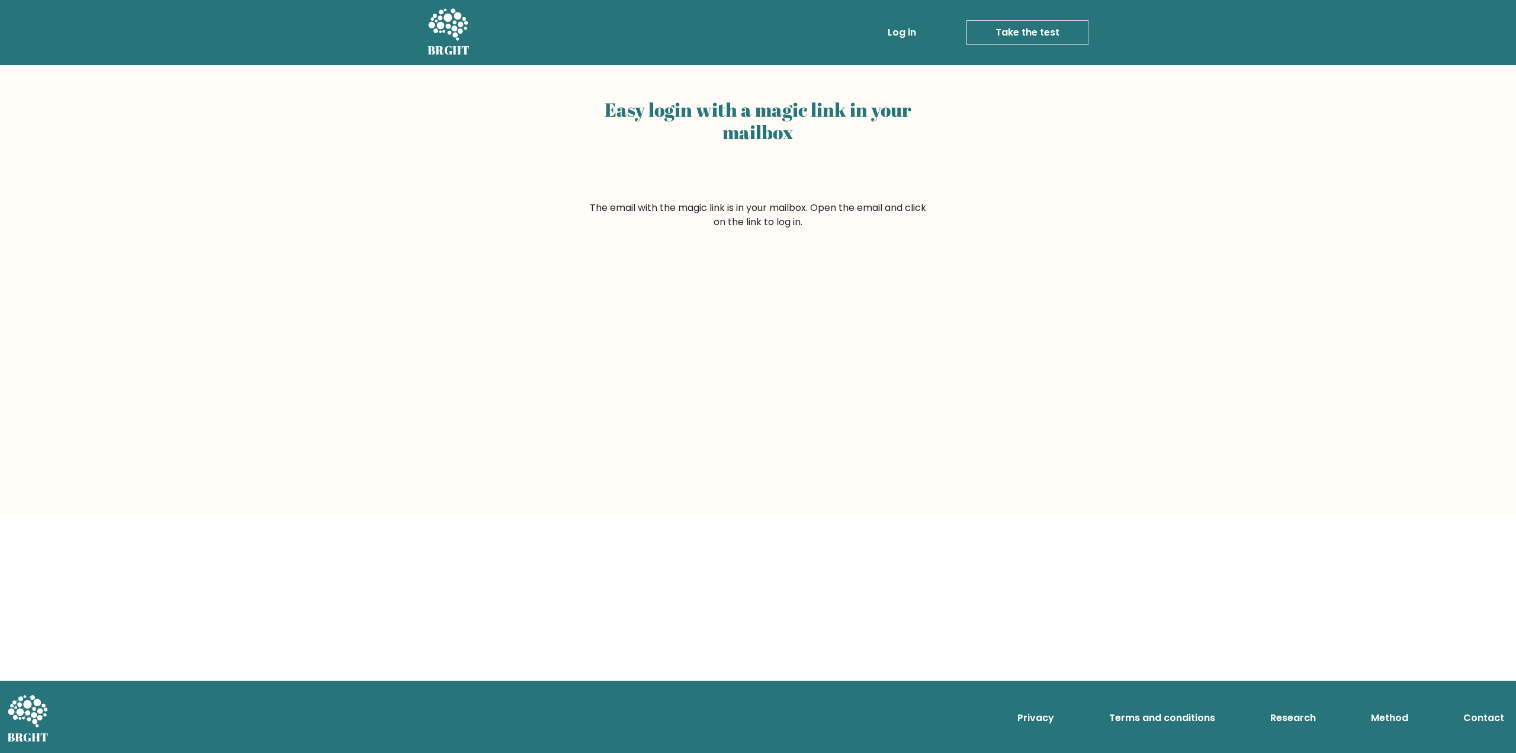
click at [687, 118] on h2 "Easy login with a magic link in your mailbox" at bounding box center [757, 121] width 341 height 46
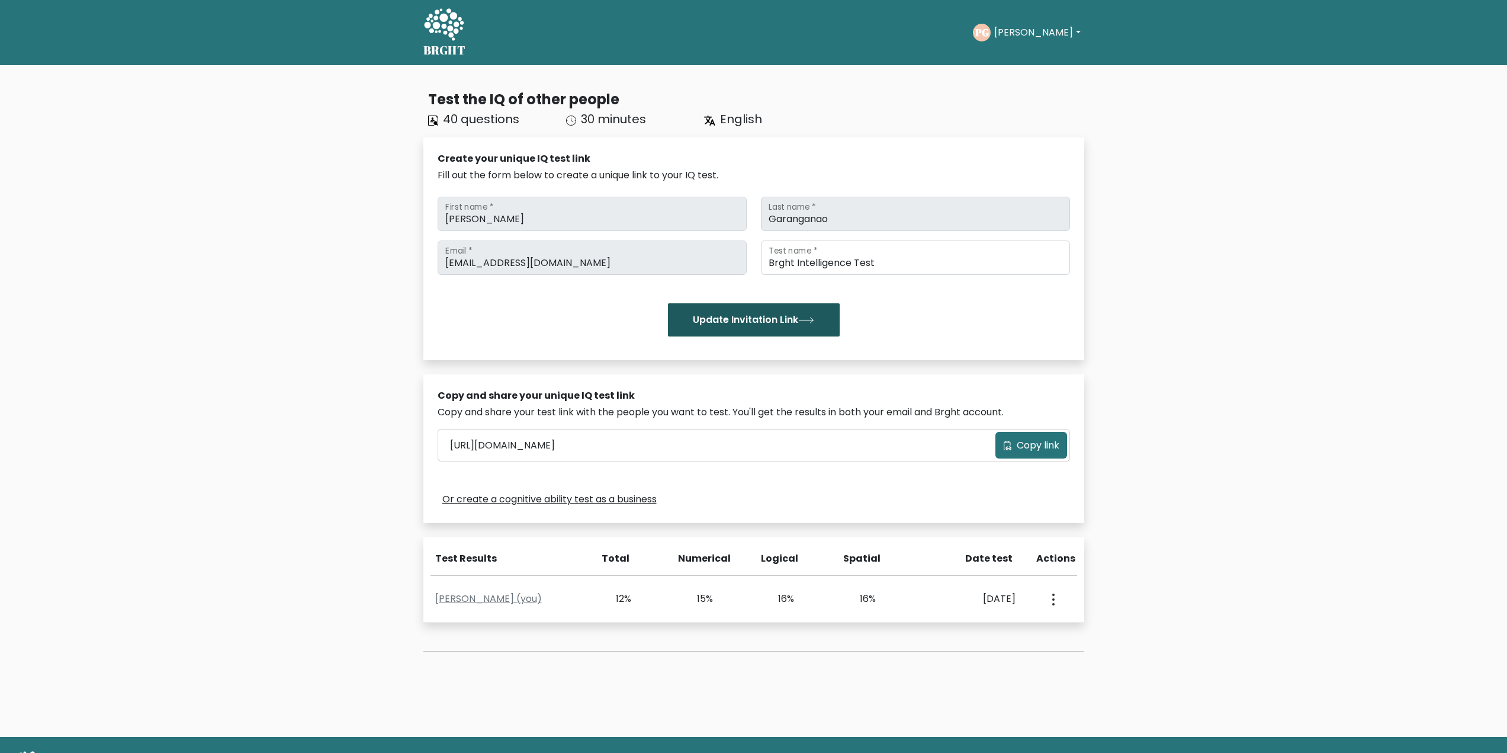
click at [812, 318] on icon "submit" at bounding box center [806, 320] width 16 height 7
click at [1038, 455] on button "Copy link" at bounding box center [1031, 445] width 72 height 27
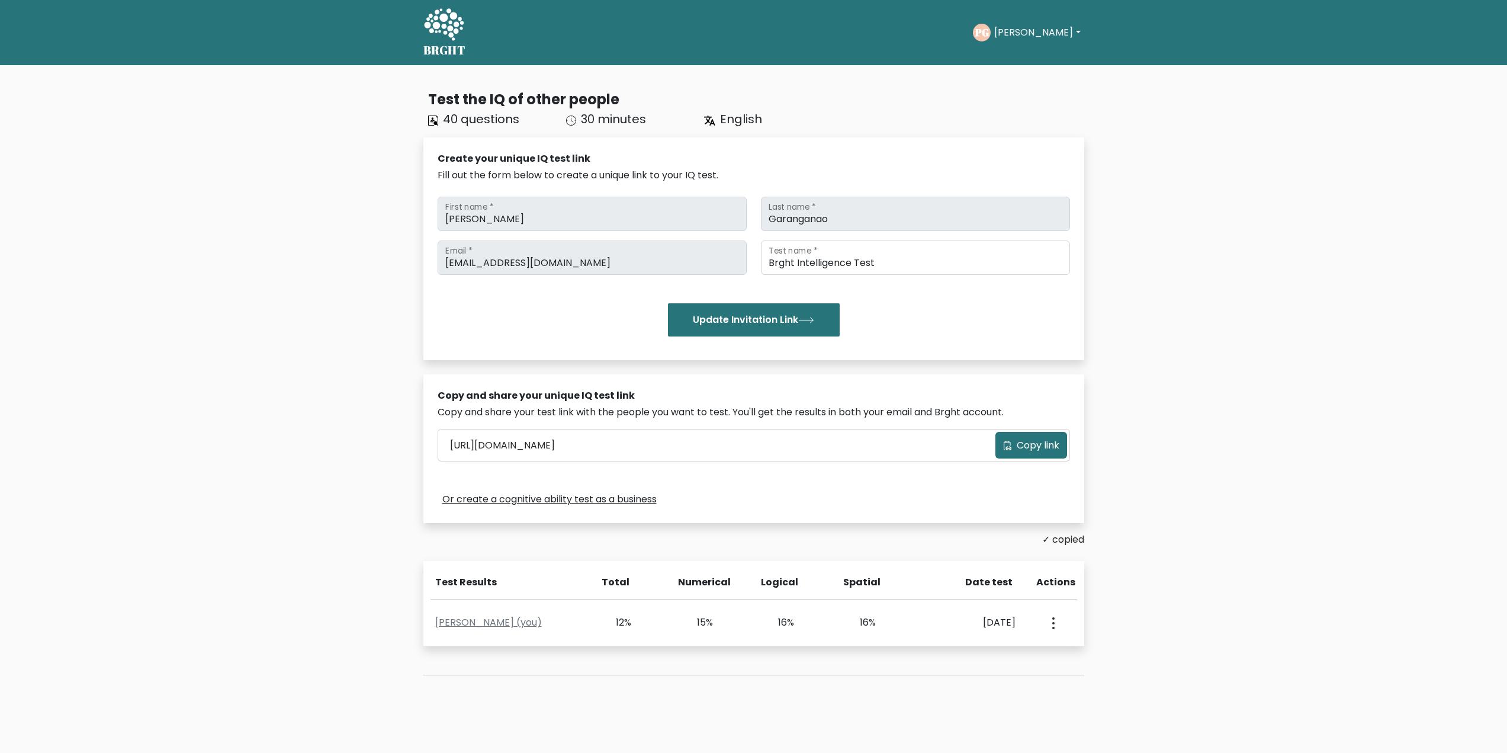
click at [1010, 307] on div "Update Invitation Link" at bounding box center [754, 319] width 632 height 33
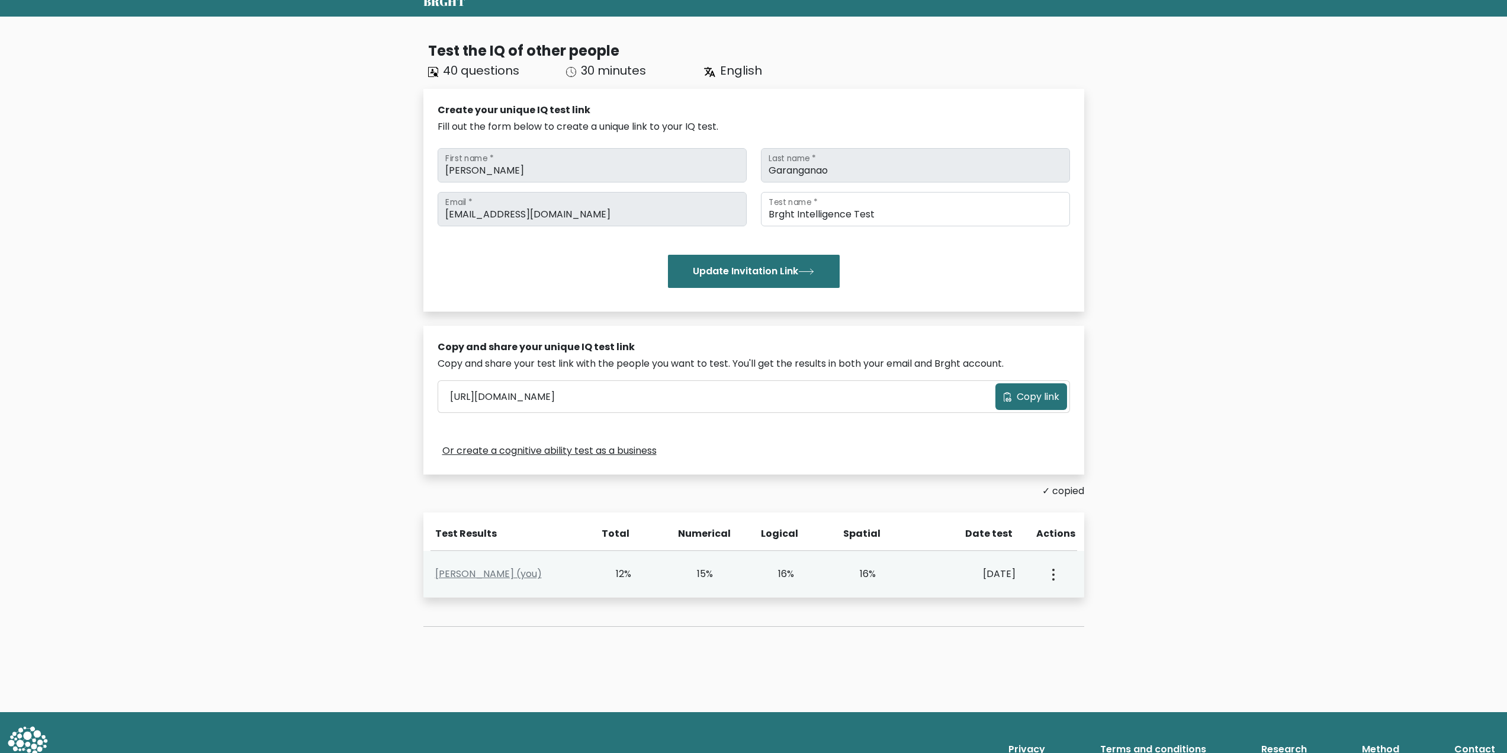
scroll to position [80, 0]
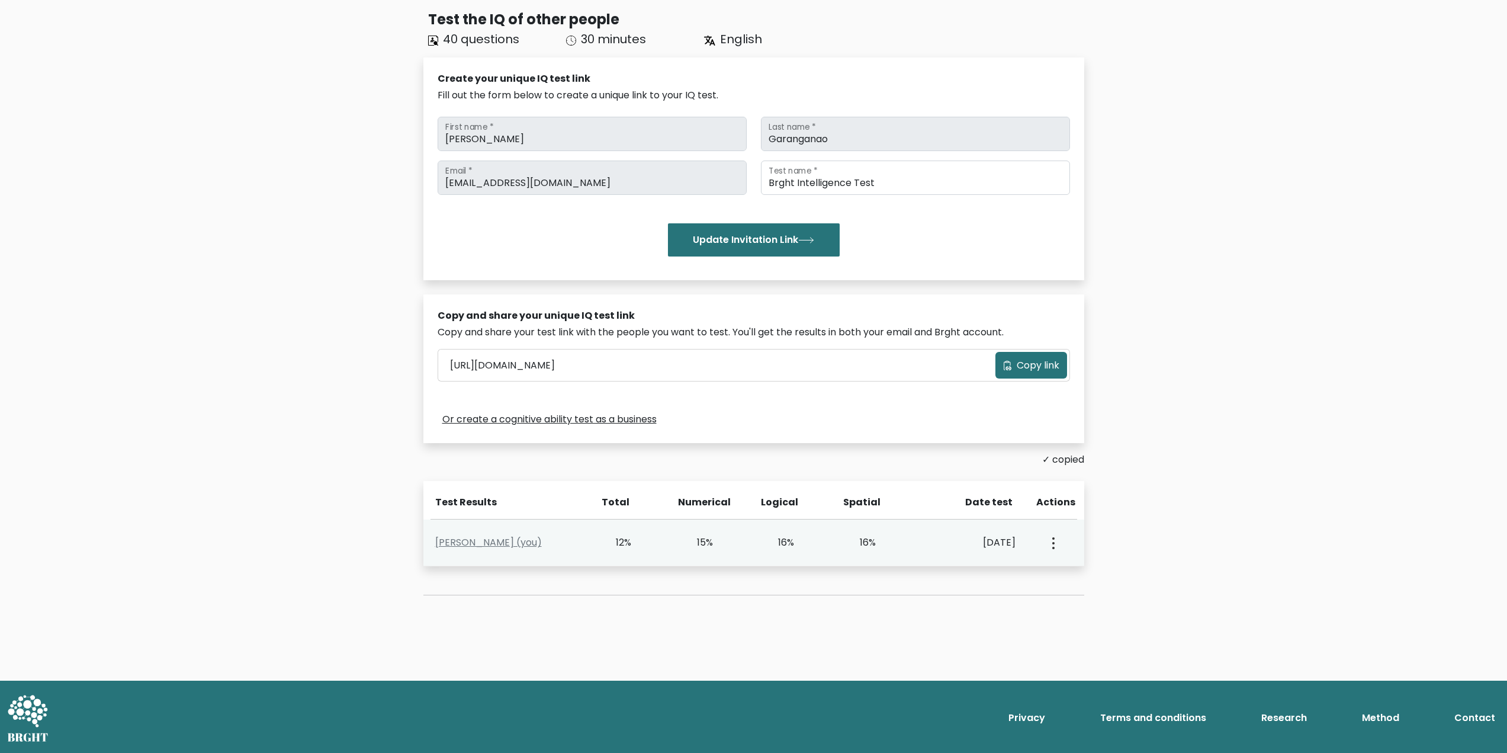
click at [894, 552] on div "Patrick Garanganao (you) 12% 15% 16% 16% Aug. 16, 2025 View Profile" at bounding box center [753, 542] width 661 height 47
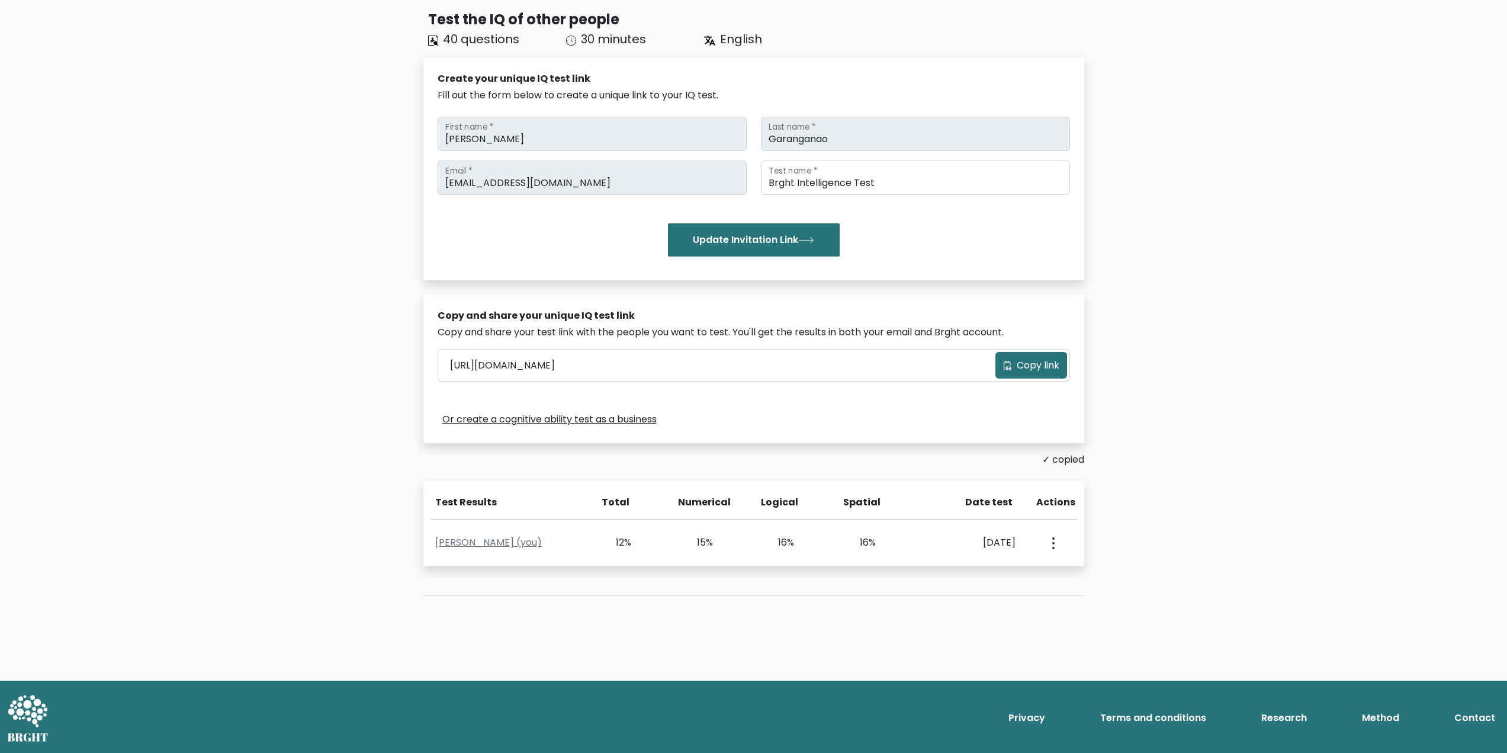
drag, startPoint x: 615, startPoint y: 504, endPoint x: 627, endPoint y: 509, distance: 12.8
click at [616, 504] on div "Total" at bounding box center [613, 502] width 34 height 14
drag, startPoint x: 825, startPoint y: 589, endPoint x: 851, endPoint y: 582, distance: 26.4
click at [829, 590] on div "Test the IQ of other people 40 questions 30 minutes English Create your unique …" at bounding box center [753, 311] width 675 height 624
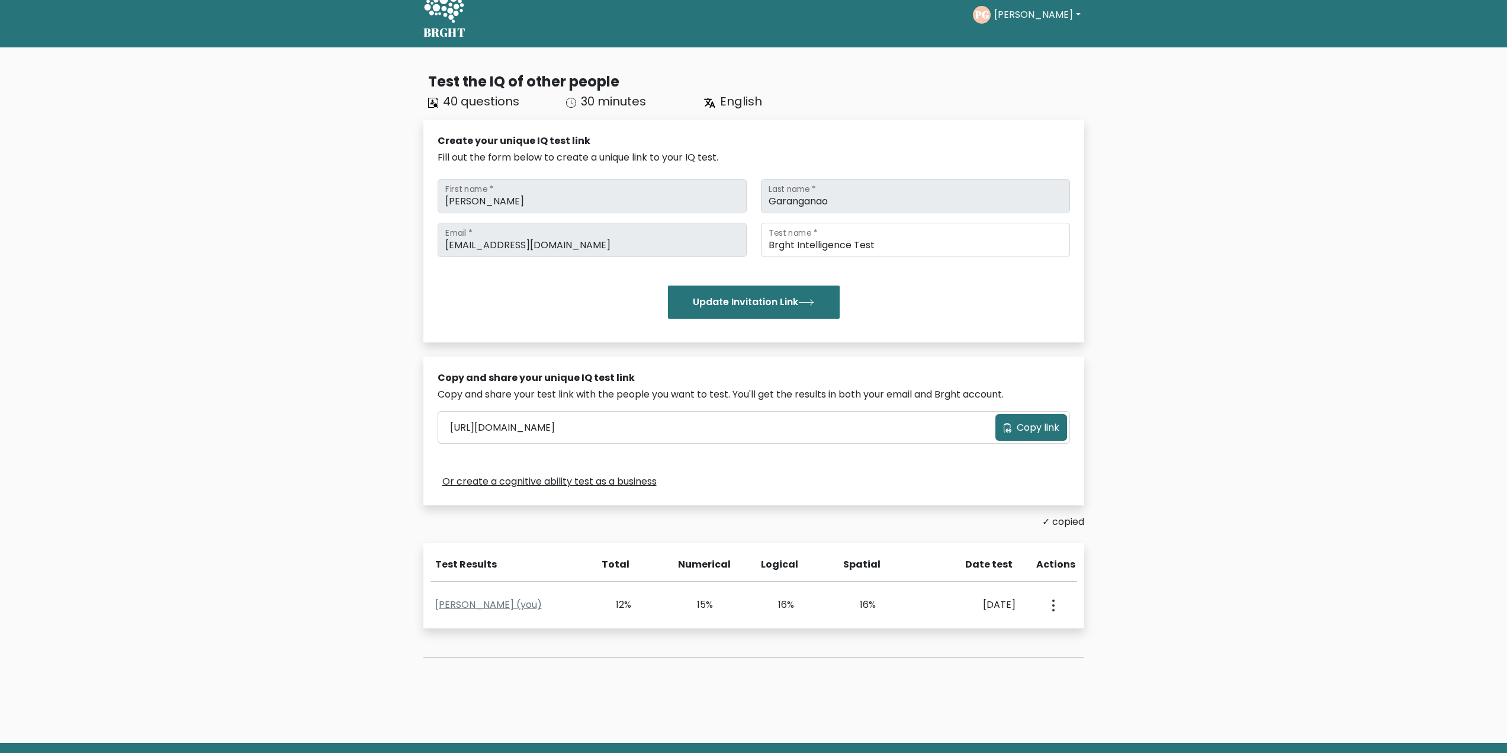
scroll to position [0, 0]
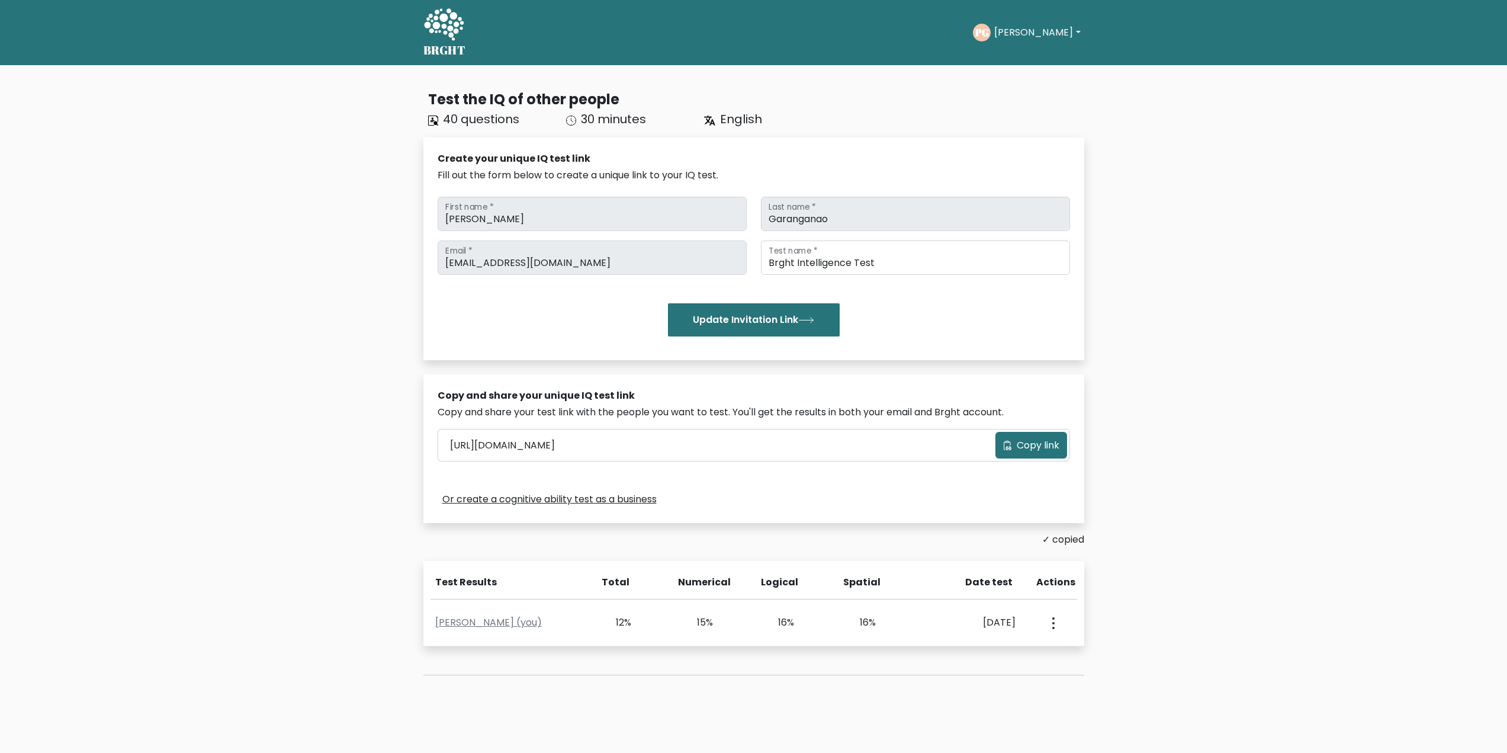
click at [1031, 33] on button "[PERSON_NAME]" at bounding box center [1037, 32] width 93 height 15
click at [1038, 26] on button "[PERSON_NAME]" at bounding box center [1037, 32] width 93 height 15
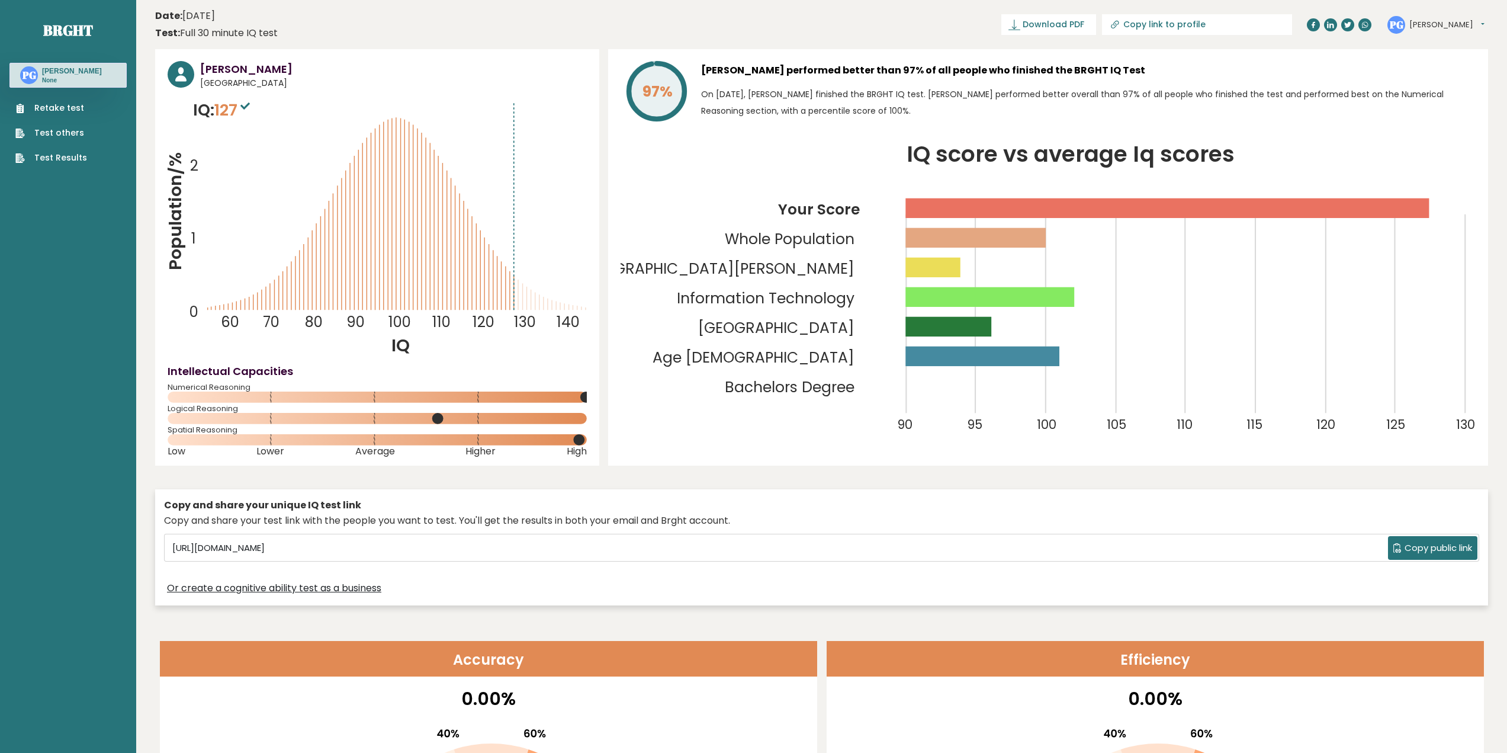
click at [664, 25] on header "Date: [DATE] Test: Full 30 minute IQ test Download PDF Downloading... Downloadi…" at bounding box center [821, 24] width 1333 height 37
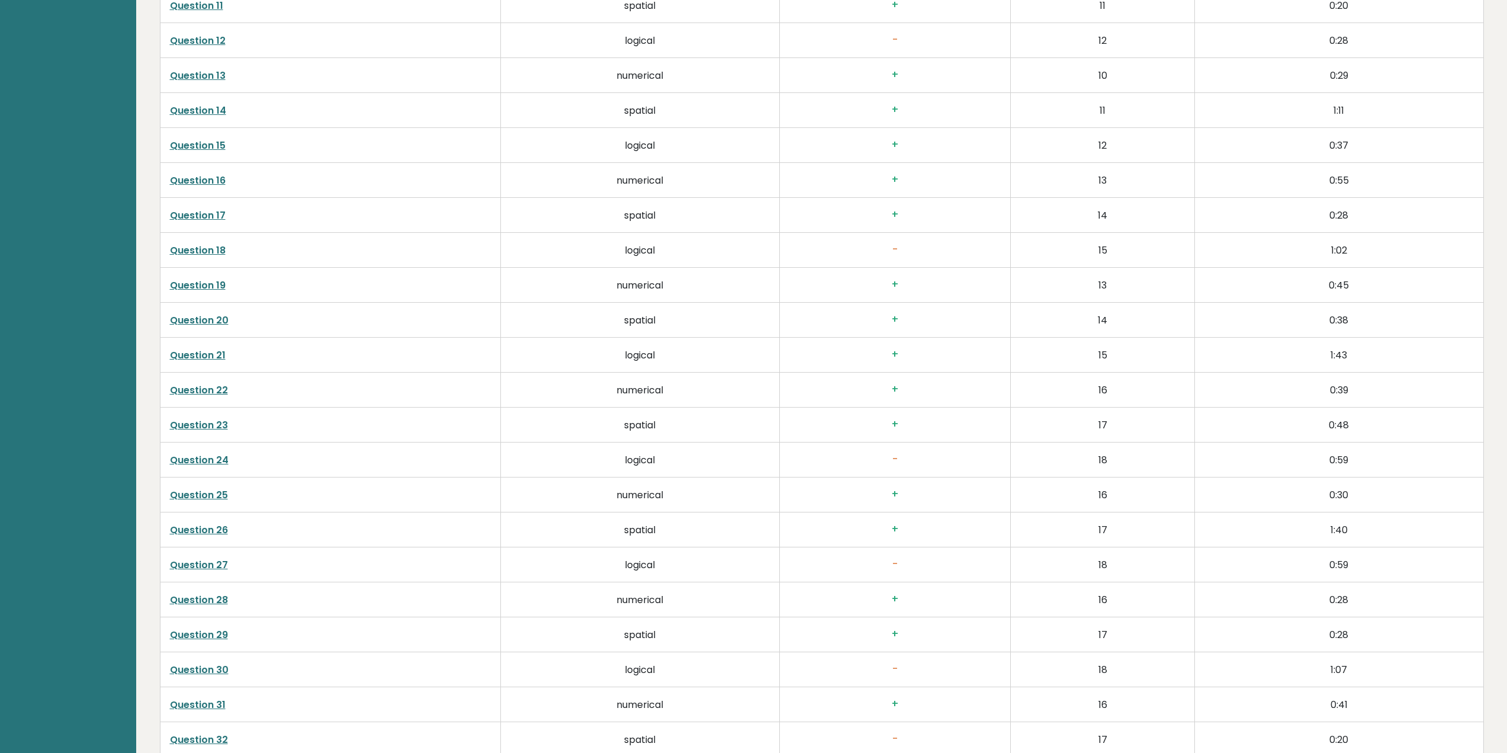
scroll to position [2368, 0]
